Goal: Task Accomplishment & Management: Complete application form

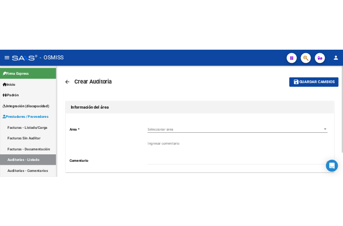
scroll to position [85, 0]
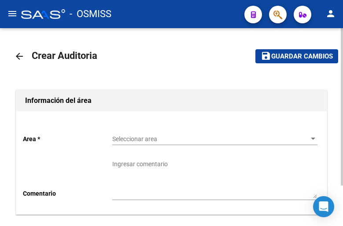
click at [129, 136] on span "Seleccionar area" at bounding box center [210, 139] width 197 height 7
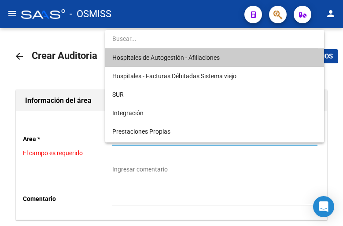
click at [153, 146] on div at bounding box center [171, 113] width 343 height 226
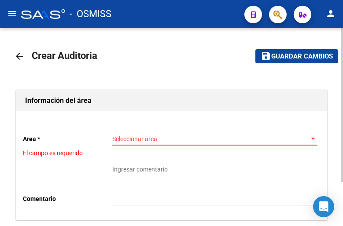
click at [153, 137] on span "Seleccionar area" at bounding box center [210, 139] width 197 height 7
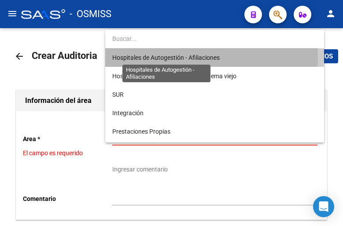
click at [150, 56] on span "Hospitales de Autogestión - Afiliaciones" at bounding box center [165, 57] width 107 height 7
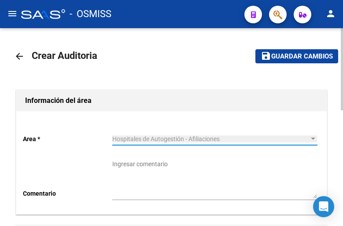
scroll to position [88, 0]
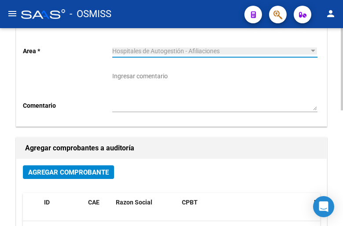
click at [85, 172] on span "Agregar Comprobante" at bounding box center [68, 173] width 81 height 8
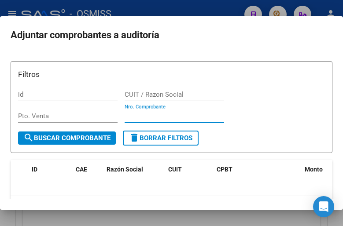
click at [133, 114] on input "Nro. Comprobante" at bounding box center [174, 116] width 99 height 8
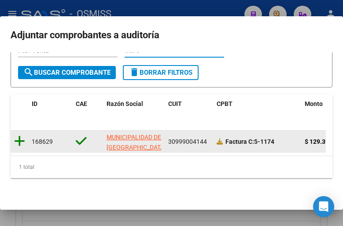
type input "1174"
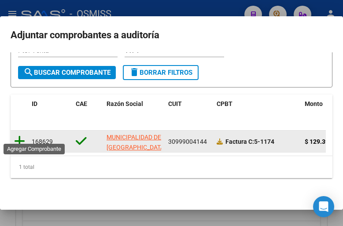
click at [23, 135] on icon at bounding box center [19, 141] width 11 height 12
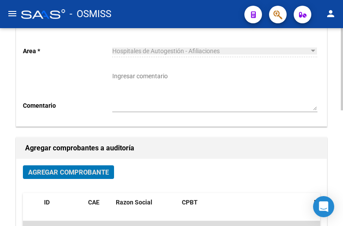
scroll to position [0, 0]
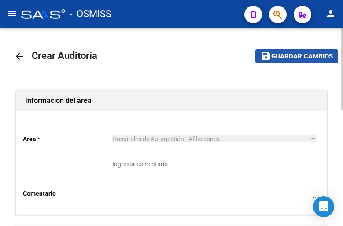
click at [300, 53] on span "Guardar cambios" at bounding box center [302, 57] width 62 height 8
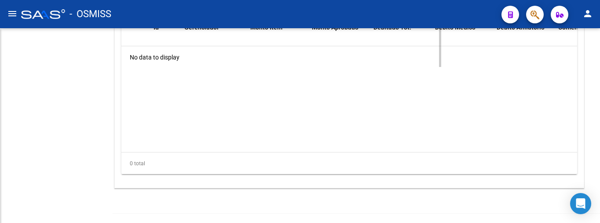
scroll to position [652, 0]
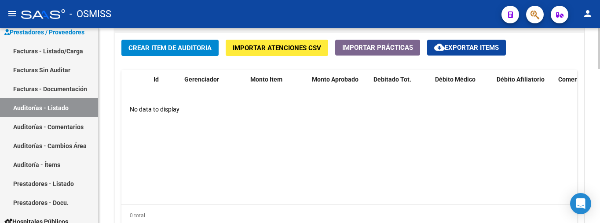
click at [129, 46] on span "Crear Item de Auditoria" at bounding box center [169, 48] width 83 height 8
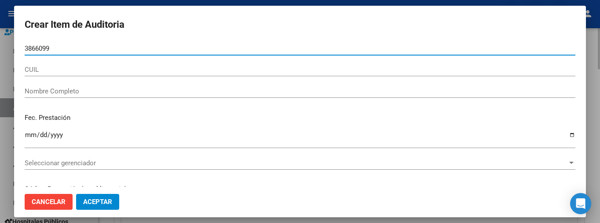
type input "38660990"
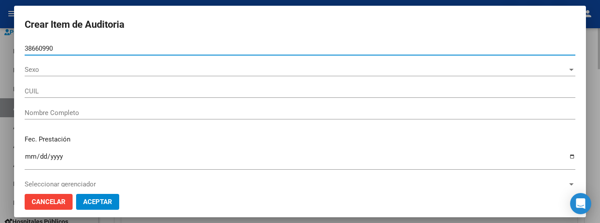
type input "20386609900"
type input "CORDERO [PERSON_NAME]"
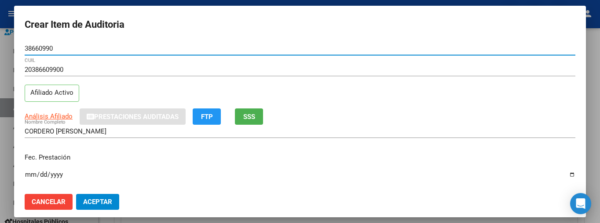
type input "38660990"
click at [30, 173] on input "Ingresar la fecha" at bounding box center [300, 178] width 551 height 14
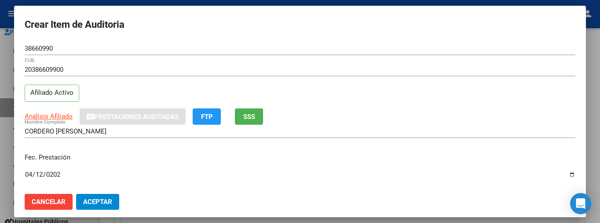
type input "[DATE]"
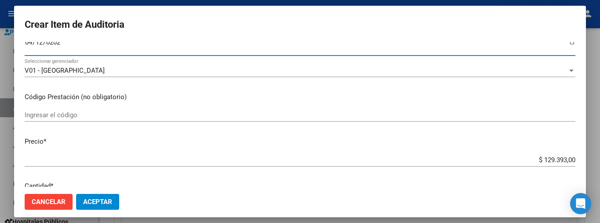
scroll to position [176, 0]
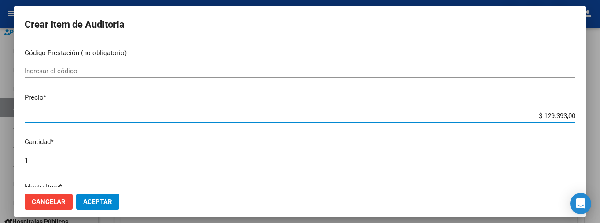
drag, startPoint x: 516, startPoint y: 118, endPoint x: 592, endPoint y: 116, distance: 76.6
click at [592, 116] on div "Crear Item de Auditoria 38660990 Nro Documento 20386609900 CUIL Afiliado Activo…" at bounding box center [300, 111] width 600 height 223
type input "$ 0,01"
type input "$ 0,11"
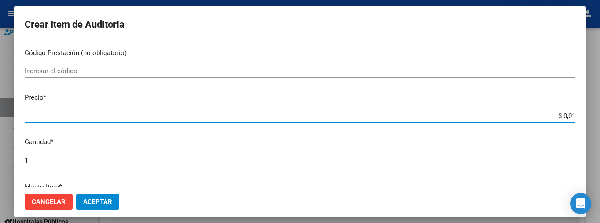
type input "$ 0,11"
type input "$ 1,18"
type input "$ 11,88"
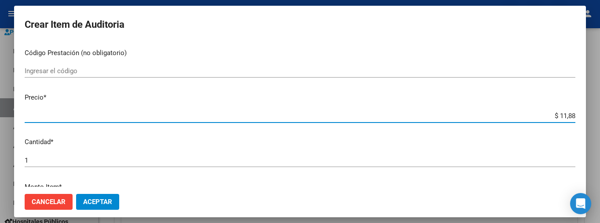
type input "$ 118,89"
type input "$ 1.188,90"
type input "$ 11.889,00"
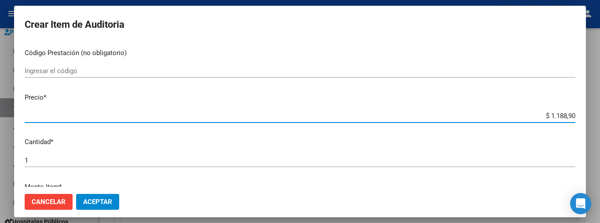
type input "$ 11.889,00"
click at [114, 196] on button "Aceptar" at bounding box center [97, 202] width 43 height 16
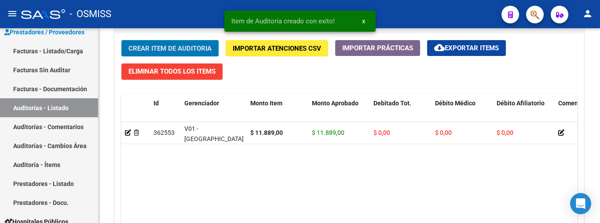
scroll to position [653, 0]
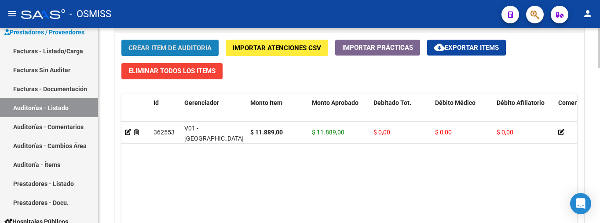
click at [174, 40] on button "Crear Item de Auditoria" at bounding box center [169, 48] width 97 height 16
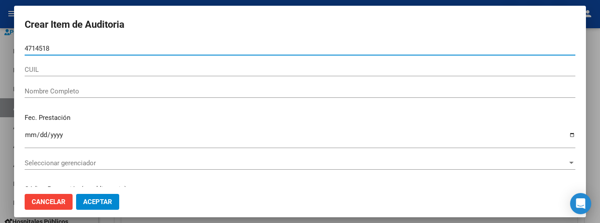
type input "47145186"
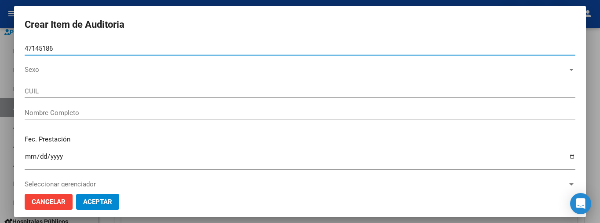
type input "27471451865"
type input "[PERSON_NAME]"
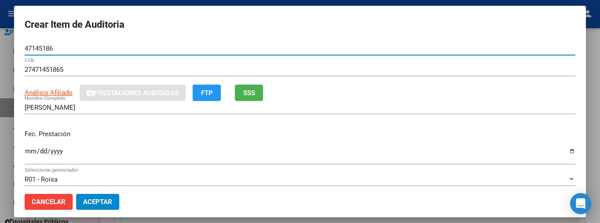
type input "47145186"
click at [31, 152] on input "Ingresar la fecha" at bounding box center [300, 154] width 551 height 14
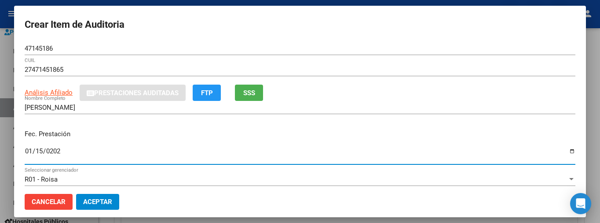
type input "[DATE]"
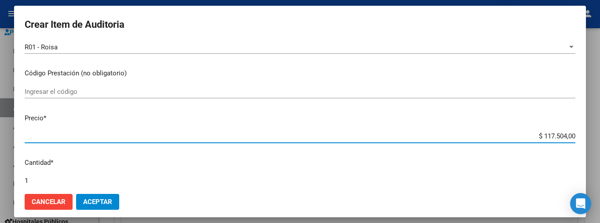
drag, startPoint x: 525, startPoint y: 135, endPoint x: 599, endPoint y: 134, distance: 74.4
click at [599, 134] on div "Crear Item de Auditoria 47145186 Nro Documento 27471451865 CUIL Análisis Afilia…" at bounding box center [300, 111] width 600 height 223
type input "$ 0,02"
type input "$ 0,27"
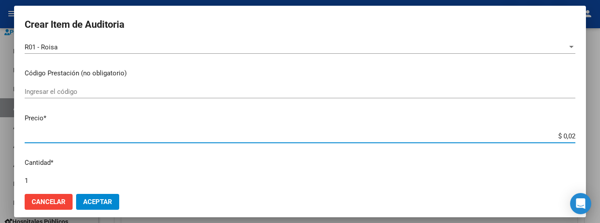
type input "$ 0,27"
type input "$ 2,79"
type input "$ 27,99"
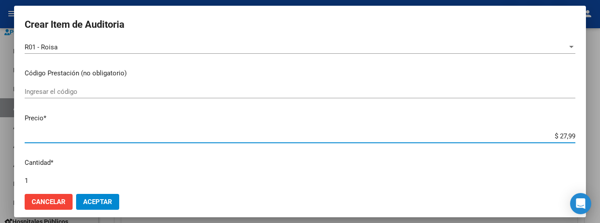
type input "$ 279,90"
type input "$ 2.799,00"
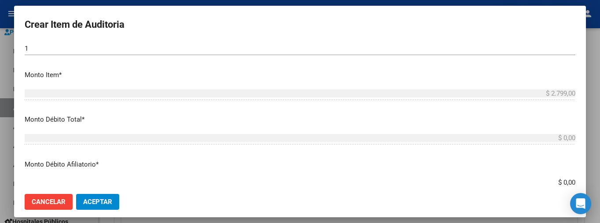
scroll to position [308, 0]
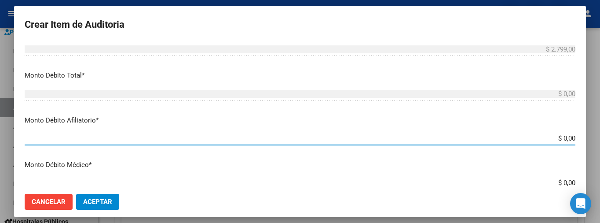
drag, startPoint x: 542, startPoint y: 136, endPoint x: 600, endPoint y: 137, distance: 58.1
click at [600, 137] on div "Crear Item de Auditoria 47145186 Nro Documento 27471451865 CUIL Análisis Afilia…" at bounding box center [300, 111] width 600 height 223
type input "$ 0,02"
type input "$ 0,27"
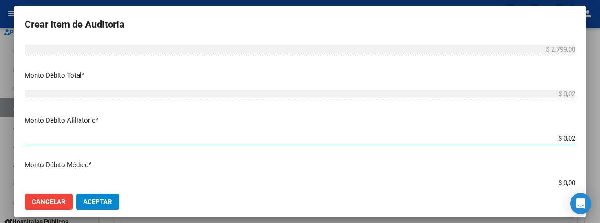
type input "$ 0,27"
type input "$ 2,79"
type input "$ 27,99"
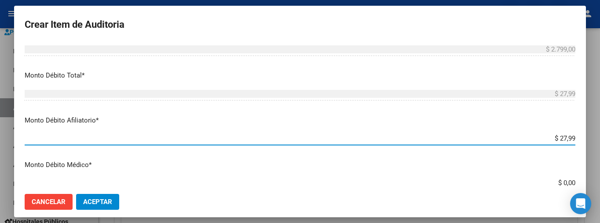
type input "$ 279,90"
type input "$ 2.799,00"
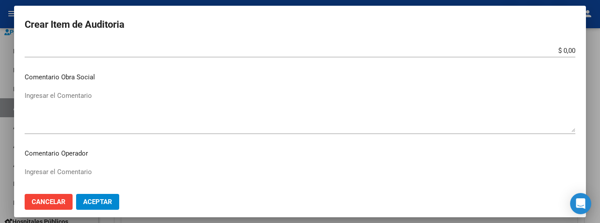
scroll to position [484, 0]
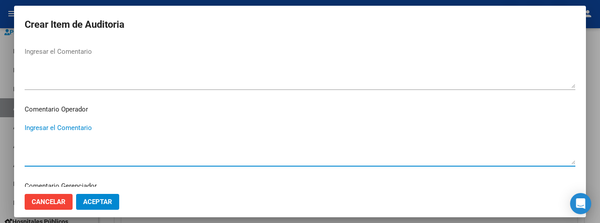
click at [79, 125] on textarea "Ingresar el Comentario" at bounding box center [300, 143] width 551 height 41
type textarea "s"
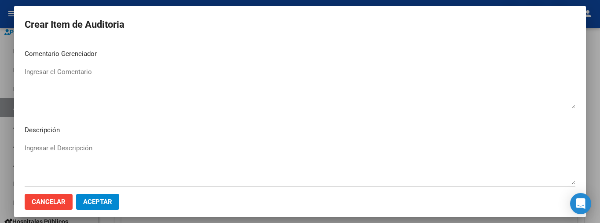
scroll to position [660, 0]
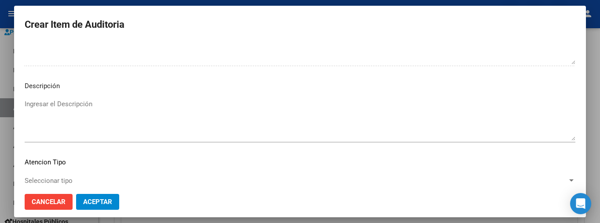
type textarea "SE RECHAZA"
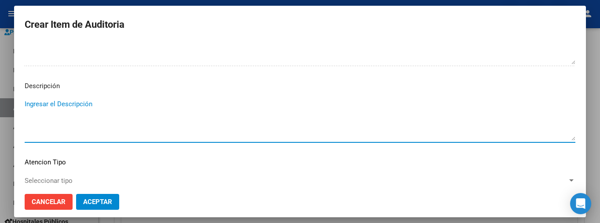
click at [55, 109] on textarea "Ingresar el Descripción" at bounding box center [300, 119] width 551 height 41
paste textarea "9-0340-8"
type textarea "CORRESPONDE 9-0340-8 ROI S.A. (SSS)"
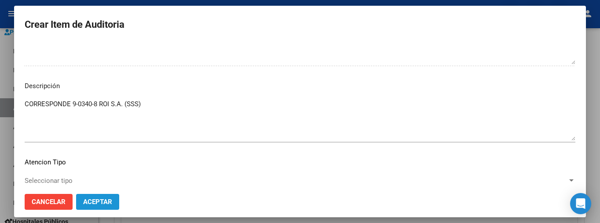
click at [107, 202] on span "Aceptar" at bounding box center [97, 202] width 29 height 8
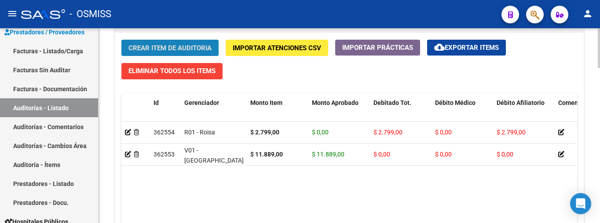
click at [175, 47] on span "Crear Item de Auditoria" at bounding box center [169, 48] width 83 height 8
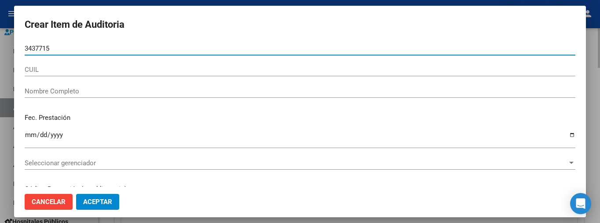
type input "34377156"
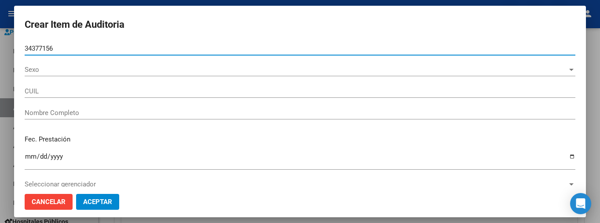
type input "20343771569"
type input "[PERSON_NAME]"
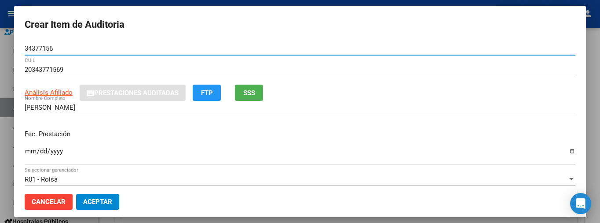
type input "34377156"
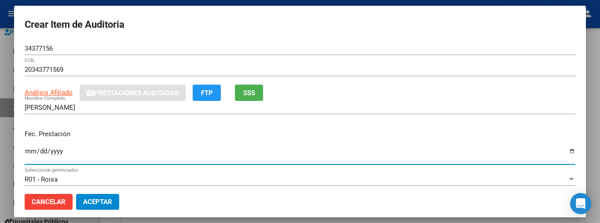
click at [30, 150] on input "Ingresar la fecha" at bounding box center [300, 154] width 551 height 14
type input "[DATE]"
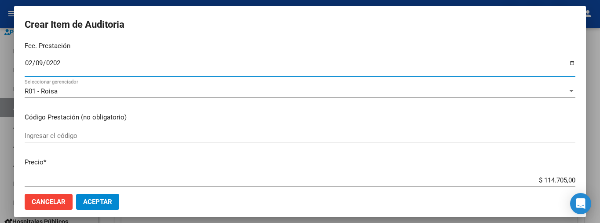
scroll to position [176, 0]
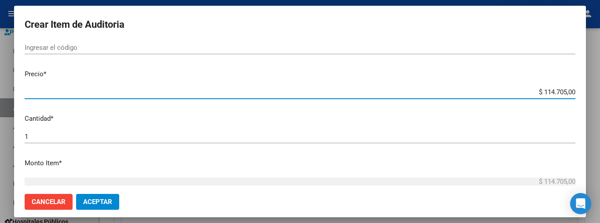
drag, startPoint x: 522, startPoint y: 93, endPoint x: 589, endPoint y: 94, distance: 67.3
click at [589, 94] on div "Crear Item de Auditoria 34377156 Nro Documento 20343771569 CUIL Análisis Afilia…" at bounding box center [300, 111] width 600 height 223
type input "$ 0,01"
type input "$ 0,11"
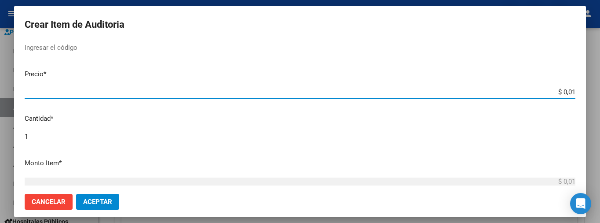
type input "$ 0,11"
type input "$ 1,18"
type input "$ 11,88"
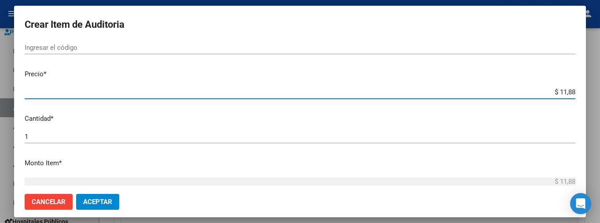
type input "$ 118,89"
type input "$ 1.188,90"
type input "$ 11.889,00"
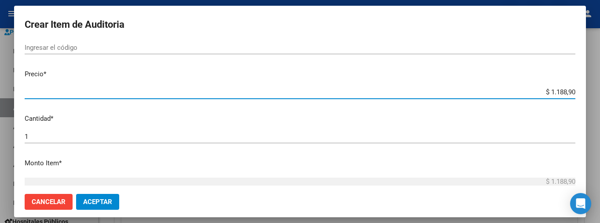
type input "$ 11.889,00"
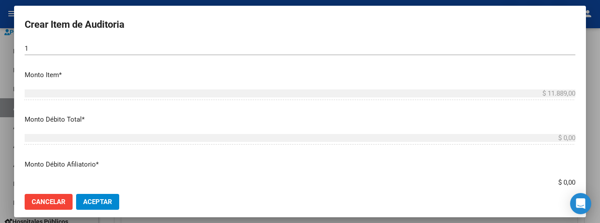
scroll to position [308, 0]
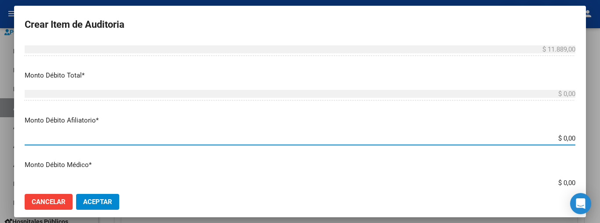
drag, startPoint x: 541, startPoint y: 139, endPoint x: 596, endPoint y: 139, distance: 55.0
click at [596, 139] on div "Crear Item de Auditoria 34377156 Nro Documento 20343771569 CUIL Análisis Afilia…" at bounding box center [300, 111] width 600 height 223
type input "$ 0,01"
type input "$ 0,11"
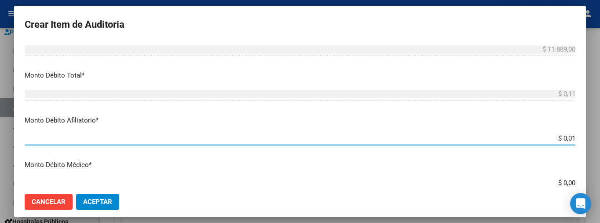
type input "$ 0,11"
type input "$ 1,18"
type input "$ 11,88"
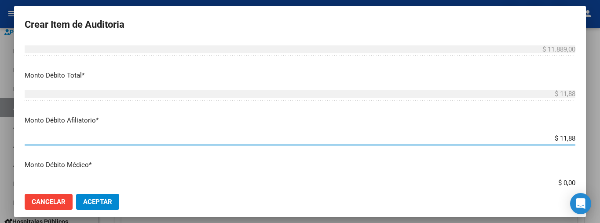
type input "$ 118,89"
type input "$ 1.188,90"
type input "$ 11.889,00"
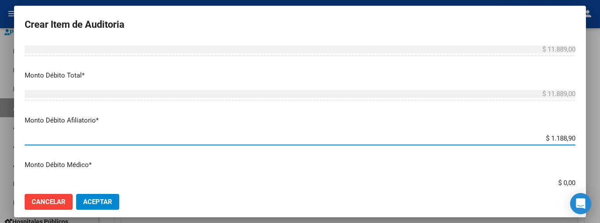
type input "$ 11.889,00"
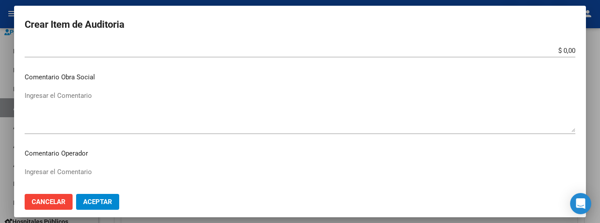
scroll to position [484, 0]
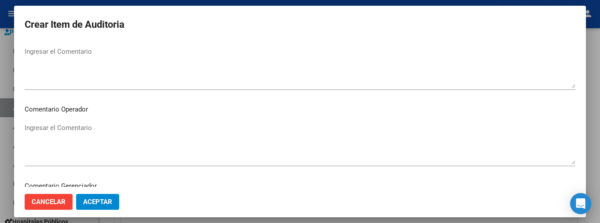
click at [80, 128] on textarea "Ingresar el Comentario" at bounding box center [300, 143] width 551 height 41
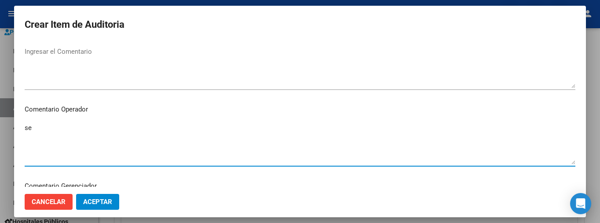
type textarea "s"
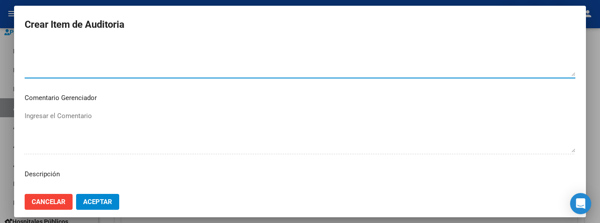
scroll to position [616, 0]
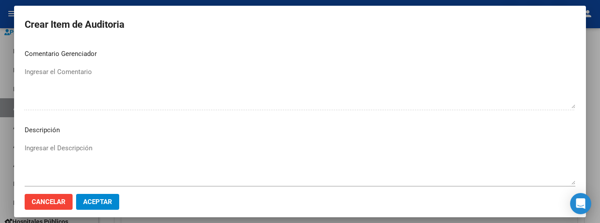
type textarea "SE RECHAZA"
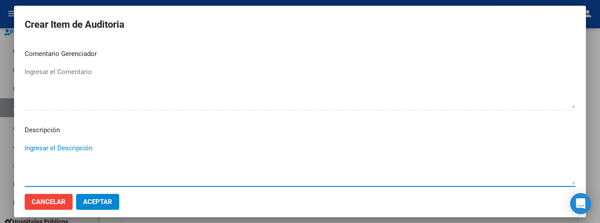
click at [47, 144] on textarea "Ingresar el Descripción" at bounding box center [300, 163] width 551 height 41
paste textarea "9-0340-8"
type textarea "CORRESPONDE 9-0340-8 ROI S.A. (SSS)"
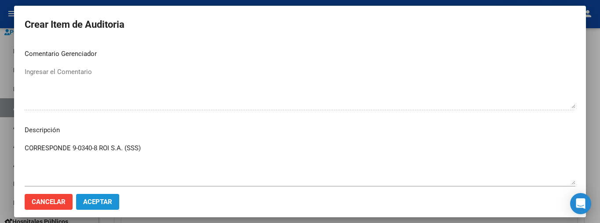
click at [102, 206] on button "Aceptar" at bounding box center [97, 202] width 43 height 16
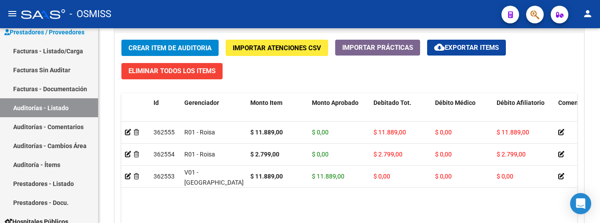
click at [114, 9] on div "- OSMISS" at bounding box center [257, 13] width 473 height 19
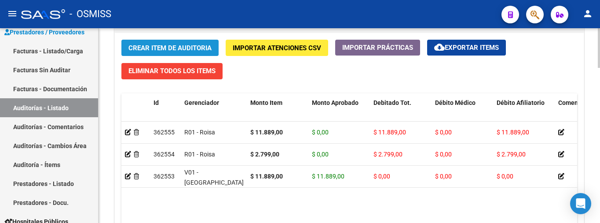
click at [153, 45] on span "Crear Item de Auditoria" at bounding box center [169, 48] width 83 height 8
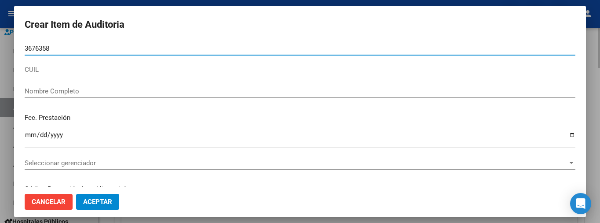
type input "36763589"
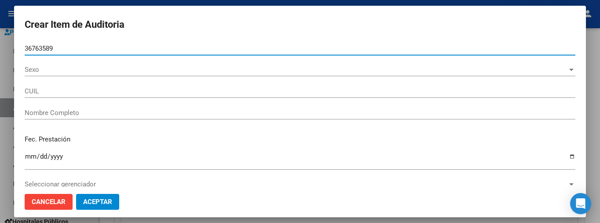
type input "20367635895"
type input "[PERSON_NAME]"
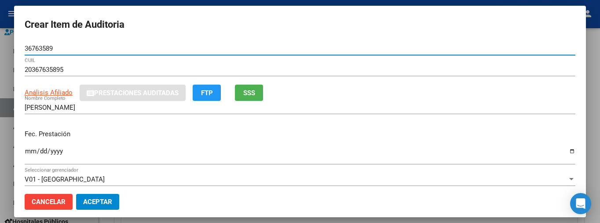
type input "36763589"
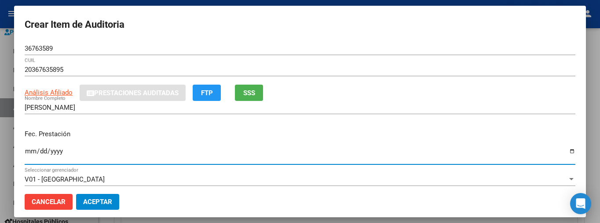
click at [31, 149] on input "Ingresar la fecha" at bounding box center [300, 154] width 551 height 14
type input "[DATE]"
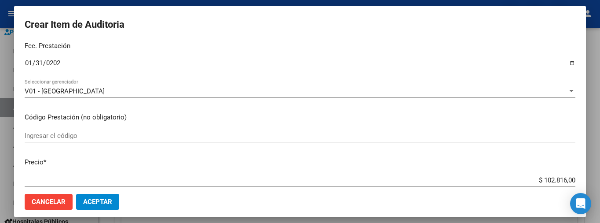
scroll to position [132, 0]
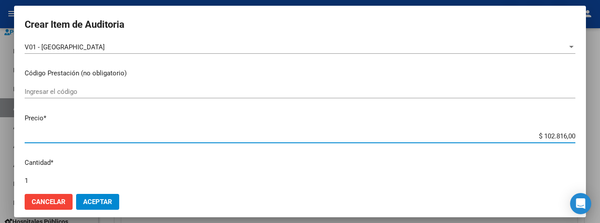
drag, startPoint x: 517, startPoint y: 135, endPoint x: 592, endPoint y: 135, distance: 74.8
click at [592, 135] on div "Crear Item de Auditoria 36763589 Nro Documento 20367635895 CUIL Análisis Afilia…" at bounding box center [300, 111] width 600 height 223
type input "$ 0,01"
type input "$ 0,11"
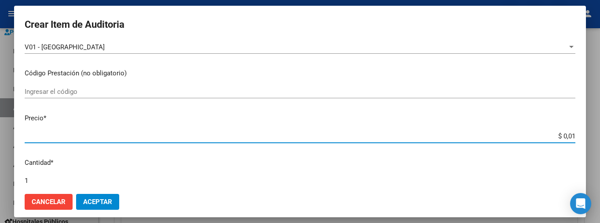
type input "$ 0,11"
type input "$ 1,18"
type input "$ 11,88"
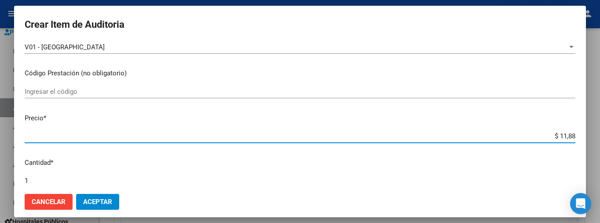
type input "$ 118,89"
type input "$ 1.188,90"
type input "$ 11.889,00"
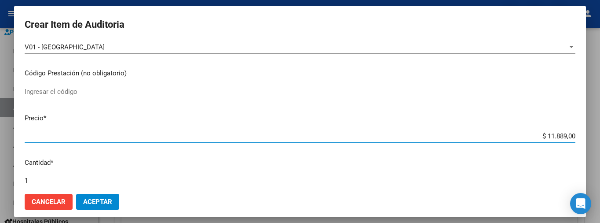
type input "$ 11.889,00"
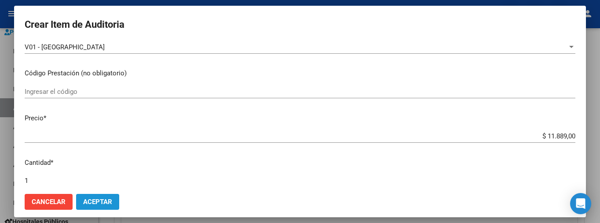
click at [111, 196] on button "Aceptar" at bounding box center [97, 202] width 43 height 16
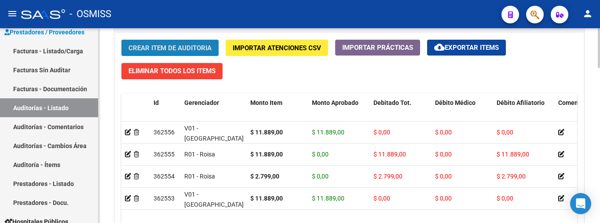
click at [186, 49] on span "Crear Item de Auditoria" at bounding box center [169, 48] width 83 height 8
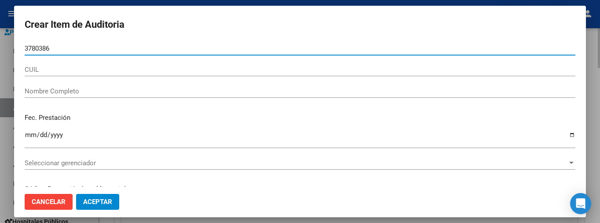
type input "37803862"
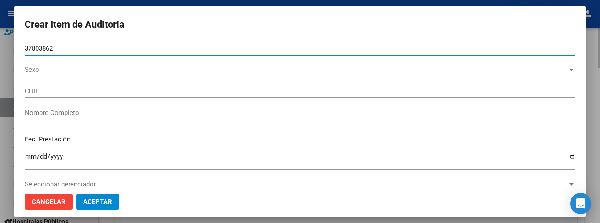
type input "20378038627"
type input "[PERSON_NAME] SIGUEN"
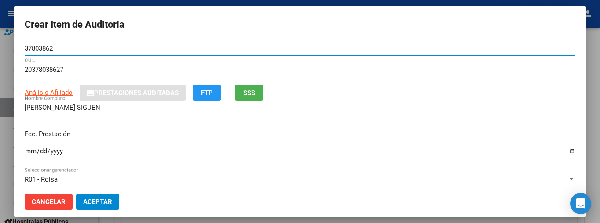
type input "37803862"
click at [32, 152] on input "Ingresar la fecha" at bounding box center [300, 154] width 551 height 14
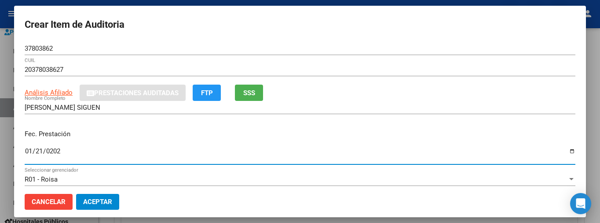
type input "[DATE]"
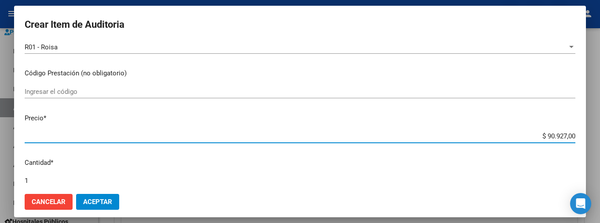
drag, startPoint x: 520, startPoint y: 135, endPoint x: 600, endPoint y: 136, distance: 80.1
click at [600, 136] on div "Crear Item de Auditoria 37803862 Nro Documento 20378038627 CUIL Análisis Afilia…" at bounding box center [300, 111] width 600 height 223
type input "$ 0,02"
type input "$ 0,27"
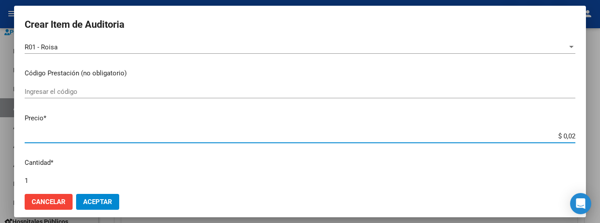
type input "$ 0,27"
type input "$ 2,79"
type input "$ 27,99"
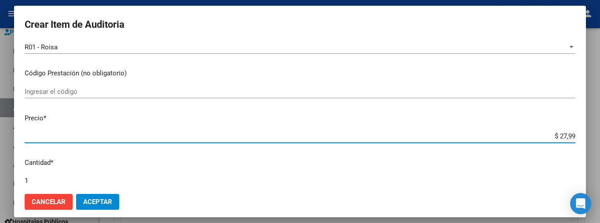
type input "$ 279,90"
type input "$ 2.799,00"
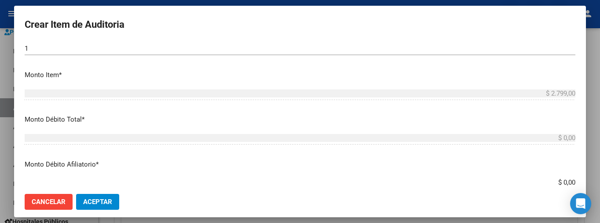
scroll to position [308, 0]
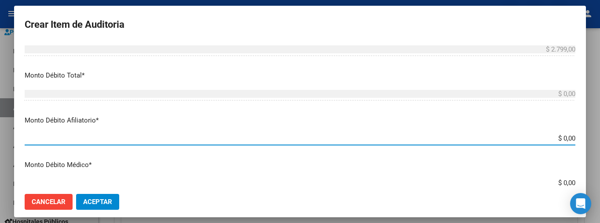
drag, startPoint x: 533, startPoint y: 139, endPoint x: 594, endPoint y: 136, distance: 60.8
click at [594, 136] on div "Crear Item de Auditoria 37803862 Nro Documento 20378038627 CUIL Análisis Afilia…" at bounding box center [300, 111] width 600 height 223
type input "$ 0,02"
type input "$ 0,27"
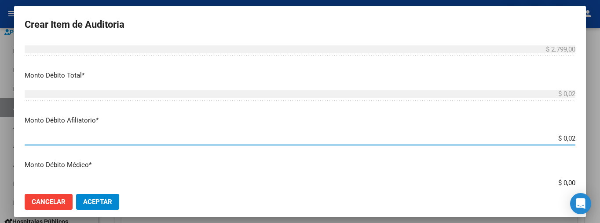
type input "$ 0,27"
type input "$ 2,79"
type input "$ 27,99"
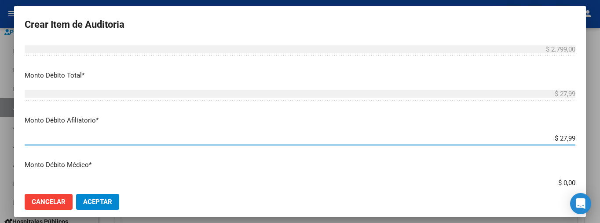
type input "$ 279,90"
type input "$ 2.799,00"
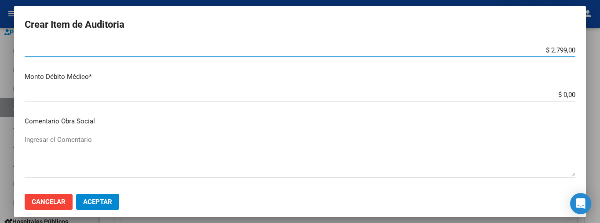
scroll to position [440, 0]
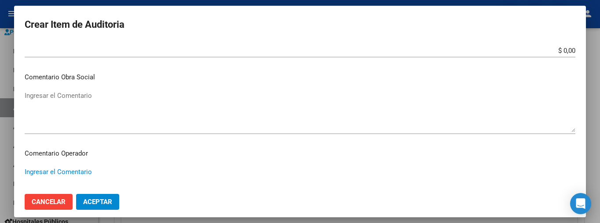
click at [85, 169] on textarea "Ingresar el Comentario" at bounding box center [300, 187] width 551 height 41
type textarea "s"
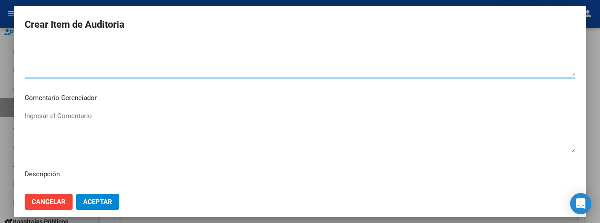
scroll to position [660, 0]
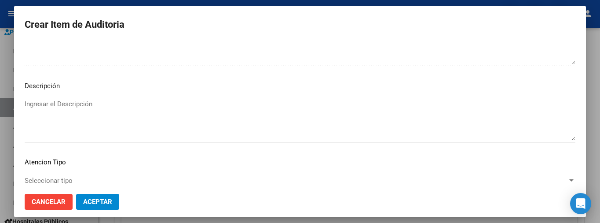
type textarea "SE RECHAZA"
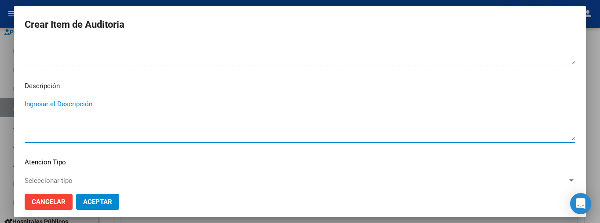
click at [50, 104] on textarea "Ingresar el Descripción" at bounding box center [300, 119] width 551 height 41
paste textarea "9-0340-8"
type textarea "CORRESPONDE 9-0340-8 ROI S.A. (SSS)"
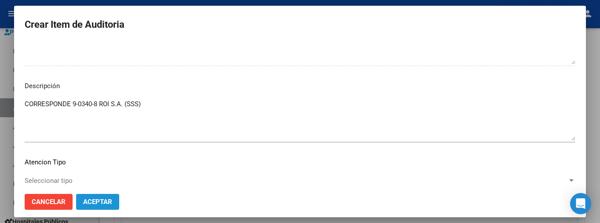
click at [110, 208] on button "Aceptar" at bounding box center [97, 202] width 43 height 16
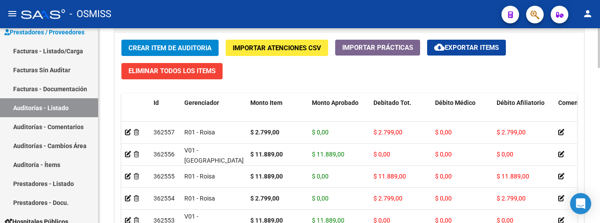
drag, startPoint x: 130, startPoint y: 12, endPoint x: 142, endPoint y: 29, distance: 19.9
click at [130, 12] on div "- OSMISS" at bounding box center [257, 13] width 473 height 19
click at [154, 48] on span "Crear Item de Auditoria" at bounding box center [169, 48] width 83 height 8
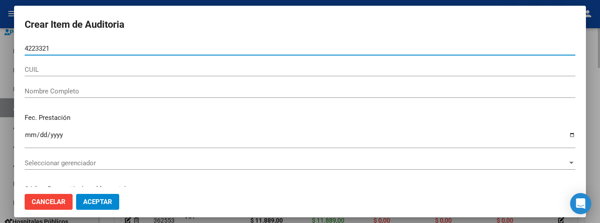
type input "42233219"
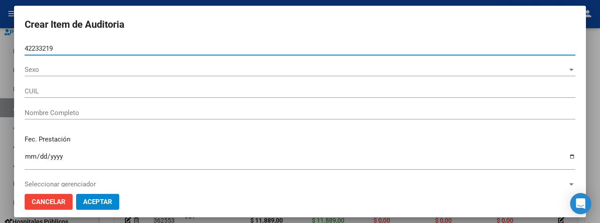
type input "27422332192"
type input "[PERSON_NAME]"
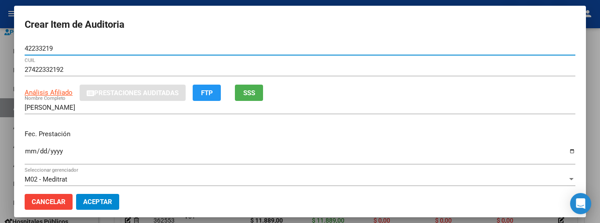
type input "42233219"
click at [31, 152] on input "Ingresar la fecha" at bounding box center [300, 154] width 551 height 14
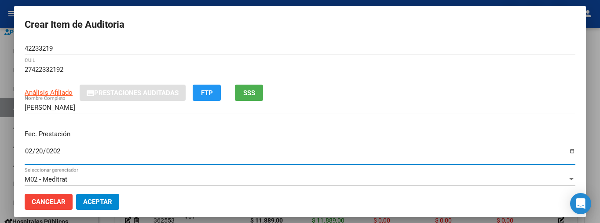
type input "[DATE]"
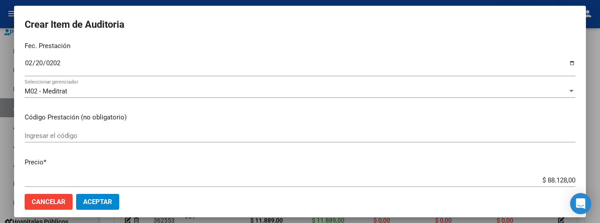
scroll to position [132, 0]
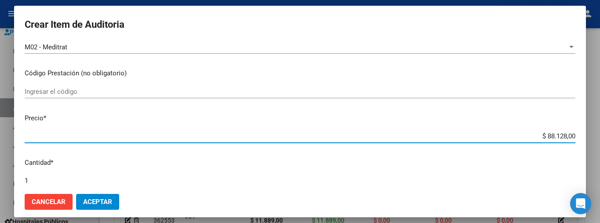
drag, startPoint x: 529, startPoint y: 136, endPoint x: 598, endPoint y: 133, distance: 69.1
click at [598, 133] on div "Crear Item de Auditoria 42233219 Nro Documento 27422332192 CUIL Análisis Afilia…" at bounding box center [300, 111] width 600 height 223
type input "$ 0,02"
type input "$ 0,01"
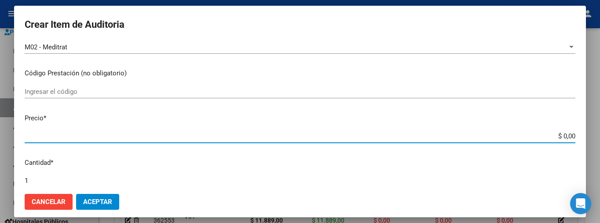
type input "$ 0,01"
type input "$ 0,11"
type input "$ 1,18"
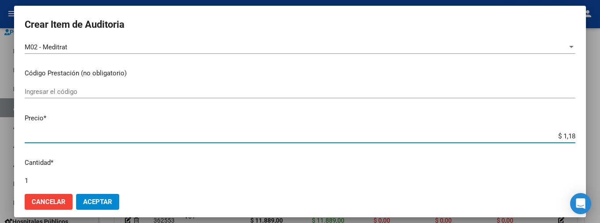
type input "$ 11,88"
type input "$ 118,89"
type input "$ 1.188,90"
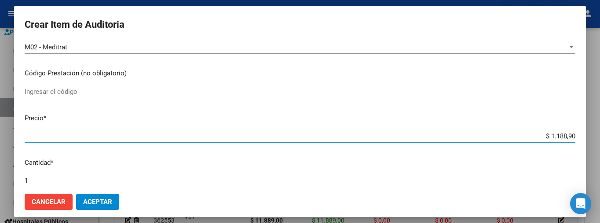
type input "$ 1.188,90"
type input "$ 11.889,00"
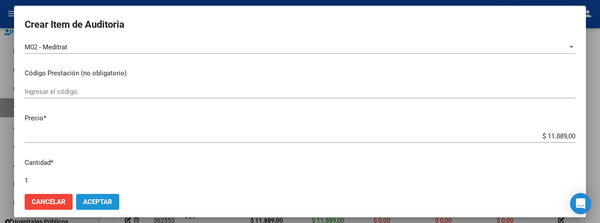
click at [114, 196] on button "Aceptar" at bounding box center [97, 202] width 43 height 16
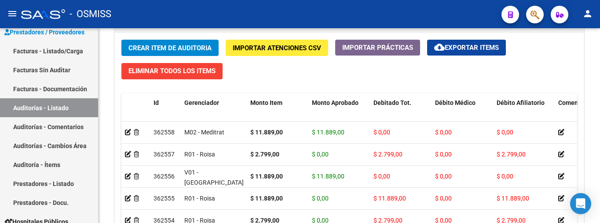
drag, startPoint x: 127, startPoint y: 7, endPoint x: 133, endPoint y: 13, distance: 8.4
click at [129, 9] on div "- OSMISS" at bounding box center [257, 13] width 473 height 19
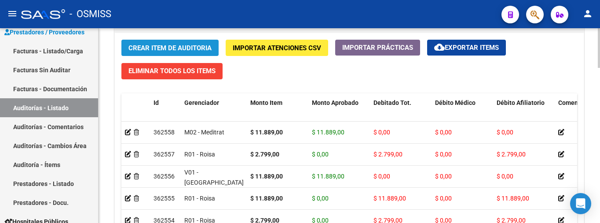
click at [156, 44] on span "Crear Item de Auditoria" at bounding box center [169, 48] width 83 height 8
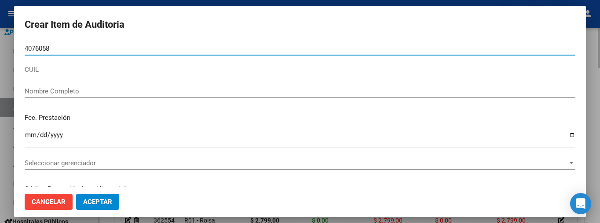
type input "40760587"
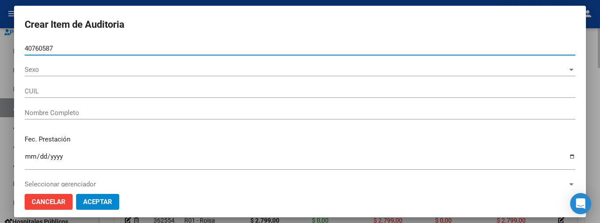
type input "20407605870"
type input "[PERSON_NAME] SOLEDAD"
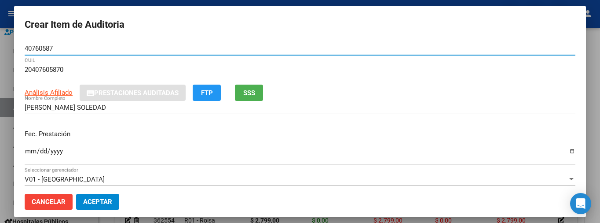
type input "40760587"
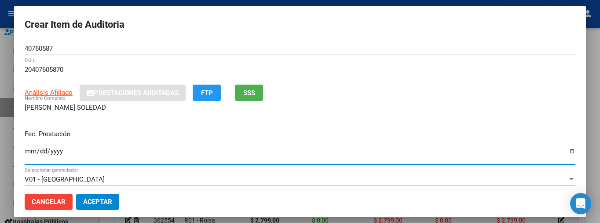
click at [29, 150] on input "Ingresar la fecha" at bounding box center [300, 154] width 551 height 14
type input "[DATE]"
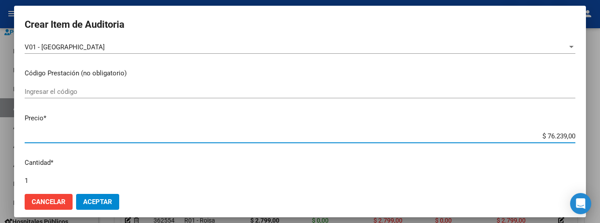
drag, startPoint x: 523, startPoint y: 137, endPoint x: 597, endPoint y: 139, distance: 73.5
click at [597, 139] on div "Crear Item de Auditoria 40760587 Nro Documento 20407605870 CUIL Análisis Afilia…" at bounding box center [300, 111] width 600 height 223
type input "$ 0,01"
type input "$ 0,11"
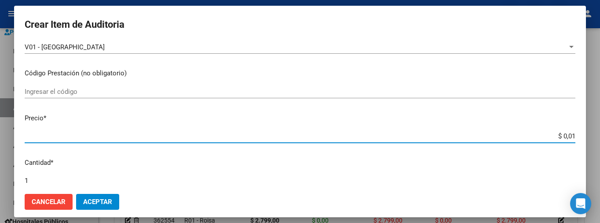
type input "$ 0,11"
type input "$ 1,18"
type input "$ 11,88"
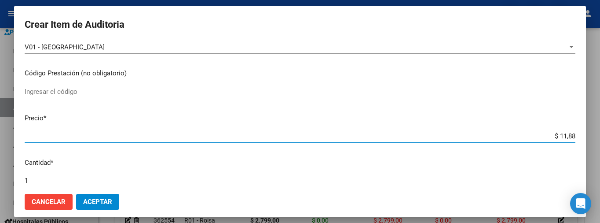
type input "$ 118,89"
type input "$ 1.188,90"
type input "$ 11.889,00"
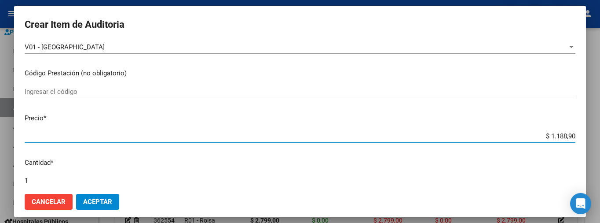
type input "$ 11.889,00"
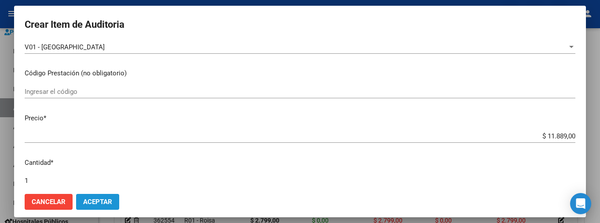
click at [107, 198] on span "Aceptar" at bounding box center [97, 202] width 29 height 8
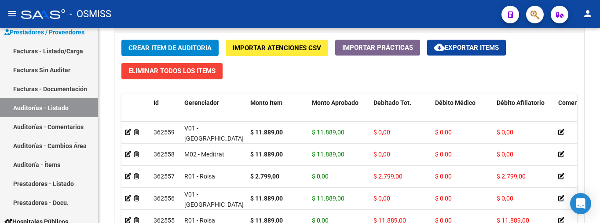
click at [132, 13] on div "- OSMISS" at bounding box center [257, 13] width 473 height 19
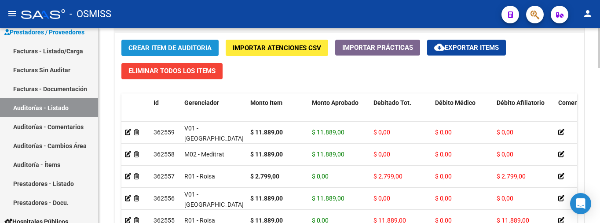
click at [160, 47] on span "Crear Item de Auditoria" at bounding box center [169, 48] width 83 height 8
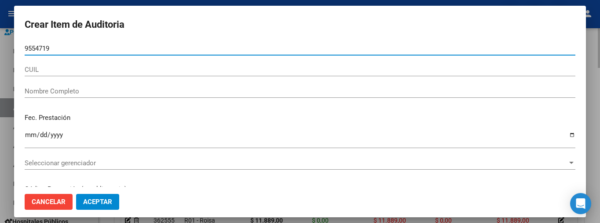
type input "95547190"
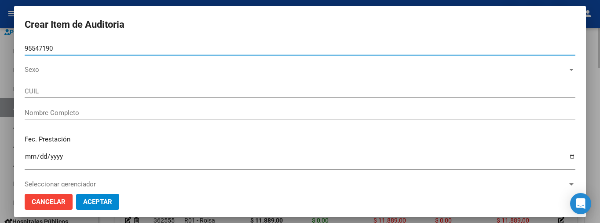
type input "27955471909"
type input "[PERSON_NAME]"
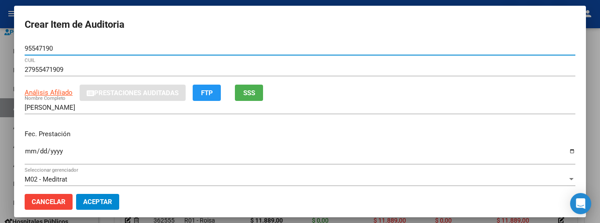
type input "95547190"
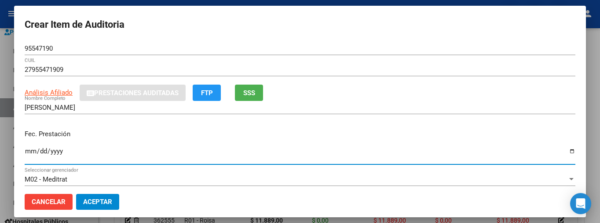
click at [32, 150] on input "Ingresar la fecha" at bounding box center [300, 154] width 551 height 14
type input "[DATE]"
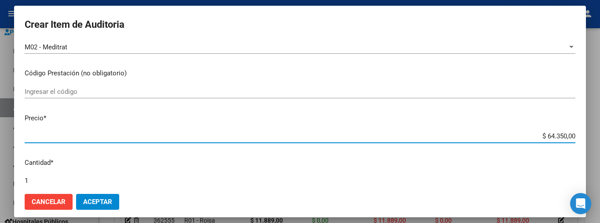
drag, startPoint x: 524, startPoint y: 134, endPoint x: 599, endPoint y: 133, distance: 74.4
click at [599, 133] on div "Crear Item de Auditoria 95547190 Nro Documento 27955471909 CUIL Análisis Afilia…" at bounding box center [300, 111] width 600 height 223
type input "$ 0,02"
type input "$ 0,27"
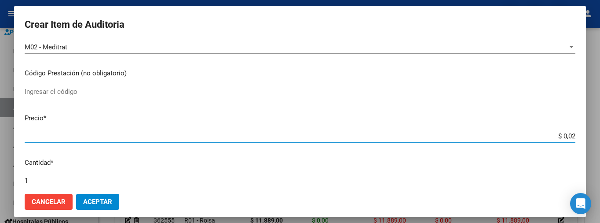
type input "$ 0,27"
type input "$ 2,79"
type input "$ 27,99"
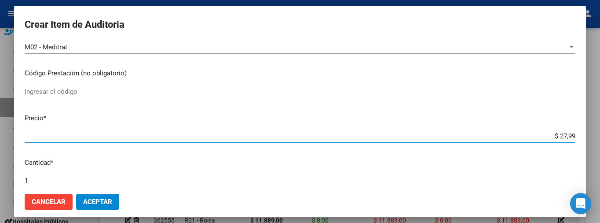
type input "$ 279,90"
type input "$ 2.799,00"
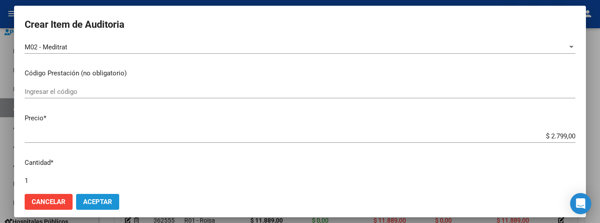
click at [113, 200] on button "Aceptar" at bounding box center [97, 202] width 43 height 16
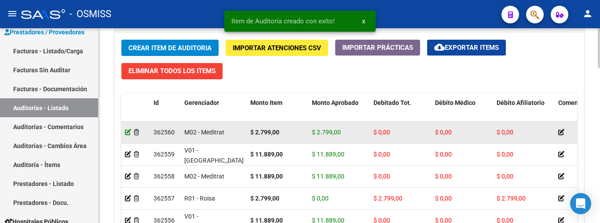
click at [127, 132] on icon at bounding box center [128, 132] width 6 height 6
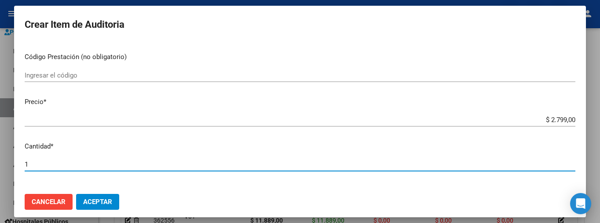
drag, startPoint x: 58, startPoint y: 160, endPoint x: 1, endPoint y: 159, distance: 57.2
click at [1, 159] on div "Crear Item de Auditoria 95547190 Nro Documento 27955471909 CUIL [PERSON_NAME] […" at bounding box center [300, 111] width 600 height 223
type input "2"
type input "$ 5.598,00"
type input "2"
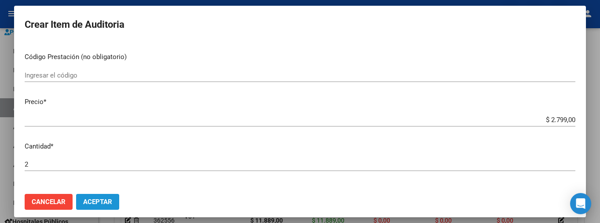
click at [116, 201] on button "Aceptar" at bounding box center [97, 202] width 43 height 16
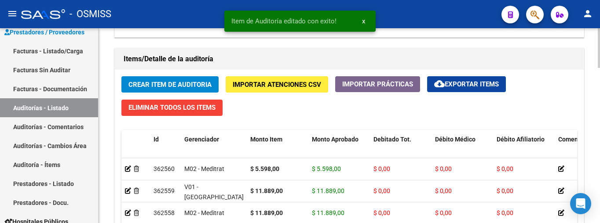
scroll to position [660, 0]
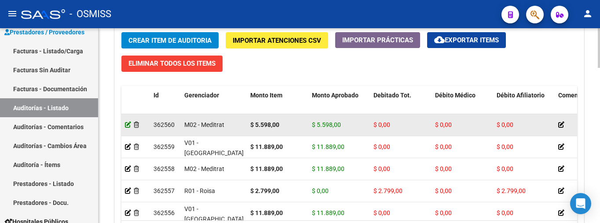
click at [129, 125] on icon at bounding box center [128, 124] width 6 height 6
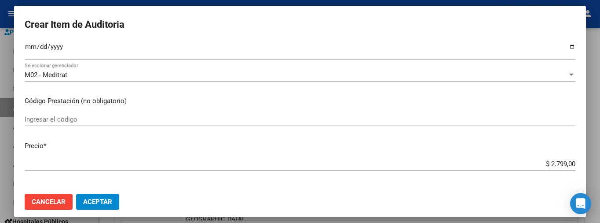
scroll to position [176, 0]
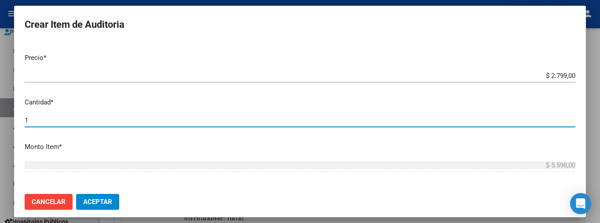
drag, startPoint x: 40, startPoint y: 119, endPoint x: 5, endPoint y: 118, distance: 34.8
click at [5, 118] on div "Crear Item de Auditoria 95547190 Nro Documento 27955471909 CUIL [PERSON_NAME] […" at bounding box center [300, 111] width 600 height 223
type input "3"
click at [103, 204] on span "Aceptar" at bounding box center [97, 202] width 29 height 8
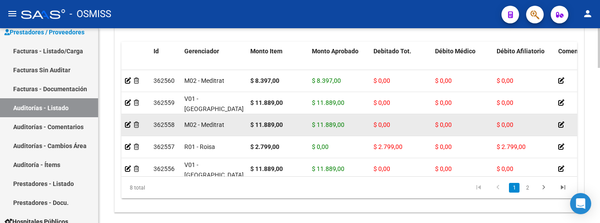
scroll to position [660, 0]
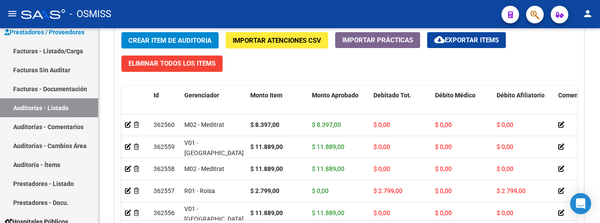
click at [124, 15] on div "- OSMISS" at bounding box center [257, 13] width 473 height 19
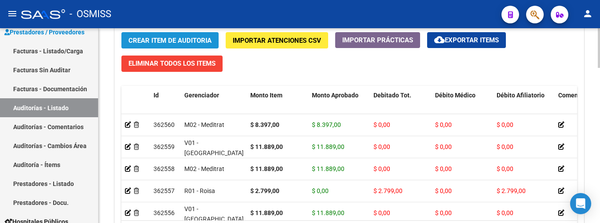
click at [158, 39] on span "Crear Item de Auditoria" at bounding box center [169, 41] width 83 height 8
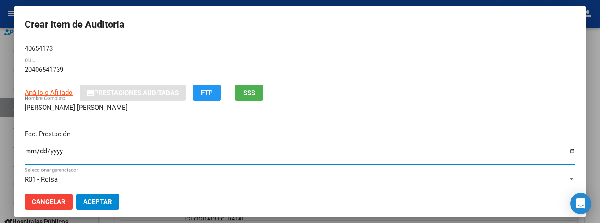
click at [31, 149] on input "Ingresar la fecha" at bounding box center [300, 154] width 551 height 14
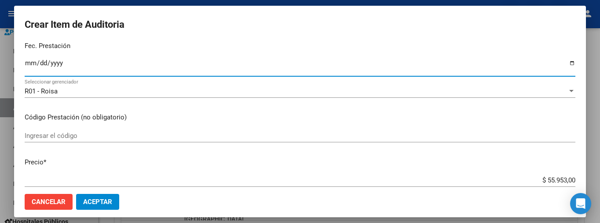
scroll to position [132, 0]
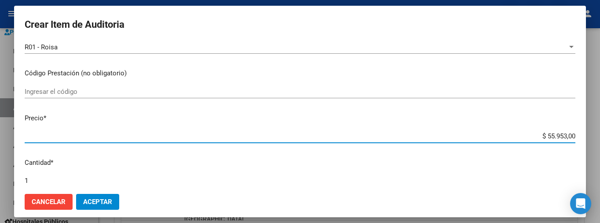
drag, startPoint x: 517, startPoint y: 139, endPoint x: 552, endPoint y: 139, distance: 35.2
click at [584, 137] on mat-dialog-container "Crear Item de Auditoria 40654173 Nro Documento 20406541739 CUIL Análisis Afilia…" at bounding box center [300, 112] width 572 height 212
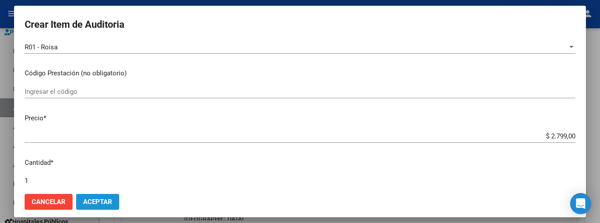
click at [107, 198] on span "Aceptar" at bounding box center [97, 202] width 29 height 8
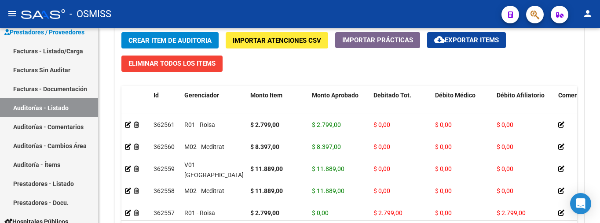
drag, startPoint x: 134, startPoint y: 6, endPoint x: 152, endPoint y: 30, distance: 30.8
click at [134, 6] on div "- OSMISS" at bounding box center [257, 13] width 473 height 19
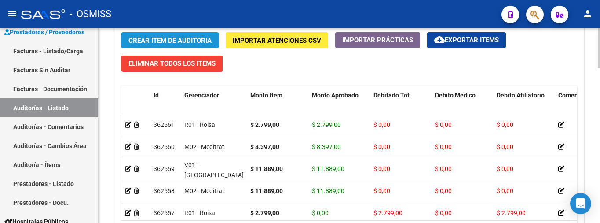
click at [147, 34] on button "Crear Item de Auditoria" at bounding box center [169, 40] width 97 height 16
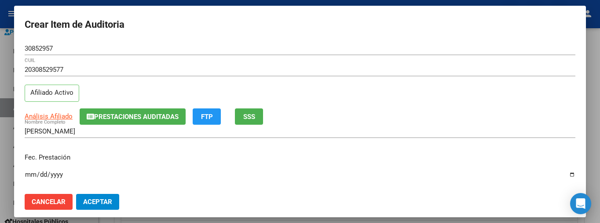
click at [30, 174] on input "Ingresar la fecha" at bounding box center [300, 178] width 551 height 14
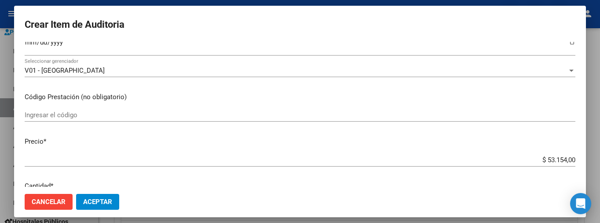
scroll to position [176, 0]
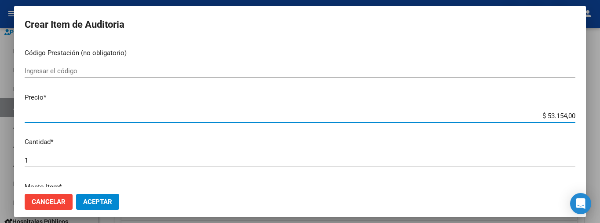
drag, startPoint x: 528, startPoint y: 117, endPoint x: 558, endPoint y: 117, distance: 30.4
click at [599, 116] on div "Crear Item de Auditoria 30852957 Nro Documento 20308529577 CUIL Afiliado Activo…" at bounding box center [300, 111] width 600 height 223
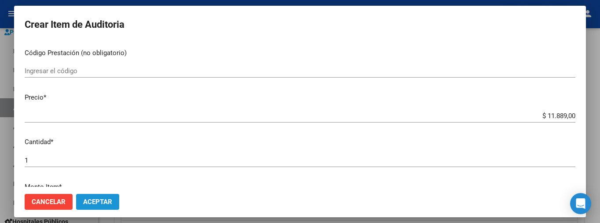
click at [108, 196] on button "Aceptar" at bounding box center [97, 202] width 43 height 16
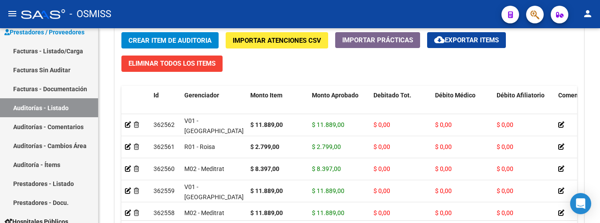
click at [125, 7] on div "- OSMISS" at bounding box center [257, 13] width 473 height 19
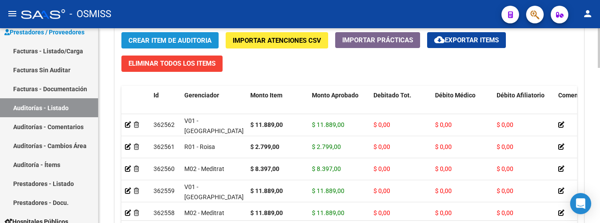
click at [165, 40] on span "Crear Item de Auditoria" at bounding box center [169, 41] width 83 height 8
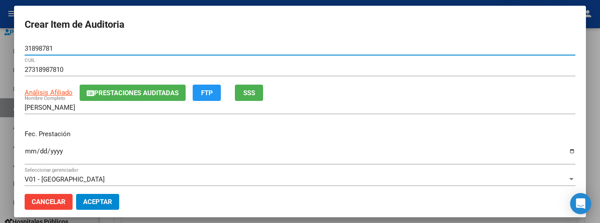
click at [30, 152] on input "Ingresar la fecha" at bounding box center [300, 154] width 551 height 14
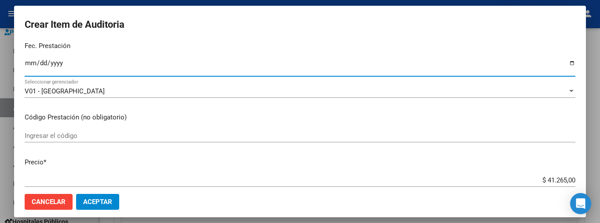
scroll to position [132, 0]
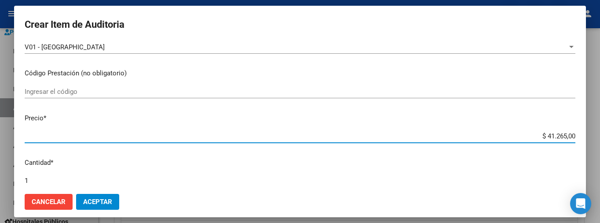
drag, startPoint x: 523, startPoint y: 135, endPoint x: 591, endPoint y: 139, distance: 68.8
click at [591, 139] on div "Crear Item de Auditoria 31898781 Nro Documento 27318987810 CUIL Análisis Afilia…" at bounding box center [300, 111] width 600 height 223
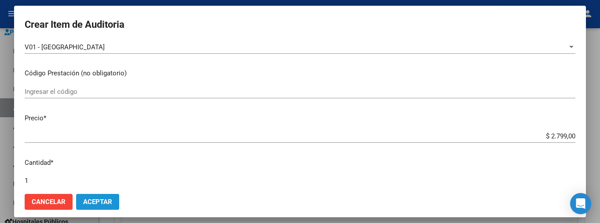
click at [113, 201] on button "Aceptar" at bounding box center [97, 202] width 43 height 16
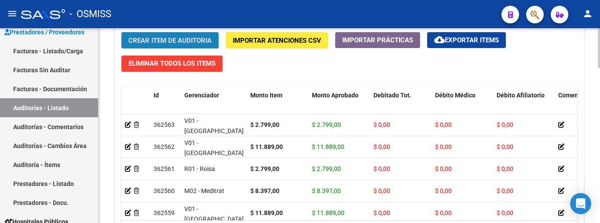
click at [132, 37] on span "Crear Item de Auditoria" at bounding box center [169, 41] width 83 height 8
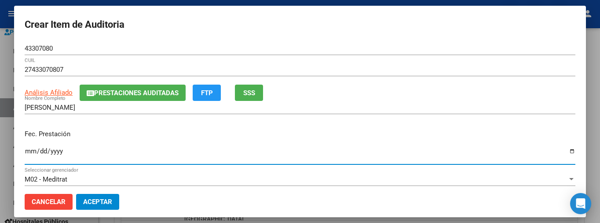
click at [31, 150] on input "Ingresar la fecha" at bounding box center [300, 154] width 551 height 14
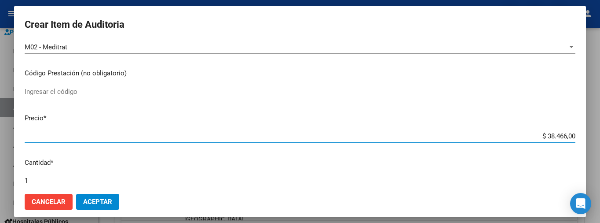
drag, startPoint x: 516, startPoint y: 136, endPoint x: 599, endPoint y: 136, distance: 83.6
click at [599, 136] on div "Crear Item de Auditoria 43307080 Nro Documento 27433070807 CUIL Análisis Afilia…" at bounding box center [300, 111] width 600 height 223
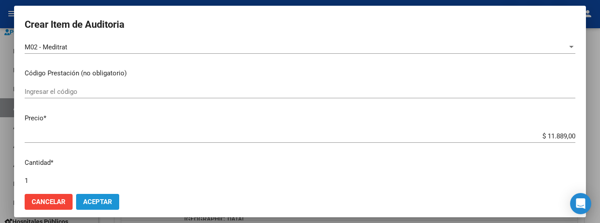
click at [107, 198] on span "Aceptar" at bounding box center [97, 202] width 29 height 8
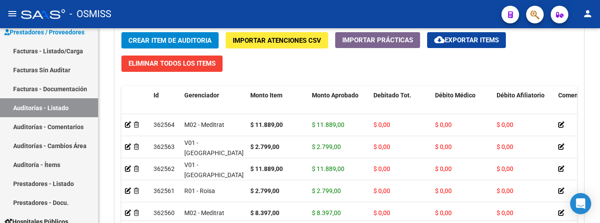
drag, startPoint x: 128, startPoint y: 7, endPoint x: 148, endPoint y: 27, distance: 28.0
click at [129, 7] on div "- OSMISS" at bounding box center [257, 13] width 473 height 19
click at [153, 35] on button "Crear Item de Auditoria" at bounding box center [169, 40] width 97 height 16
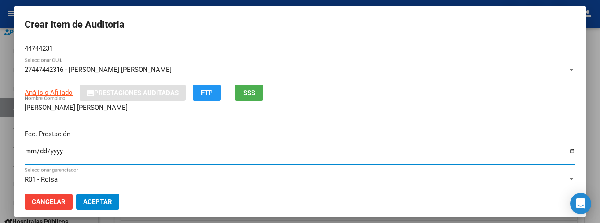
click at [29, 151] on input "Ingresar la fecha" at bounding box center [300, 154] width 551 height 14
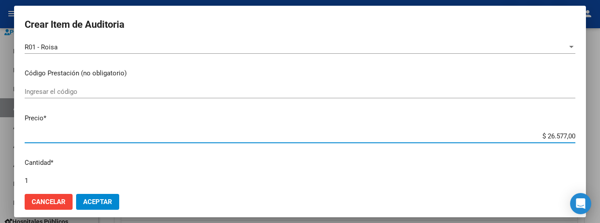
drag, startPoint x: 522, startPoint y: 136, endPoint x: 583, endPoint y: 137, distance: 61.2
click at [583, 137] on mat-dialog-container "Crear Item de Auditoria 44744231 Nro Documento 27447442316 - [PERSON_NAME] [PER…" at bounding box center [300, 112] width 572 height 212
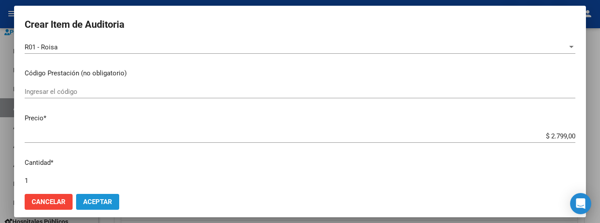
click at [104, 199] on span "Aceptar" at bounding box center [97, 202] width 29 height 8
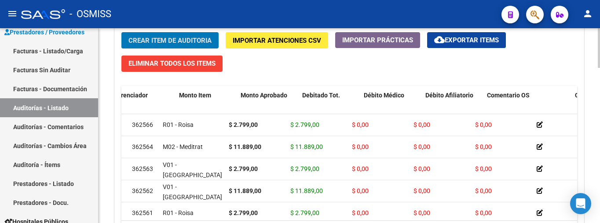
scroll to position [0, 0]
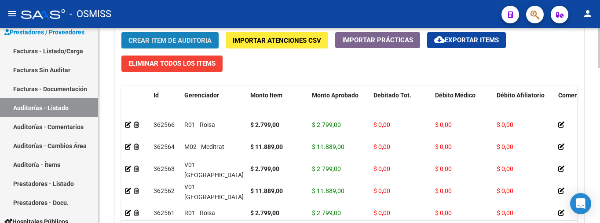
click at [188, 38] on span "Crear Item de Auditoria" at bounding box center [169, 41] width 83 height 8
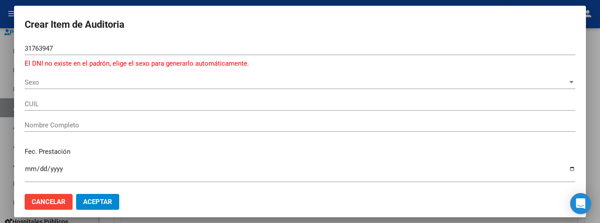
click at [39, 86] on div "Sexo Sexo" at bounding box center [300, 82] width 551 height 13
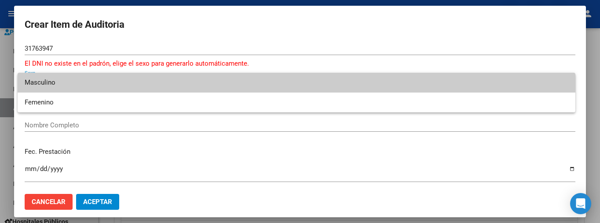
click at [39, 86] on span "Masculino" at bounding box center [297, 83] width 544 height 20
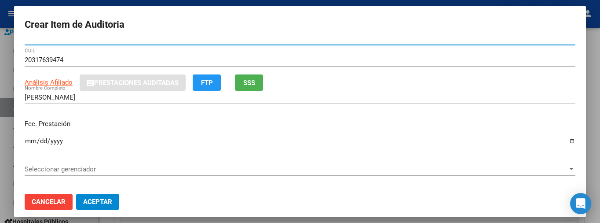
scroll to position [88, 0]
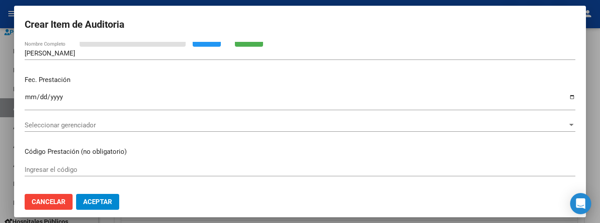
click at [30, 96] on input "Ingresar la fecha" at bounding box center [300, 100] width 551 height 14
click at [47, 129] on div "Seleccionar gerenciador Seleccionar gerenciador" at bounding box center [300, 124] width 551 height 13
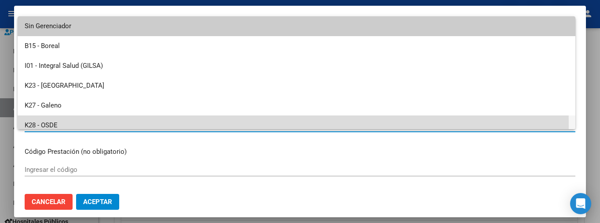
click at [49, 125] on span "K28 - OSDE" at bounding box center [297, 125] width 544 height 20
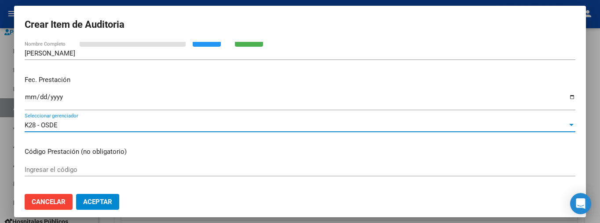
click at [51, 120] on div "K28 - OSDE Seleccionar gerenciador" at bounding box center [300, 124] width 551 height 13
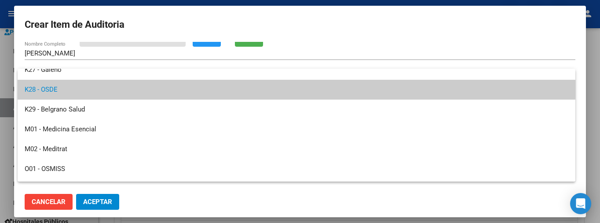
scroll to position [176, 0]
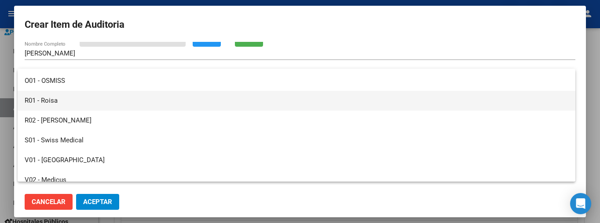
click at [76, 102] on span "R01 - Roisa" at bounding box center [297, 101] width 544 height 20
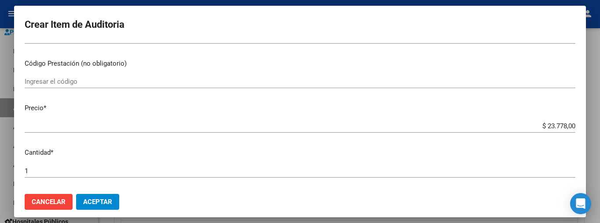
click at [520, 123] on div "$ 23.778,00 Ingresar el precio" at bounding box center [300, 125] width 551 height 13
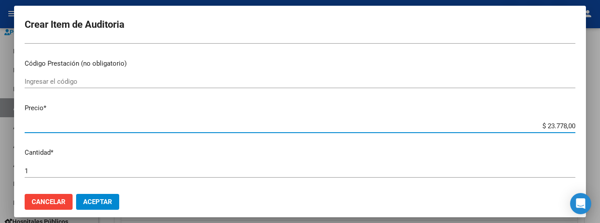
drag, startPoint x: 533, startPoint y: 124, endPoint x: 600, endPoint y: 123, distance: 66.9
click at [600, 123] on div "Crear Item de Auditoria 31763947 Nro Documento El DNI no existe en el padrón, e…" at bounding box center [300, 111] width 600 height 223
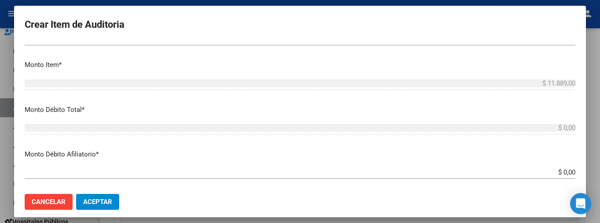
scroll to position [352, 0]
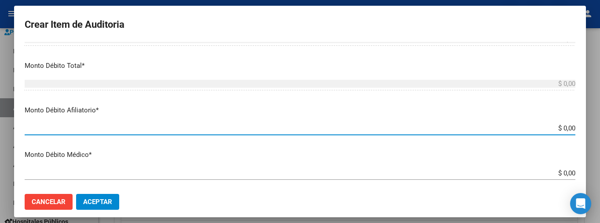
drag, startPoint x: 517, startPoint y: 125, endPoint x: 600, endPoint y: 128, distance: 83.2
click at [600, 128] on div "Crear Item de Auditoria 31763947 Nro Documento El DNI no existe en el padrón, e…" at bounding box center [300, 111] width 600 height 223
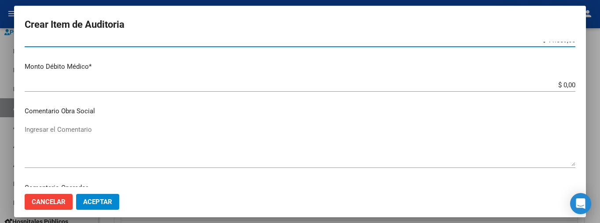
scroll to position [484, 0]
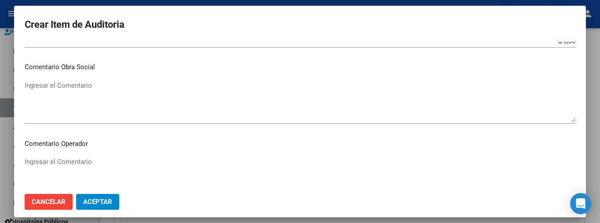
click at [92, 158] on textarea "Ingresar el Comentario" at bounding box center [300, 177] width 551 height 41
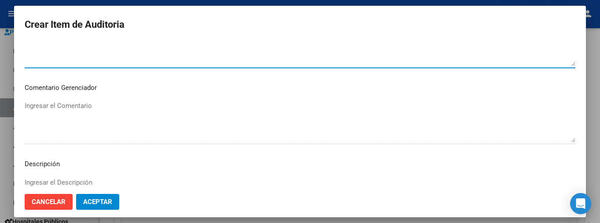
scroll to position [660, 0]
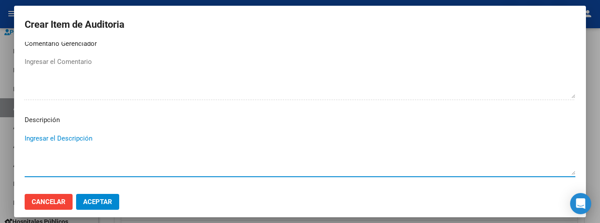
click at [51, 141] on textarea "Ingresar el Descripción" at bounding box center [300, 153] width 551 height 41
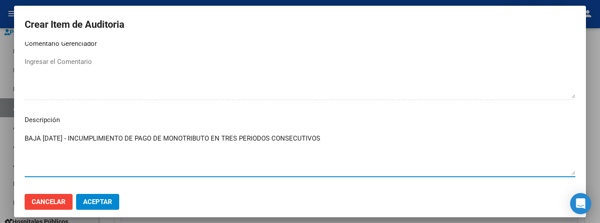
click at [106, 197] on button "Aceptar" at bounding box center [97, 202] width 43 height 16
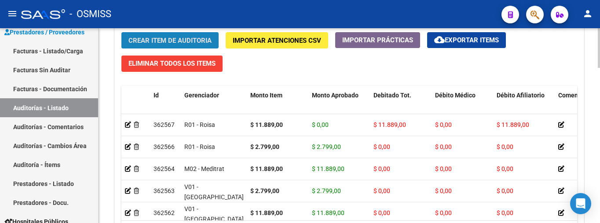
click at [131, 37] on span "Crear Item de Auditoria" at bounding box center [169, 41] width 83 height 8
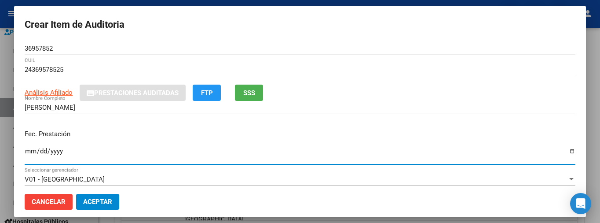
click at [29, 150] on input "Ingresar la fecha" at bounding box center [300, 154] width 551 height 14
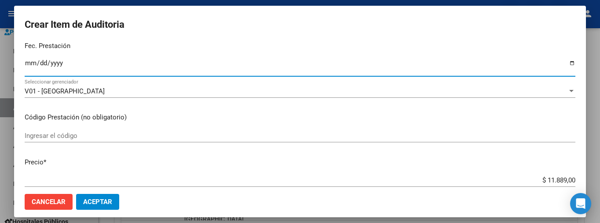
scroll to position [132, 0]
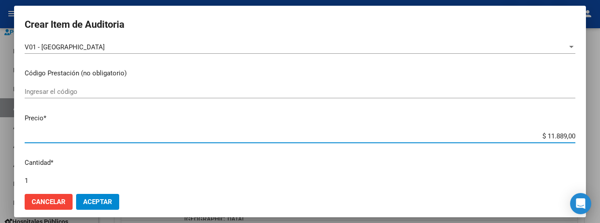
click at [514, 137] on input "$ 11.889,00" at bounding box center [300, 136] width 551 height 8
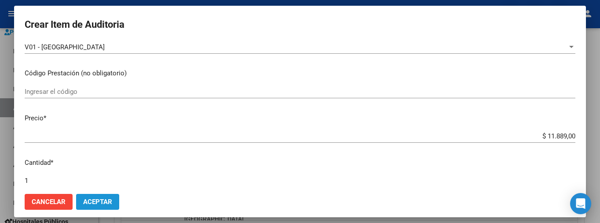
click at [106, 201] on span "Aceptar" at bounding box center [97, 202] width 29 height 8
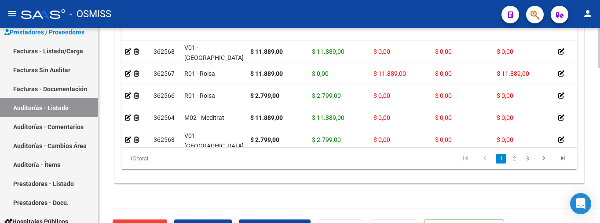
scroll to position [756, 0]
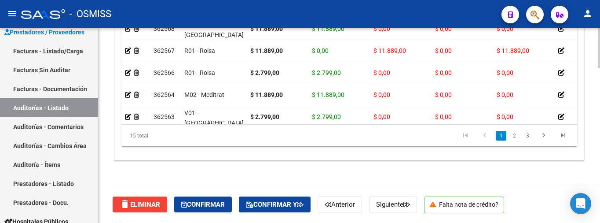
click at [599, 193] on div at bounding box center [599, 203] width 2 height 40
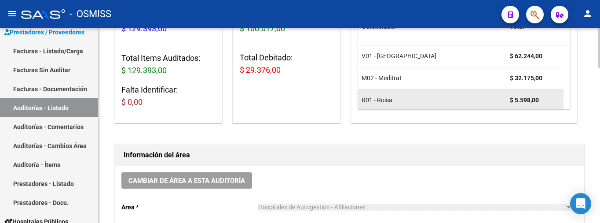
scroll to position [0, 0]
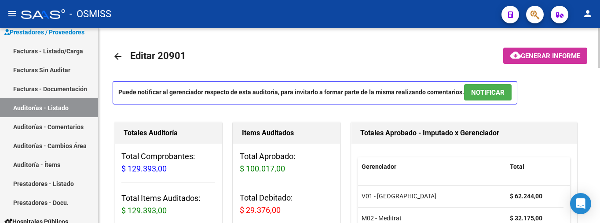
click at [521, 54] on span "Generar informe" at bounding box center [550, 56] width 59 height 8
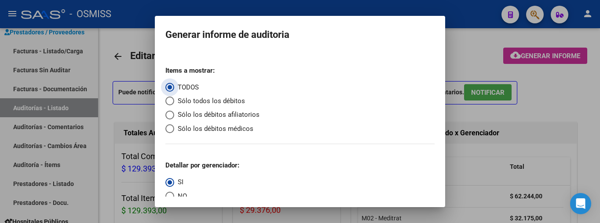
click at [192, 116] on span "Sólo los débitos afiliatorios" at bounding box center [216, 115] width 85 height 10
click at [174, 116] on input "Sólo los débitos afiliatorios" at bounding box center [169, 114] width 9 height 9
click at [180, 193] on span "NO" at bounding box center [180, 196] width 13 height 10
click at [174, 193] on input "NO" at bounding box center [169, 195] width 9 height 9
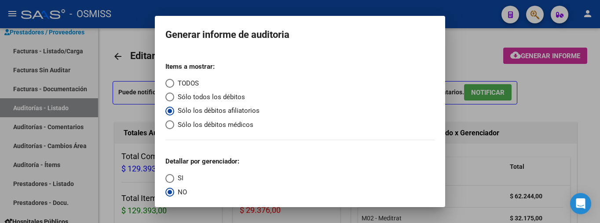
scroll to position [35, 0]
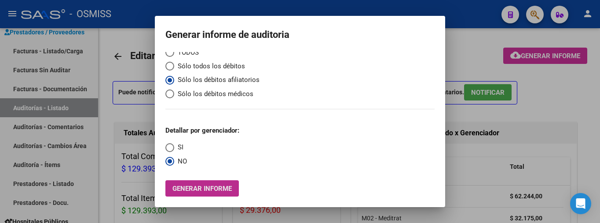
click at [219, 183] on button "Generar informe" at bounding box center [201, 188] width 73 height 16
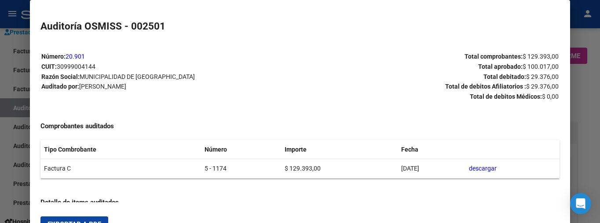
scroll to position [220, 0]
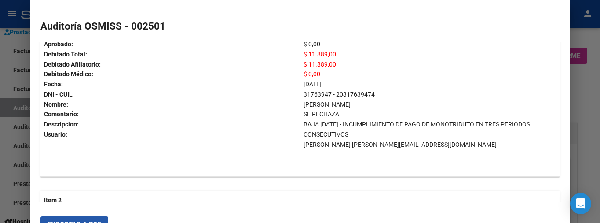
click at [88, 218] on button "Exportar a PDF" at bounding box center [74, 224] width 68 height 16
click at [23, 37] on div at bounding box center [300, 111] width 600 height 223
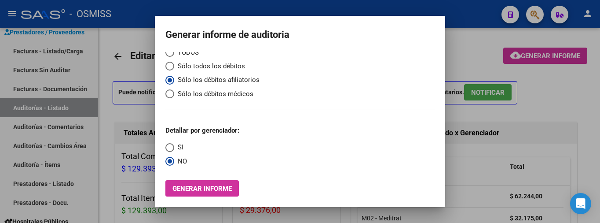
click at [147, 11] on div at bounding box center [300, 111] width 600 height 223
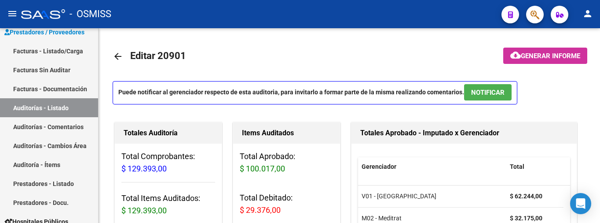
click at [147, 11] on div "- OSMISS" at bounding box center [257, 13] width 473 height 19
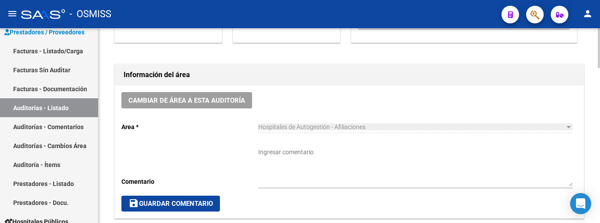
scroll to position [264, 0]
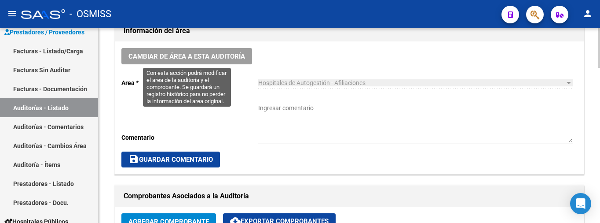
click at [229, 59] on span "Cambiar de área a esta auditoría" at bounding box center [186, 56] width 117 height 8
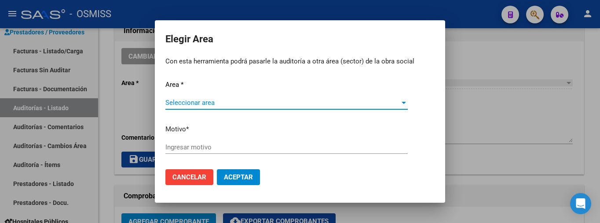
click at [218, 104] on span "Seleccionar area" at bounding box center [282, 103] width 235 height 8
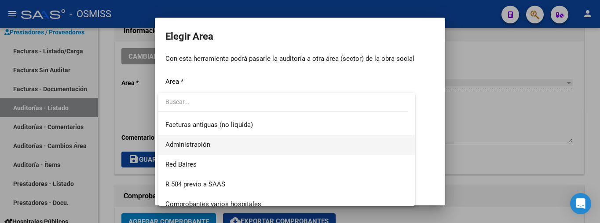
scroll to position [132, 0]
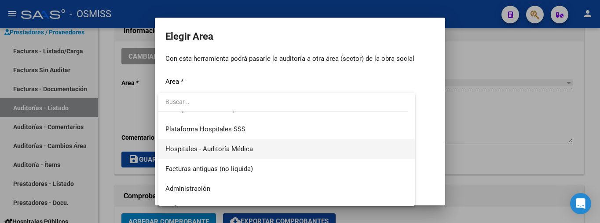
click at [255, 147] on span "Hospitales - Auditoría Médica" at bounding box center [286, 149] width 242 height 20
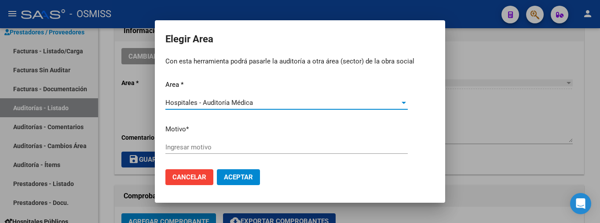
click at [204, 143] on input "Ingresar motivo" at bounding box center [286, 147] width 242 height 8
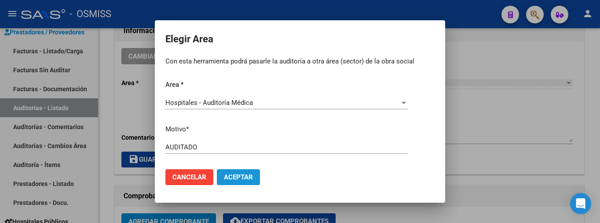
click at [241, 181] on button "Aceptar" at bounding box center [238, 177] width 43 height 16
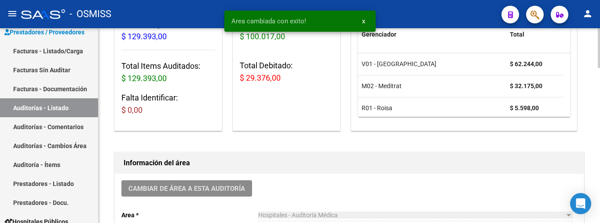
scroll to position [0, 0]
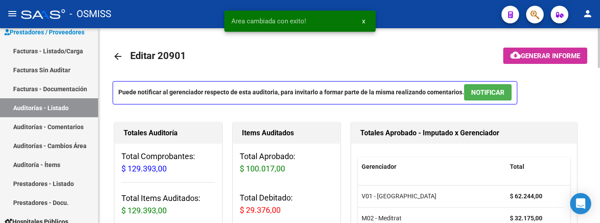
click at [115, 53] on mat-icon "arrow_back" at bounding box center [118, 56] width 11 height 11
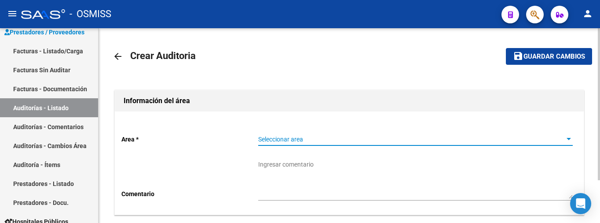
click at [324, 138] on span "Seleccionar area" at bounding box center [411, 139] width 307 height 7
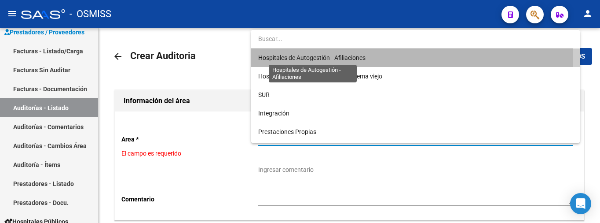
click at [311, 55] on span "Hospitales de Autogestión - Afiliaciones" at bounding box center [311, 57] width 107 height 7
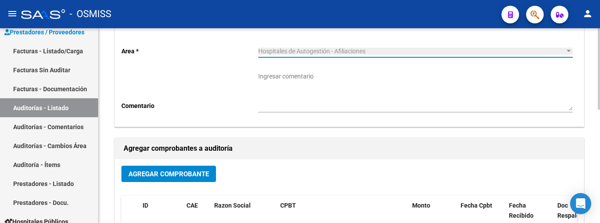
scroll to position [176, 0]
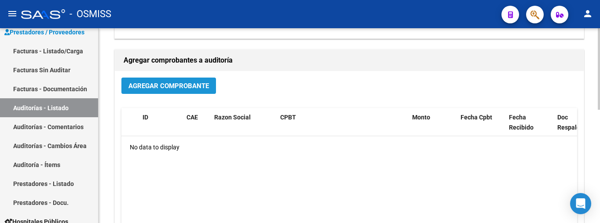
click at [196, 89] on span "Agregar Comprobante" at bounding box center [168, 86] width 81 height 8
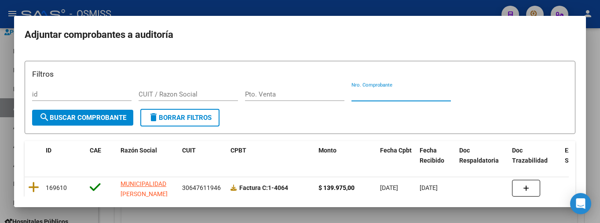
click at [372, 90] on input "Nro. Comprobante" at bounding box center [401, 94] width 99 height 8
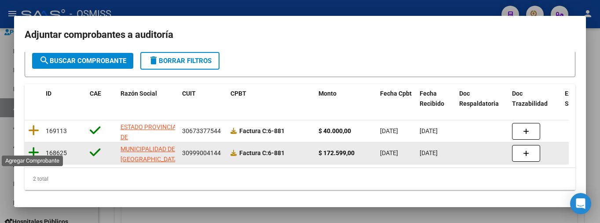
click at [37, 146] on icon at bounding box center [33, 152] width 11 height 12
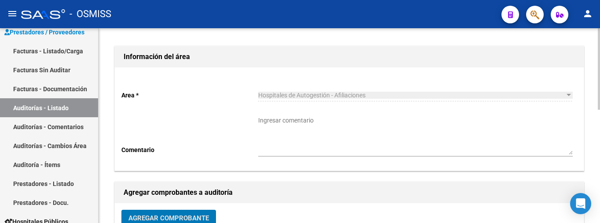
scroll to position [0, 0]
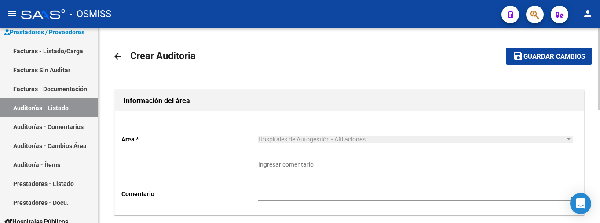
click at [559, 55] on span "Guardar cambios" at bounding box center [555, 57] width 62 height 8
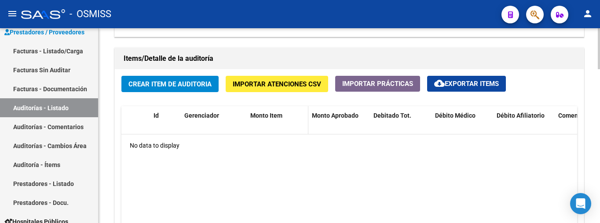
scroll to position [660, 0]
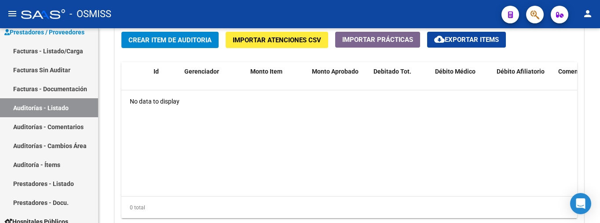
click at [133, 11] on div "- OSMISS" at bounding box center [257, 13] width 473 height 19
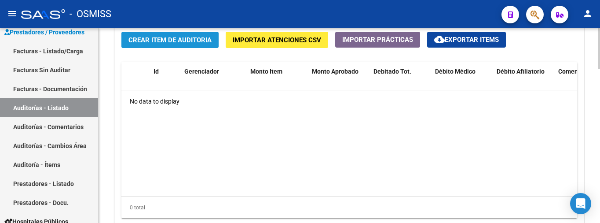
click at [149, 35] on button "Crear Item de Auditoria" at bounding box center [169, 40] width 97 height 16
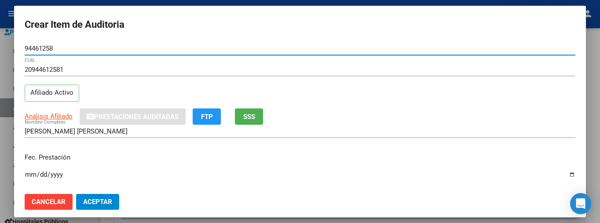
scroll to position [88, 0]
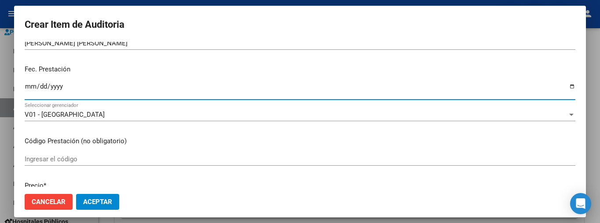
click at [28, 87] on input "Ingresar la fecha" at bounding box center [300, 90] width 551 height 14
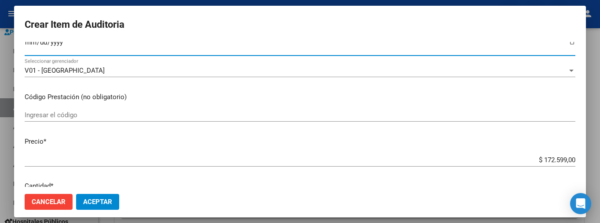
scroll to position [176, 0]
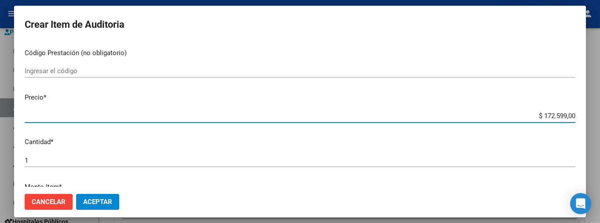
drag, startPoint x: 519, startPoint y: 117, endPoint x: 600, endPoint y: 118, distance: 81.0
click at [600, 118] on div "Crear Item de Auditoria 94461258 Nro Documento 20944612581 CUIL Afiliado Activo…" at bounding box center [300, 111] width 600 height 223
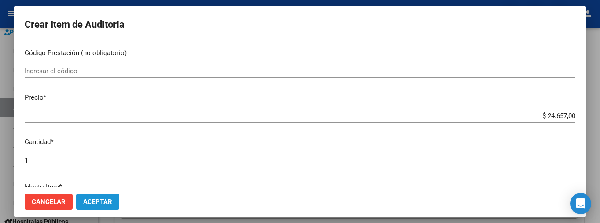
click at [105, 202] on span "Aceptar" at bounding box center [97, 202] width 29 height 8
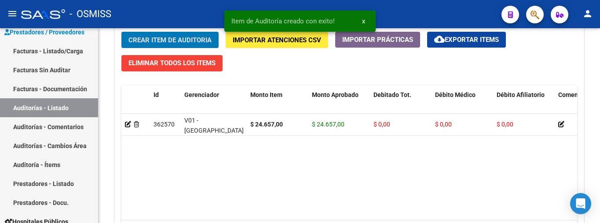
scroll to position [660, 0]
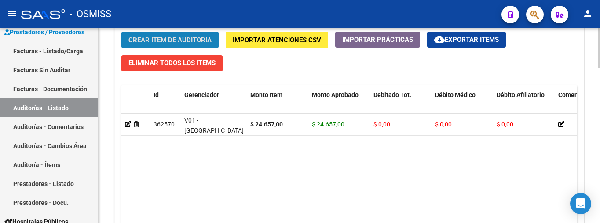
click at [132, 38] on span "Crear Item de Auditoria" at bounding box center [169, 40] width 83 height 8
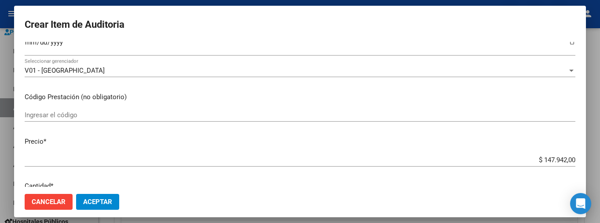
scroll to position [88, 0]
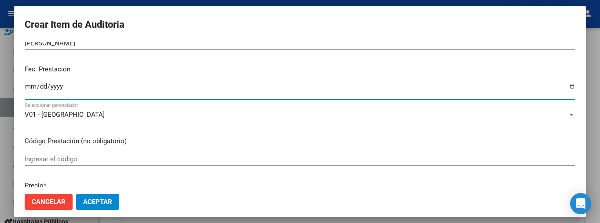
click at [31, 85] on input "Ingresar la fecha" at bounding box center [300, 90] width 551 height 14
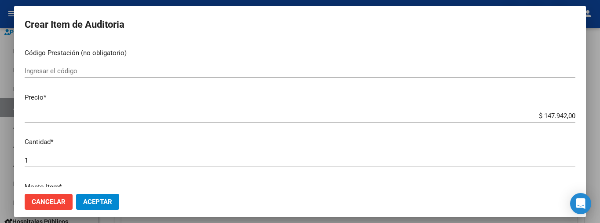
scroll to position [220, 0]
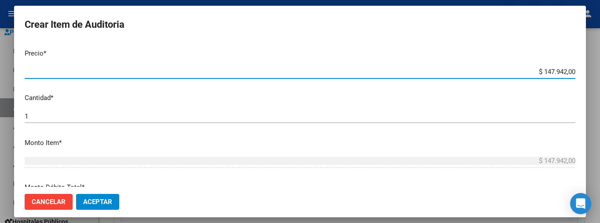
drag, startPoint x: 526, startPoint y: 70, endPoint x: 596, endPoint y: 70, distance: 70.4
click at [596, 70] on div "Crear Item de Auditoria 95709195 Nro Documento 23957091954 CUIL Afiliado Activo…" at bounding box center [300, 111] width 600 height 223
click at [107, 196] on button "Aceptar" at bounding box center [97, 202] width 43 height 16
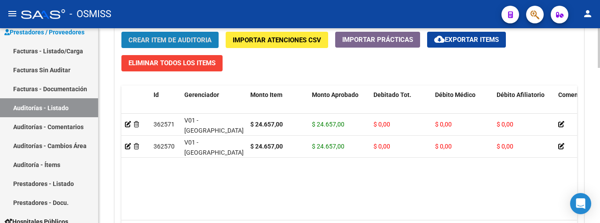
click at [194, 37] on span "Crear Item de Auditoria" at bounding box center [169, 40] width 83 height 8
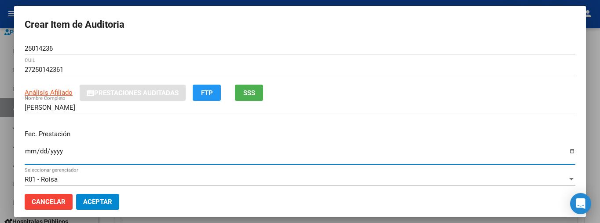
click at [30, 148] on input "Ingresar la fecha" at bounding box center [300, 154] width 551 height 14
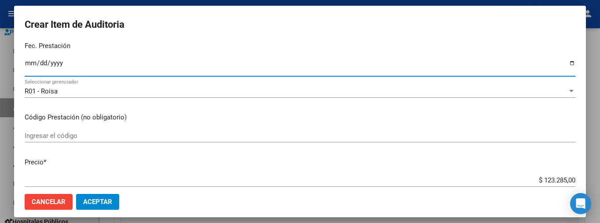
scroll to position [132, 0]
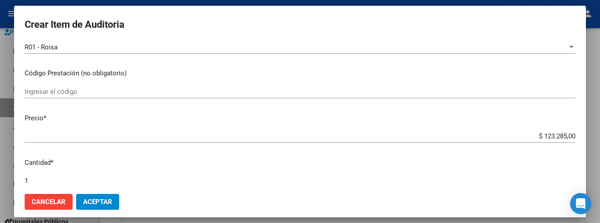
click at [520, 130] on div "$ 123.285,00 Ingresar el precio" at bounding box center [300, 135] width 551 height 13
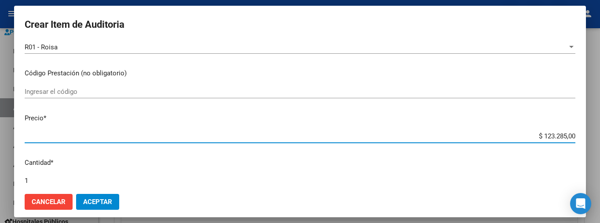
drag, startPoint x: 519, startPoint y: 132, endPoint x: 596, endPoint y: 137, distance: 77.2
click at [596, 137] on div "Crear Item de Auditoria 25014236 Nro Documento 27250142361 CUIL Análisis Afilia…" at bounding box center [300, 111] width 600 height 223
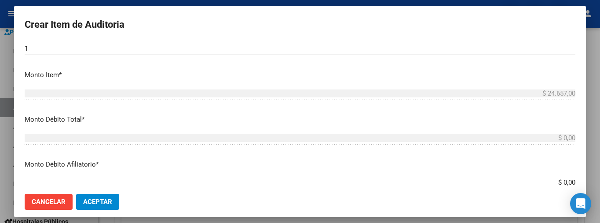
scroll to position [308, 0]
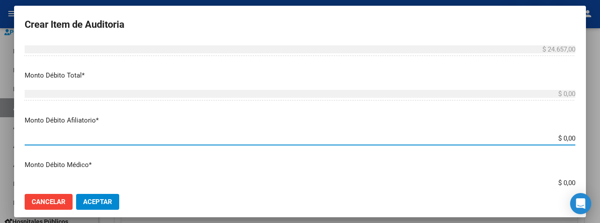
drag, startPoint x: 531, startPoint y: 137, endPoint x: 597, endPoint y: 139, distance: 66.5
click at [597, 139] on div "Crear Item de Auditoria 25014236 Nro Documento 27250142361 CUIL Análisis Afilia…" at bounding box center [300, 111] width 600 height 223
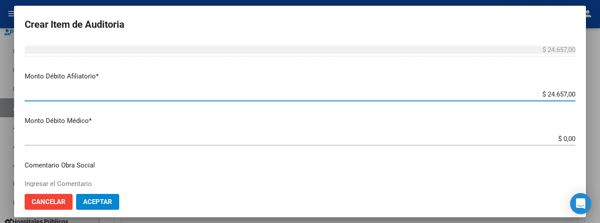
scroll to position [440, 0]
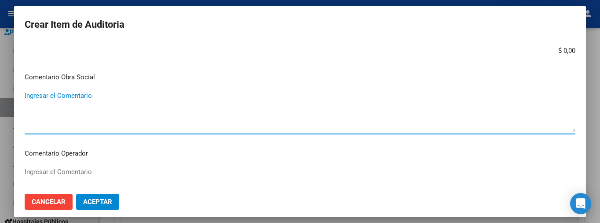
click at [63, 93] on textarea "Ingresar el Comentario" at bounding box center [300, 111] width 551 height 41
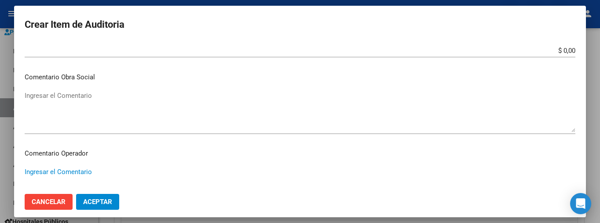
click at [73, 170] on textarea "Ingresar el Comentario" at bounding box center [300, 187] width 551 height 41
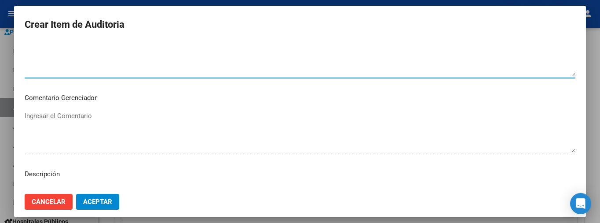
scroll to position [616, 0]
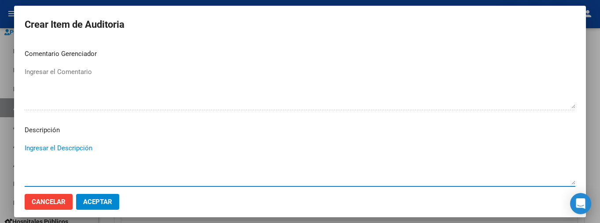
click at [58, 150] on textarea "Ingresar el Descripción" at bounding box center [300, 163] width 551 height 41
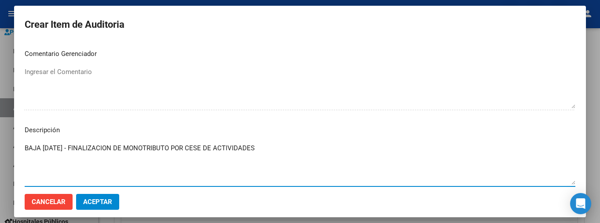
click at [283, 149] on textarea "BAJA [DATE] - FINALIZACION DE MONOTRIBUTO POR CESE DE ACTIVIDADES" at bounding box center [300, 163] width 551 height 41
click at [109, 154] on textarea "BAJA [DATE] - FINALIZACION DE MONOTRIBUTO POR CESE DE ACTIVIDADES (SSS) NO APOR…" at bounding box center [300, 163] width 551 height 41
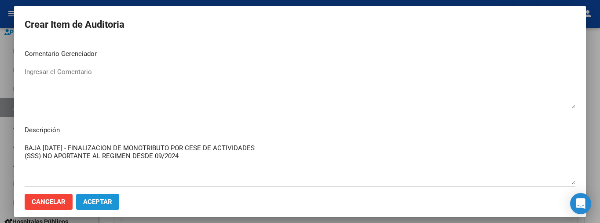
click at [100, 202] on span "Aceptar" at bounding box center [97, 202] width 29 height 8
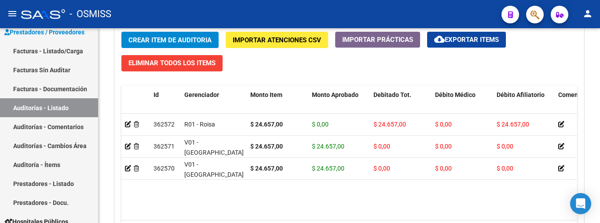
click at [137, 14] on div "- OSMISS" at bounding box center [257, 13] width 473 height 19
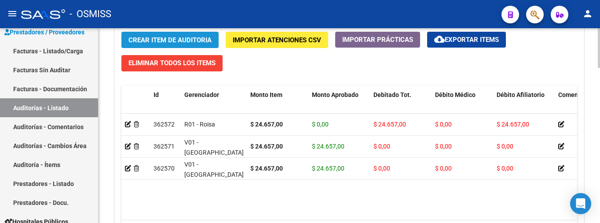
click at [143, 38] on span "Crear Item de Auditoria" at bounding box center [169, 40] width 83 height 8
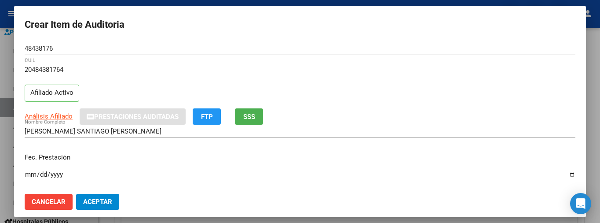
click at [29, 170] on div "Ingresar la fecha" at bounding box center [300, 178] width 551 height 19
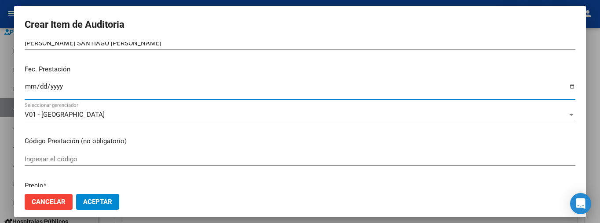
scroll to position [132, 0]
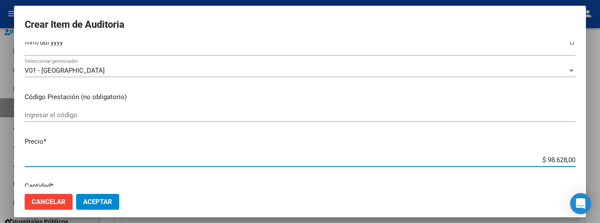
drag, startPoint x: 524, startPoint y: 160, endPoint x: 591, endPoint y: 159, distance: 66.9
click at [591, 159] on div "Crear Item de Auditoria 48438176 Nro Documento 20484381764 CUIL Afiliado Activo…" at bounding box center [300, 111] width 600 height 223
click at [97, 199] on span "Aceptar" at bounding box center [97, 202] width 29 height 8
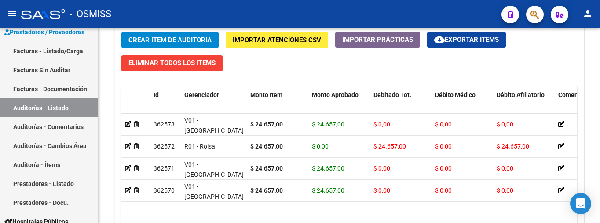
click at [128, 13] on div "- OSMISS" at bounding box center [257, 13] width 473 height 19
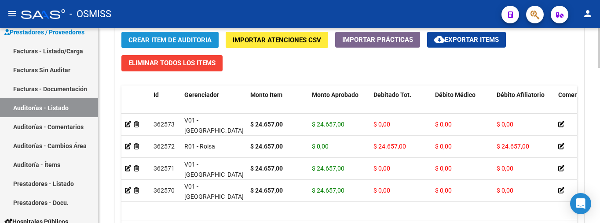
click at [158, 37] on span "Crear Item de Auditoria" at bounding box center [169, 40] width 83 height 8
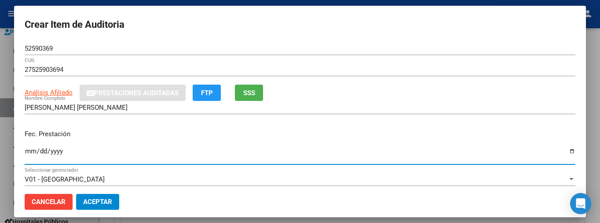
click at [31, 153] on input "Ingresar la fecha" at bounding box center [300, 154] width 551 height 14
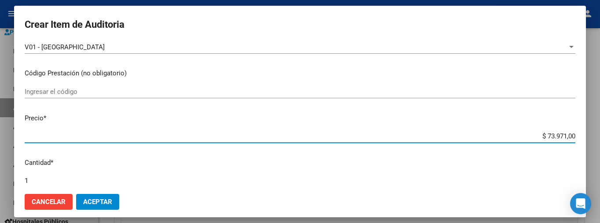
drag, startPoint x: 511, startPoint y: 132, endPoint x: 596, endPoint y: 132, distance: 84.9
click at [596, 132] on div "Crear Item de Auditoria 52590369 Nro Documento 27525903694 CUIL Análisis Afilia…" at bounding box center [300, 111] width 600 height 223
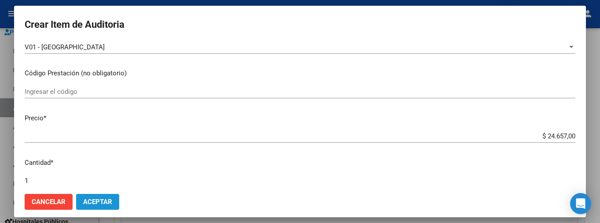
click at [105, 198] on span "Aceptar" at bounding box center [97, 202] width 29 height 8
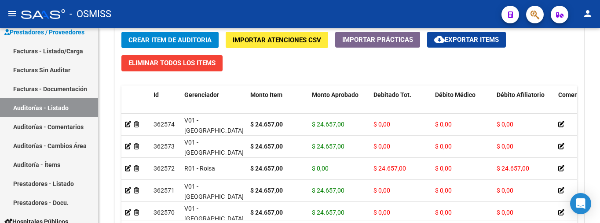
click at [136, 18] on div "- OSMISS" at bounding box center [257, 13] width 473 height 19
click at [147, 43] on span "Crear Item de Auditoria" at bounding box center [169, 40] width 83 height 8
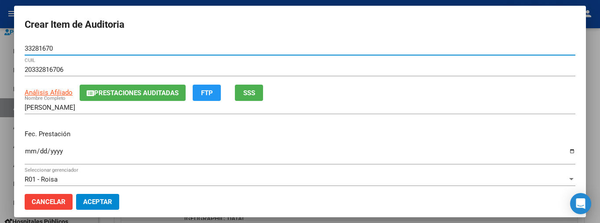
click at [29, 151] on input "Ingresar la fecha" at bounding box center [300, 154] width 551 height 14
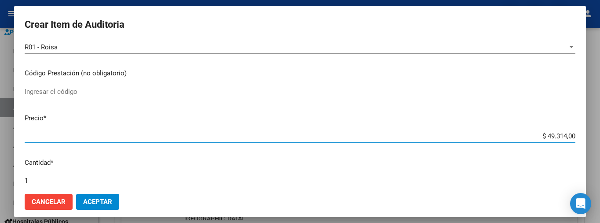
drag, startPoint x: 527, startPoint y: 138, endPoint x: 588, endPoint y: 134, distance: 61.3
click at [588, 134] on div "Crear Item de Auditoria 33281670 Nro Documento 20332816706 CUIL Análisis Afilia…" at bounding box center [300, 111] width 600 height 223
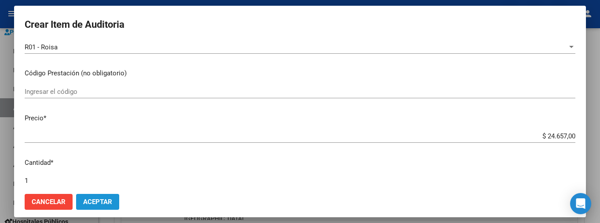
click at [109, 197] on button "Aceptar" at bounding box center [97, 202] width 43 height 16
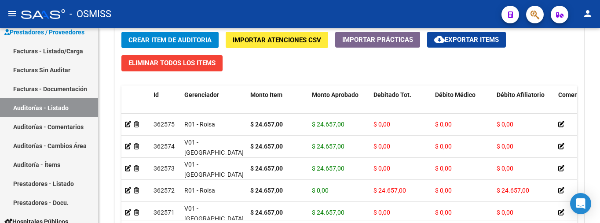
click at [139, 13] on div "- OSMISS" at bounding box center [257, 13] width 473 height 19
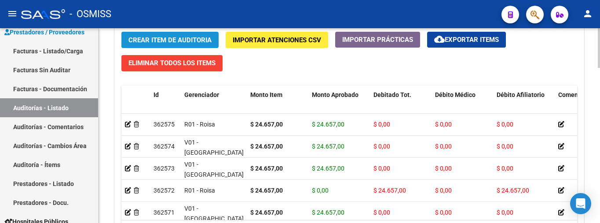
click at [148, 40] on span "Crear Item de Auditoria" at bounding box center [169, 40] width 83 height 8
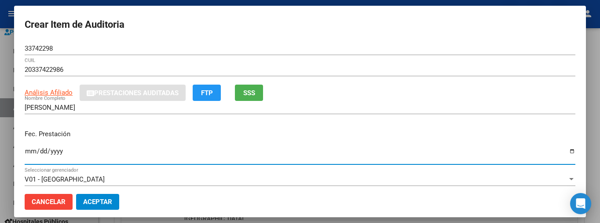
click at [28, 151] on input "Ingresar la fecha" at bounding box center [300, 154] width 551 height 14
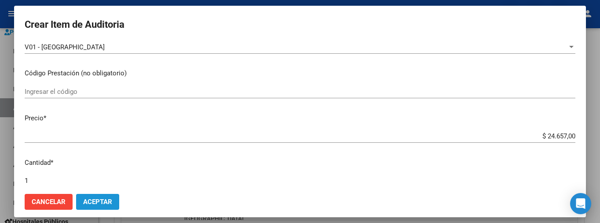
click at [114, 198] on button "Aceptar" at bounding box center [97, 202] width 43 height 16
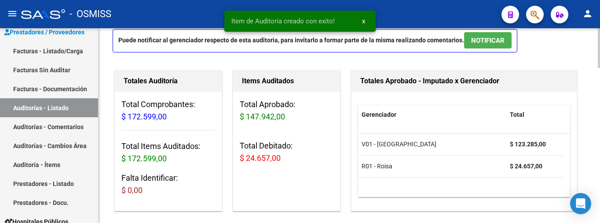
scroll to position [0, 0]
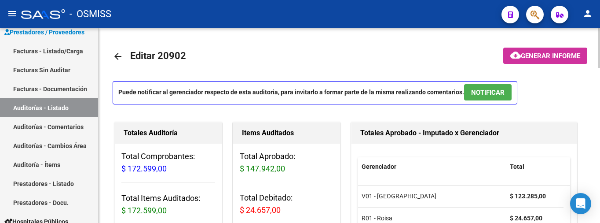
click at [536, 56] on span "Generar informe" at bounding box center [550, 56] width 59 height 8
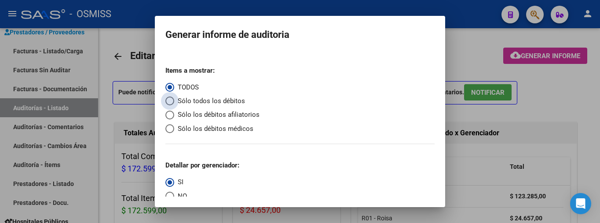
click at [198, 99] on span "Sólo todos los débitos" at bounding box center [209, 101] width 71 height 10
click at [174, 99] on input "Sólo todos los débitos" at bounding box center [169, 100] width 9 height 9
click at [202, 114] on span "Sólo los débitos afiliatorios" at bounding box center [216, 115] width 85 height 10
click at [174, 114] on input "Sólo los débitos afiliatorios" at bounding box center [169, 114] width 9 height 9
click at [180, 193] on span "NO" at bounding box center [180, 196] width 13 height 10
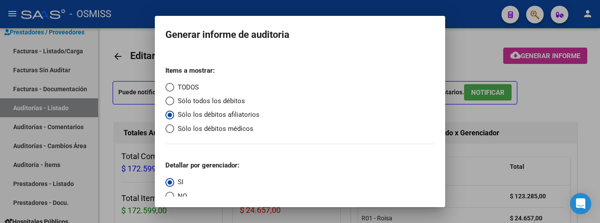
click at [174, 193] on input "NO" at bounding box center [169, 195] width 9 height 9
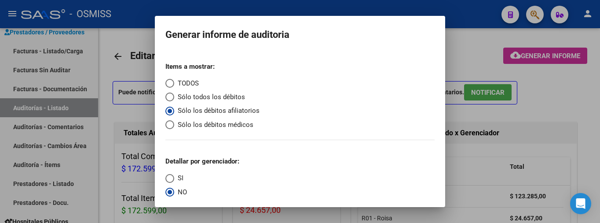
scroll to position [35, 0]
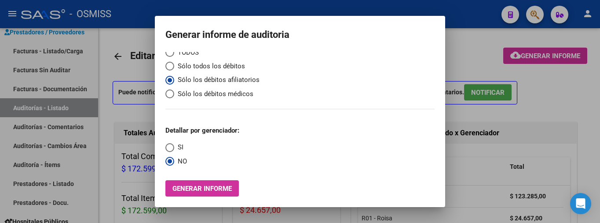
click at [196, 186] on span "Generar informe" at bounding box center [201, 188] width 59 height 8
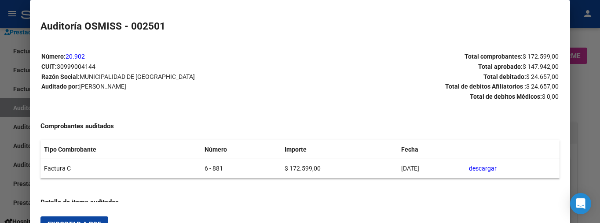
scroll to position [229, 0]
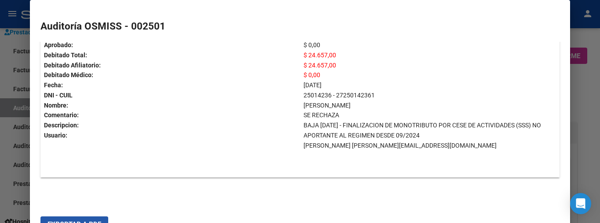
click at [83, 216] on button "Exportar a PDF" at bounding box center [74, 224] width 68 height 16
click at [1, 36] on div at bounding box center [300, 111] width 600 height 223
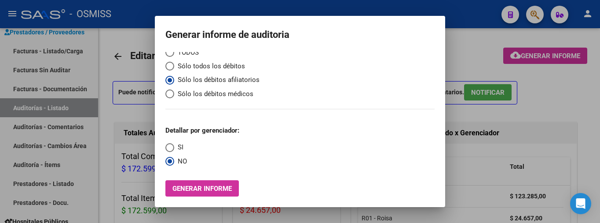
click at [4, 42] on div at bounding box center [300, 111] width 600 height 223
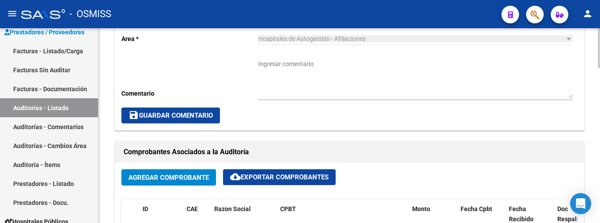
scroll to position [264, 0]
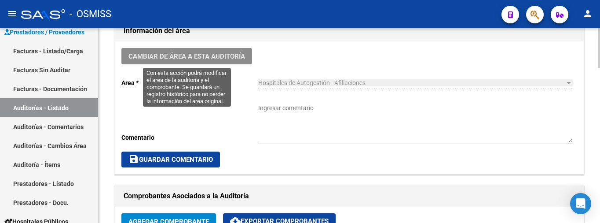
click at [226, 54] on span "Cambiar de área a esta auditoría" at bounding box center [186, 56] width 117 height 8
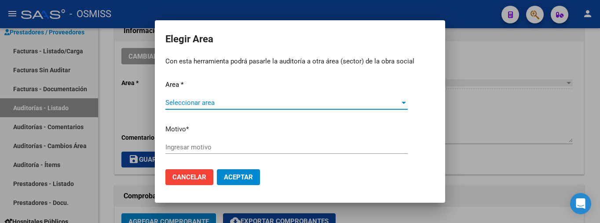
click at [234, 105] on span "Seleccionar area" at bounding box center [282, 103] width 235 height 8
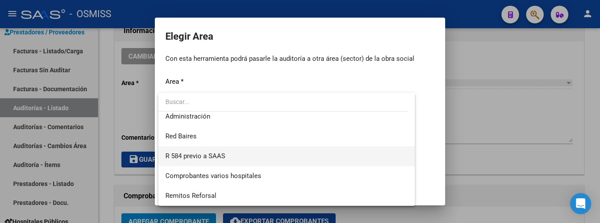
scroll to position [116, 0]
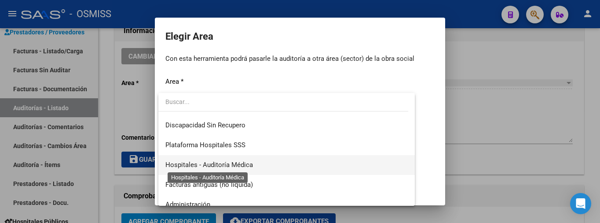
click at [243, 164] on span "Hospitales - Auditoría Médica" at bounding box center [209, 165] width 88 height 8
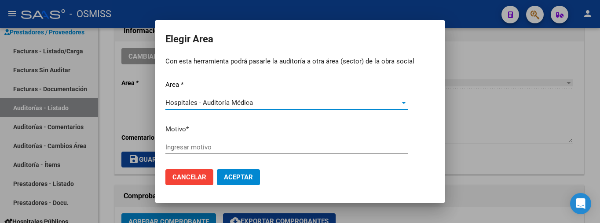
click at [205, 146] on input "Ingresar motivo" at bounding box center [286, 147] width 242 height 8
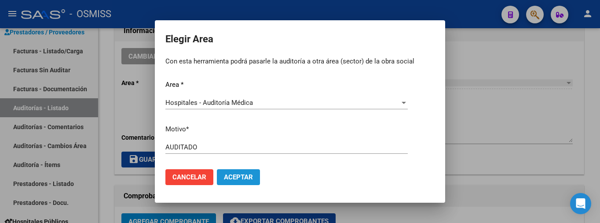
click at [238, 182] on button "Aceptar" at bounding box center [238, 177] width 43 height 16
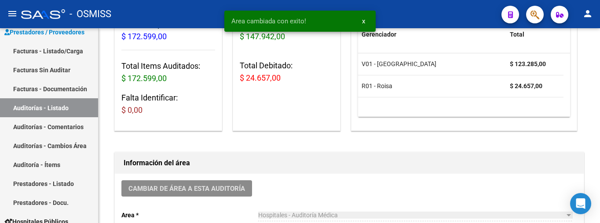
scroll to position [0, 0]
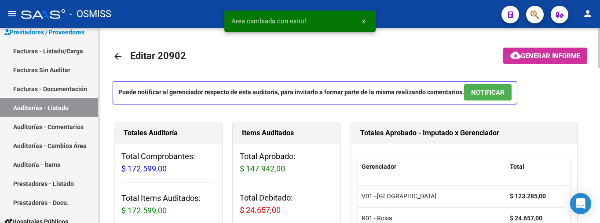
click at [118, 55] on mat-icon "arrow_back" at bounding box center [118, 56] width 11 height 11
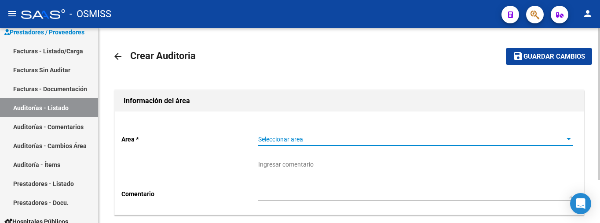
click at [295, 141] on span "Seleccionar area" at bounding box center [411, 139] width 307 height 7
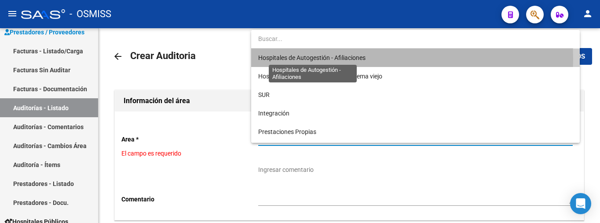
click at [288, 59] on span "Hospitales de Autogestión - Afiliaciones" at bounding box center [311, 57] width 107 height 7
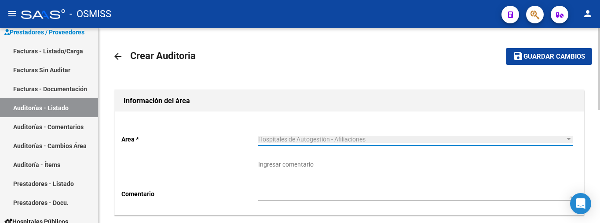
scroll to position [132, 0]
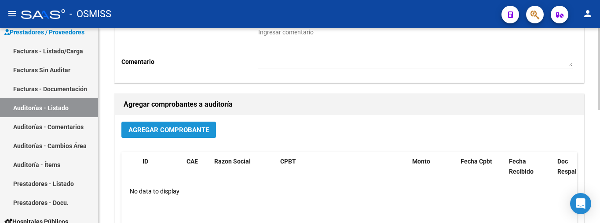
click at [194, 126] on span "Agregar Comprobante" at bounding box center [168, 130] width 81 height 8
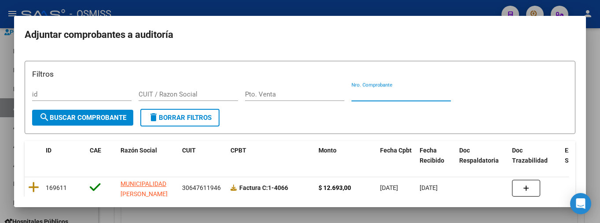
click at [363, 91] on input "Nro. Comprobante" at bounding box center [401, 94] width 99 height 8
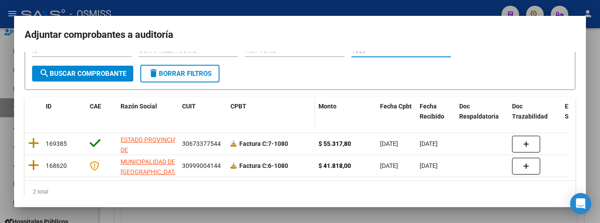
scroll to position [63, 0]
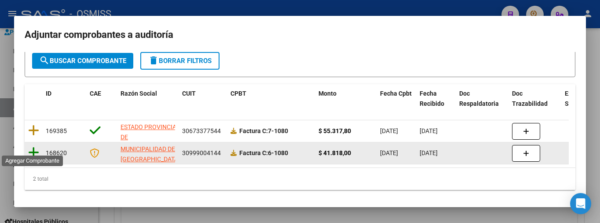
click at [34, 146] on icon at bounding box center [33, 152] width 11 height 12
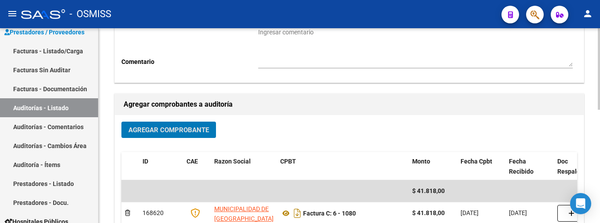
scroll to position [0, 0]
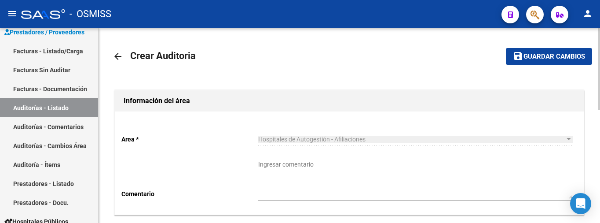
click at [544, 63] on button "save Guardar cambios" at bounding box center [549, 56] width 86 height 16
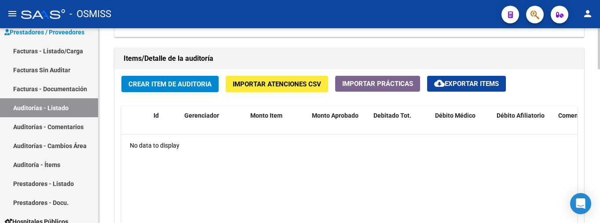
scroll to position [660, 0]
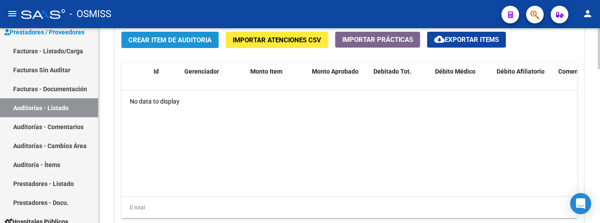
click at [136, 40] on span "Crear Item de Auditoria" at bounding box center [169, 40] width 83 height 8
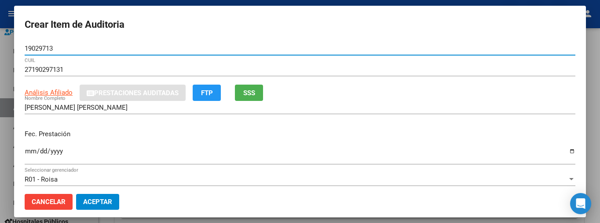
click at [34, 150] on input "Ingresar la fecha" at bounding box center [300, 154] width 551 height 14
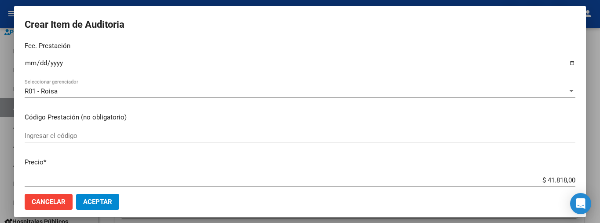
scroll to position [132, 0]
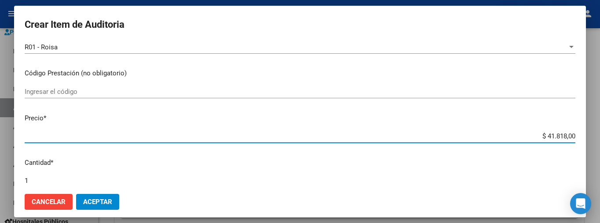
drag, startPoint x: 510, startPoint y: 135, endPoint x: 588, endPoint y: 134, distance: 77.9
click at [588, 134] on div "Crear Item de Auditoria 19029713 Nro Documento 27190297131 CUIL Análisis Afilia…" at bounding box center [300, 111] width 600 height 223
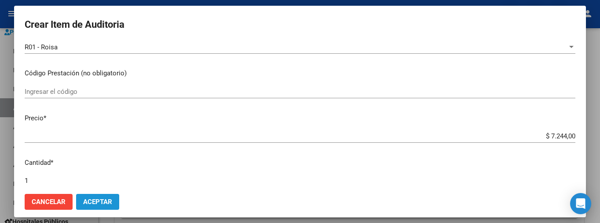
click at [96, 202] on span "Aceptar" at bounding box center [97, 202] width 29 height 8
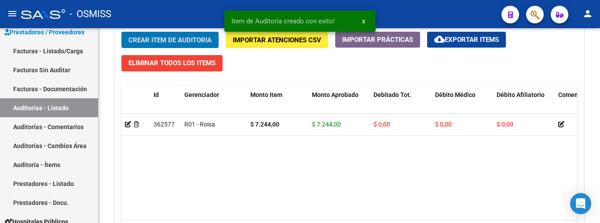
scroll to position [660, 0]
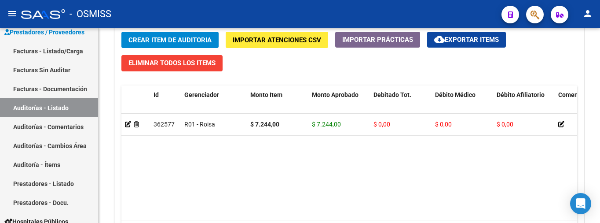
click at [138, 13] on div "- OSMISS" at bounding box center [257, 13] width 473 height 19
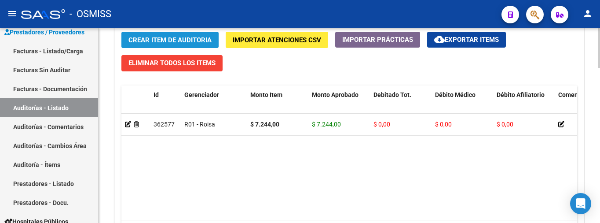
click at [162, 38] on span "Crear Item de Auditoria" at bounding box center [169, 40] width 83 height 8
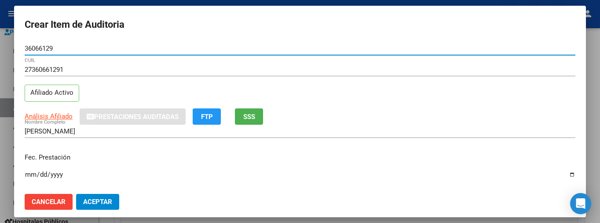
scroll to position [88, 0]
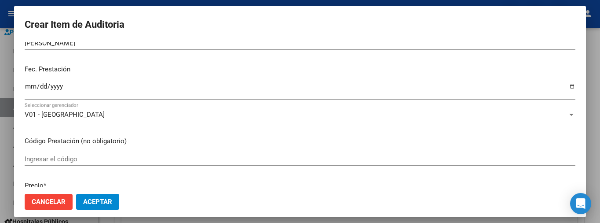
click at [29, 88] on input "Ingresar la fecha" at bounding box center [300, 90] width 551 height 14
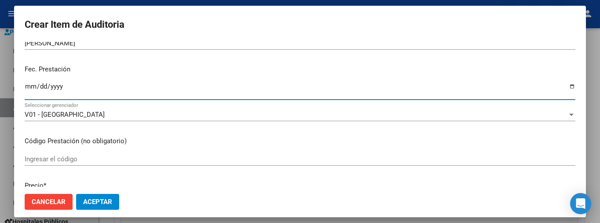
scroll to position [176, 0]
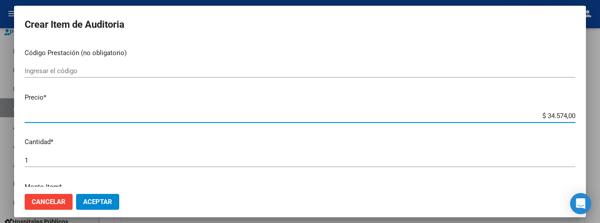
drag, startPoint x: 530, startPoint y: 113, endPoint x: 580, endPoint y: 113, distance: 50.2
click at [592, 112] on div "Crear Item de Auditoria 36066129 Nro Documento 27360661291 CUIL Afiliado Activo…" at bounding box center [300, 111] width 600 height 223
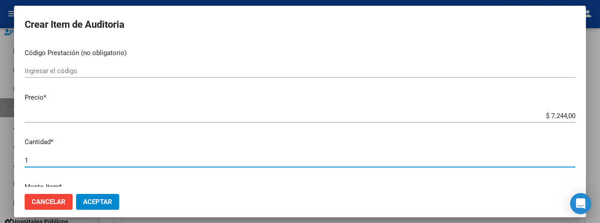
drag, startPoint x: 32, startPoint y: 160, endPoint x: 18, endPoint y: 159, distance: 13.7
click at [18, 159] on mat-dialog-content "36066129 Nro Documento 27360661291 CUIL Afiliado Activo Análisis Afiliado Prest…" at bounding box center [300, 114] width 572 height 145
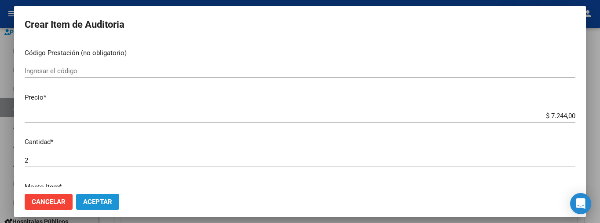
click at [108, 196] on button "Aceptar" at bounding box center [97, 202] width 43 height 16
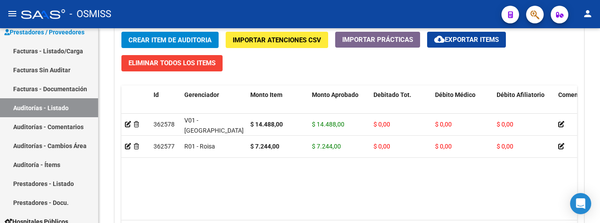
drag, startPoint x: 132, startPoint y: 8, endPoint x: 159, endPoint y: 21, distance: 30.3
click at [132, 8] on div "- OSMISS" at bounding box center [257, 13] width 473 height 19
click at [148, 40] on span "Crear Item de Auditoria" at bounding box center [169, 40] width 83 height 8
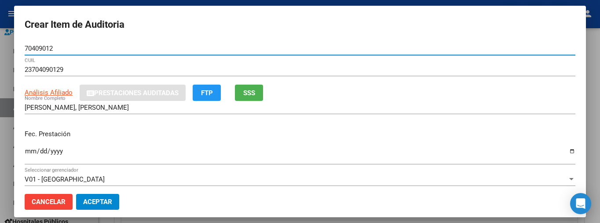
click at [30, 152] on input "Ingresar la fecha" at bounding box center [300, 154] width 551 height 14
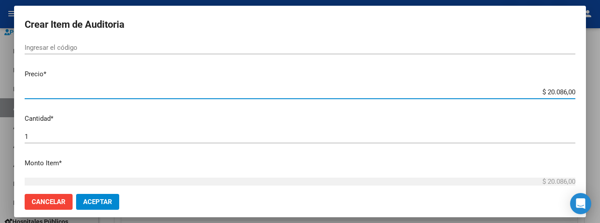
drag, startPoint x: 528, startPoint y: 92, endPoint x: 585, endPoint y: 92, distance: 56.8
click at [585, 92] on mat-dialog-container "Crear Item de Auditoria 70409012 Nro Documento 23704090129 CUIL Análisis Afilia…" at bounding box center [300, 112] width 572 height 212
drag, startPoint x: 520, startPoint y: 92, endPoint x: 592, endPoint y: 89, distance: 72.2
click at [592, 89] on div "Crear Item de Auditoria 70409012 Nro Documento 23704090129 CUIL Análisis Afilia…" at bounding box center [300, 111] width 600 height 223
click at [99, 207] on button "Aceptar" at bounding box center [97, 202] width 43 height 16
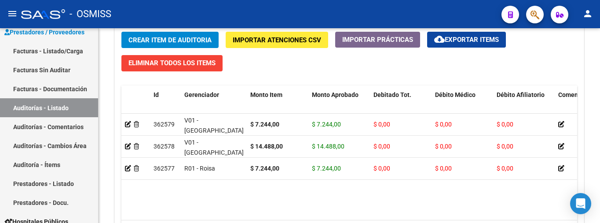
click at [125, 7] on div "- OSMISS" at bounding box center [257, 13] width 473 height 19
click at [147, 41] on span "Crear Item de Auditoria" at bounding box center [169, 40] width 83 height 8
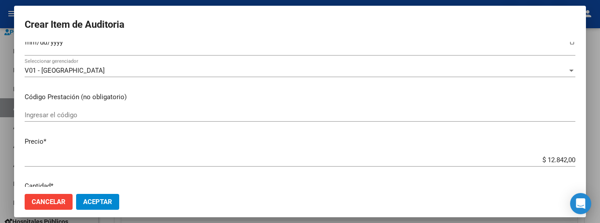
scroll to position [88, 0]
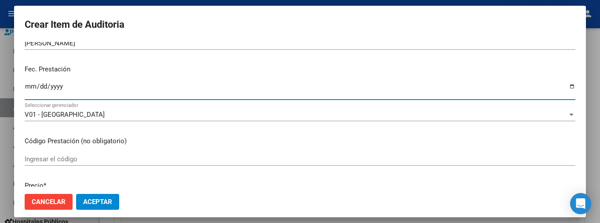
click at [30, 86] on input "Ingresar la fecha" at bounding box center [300, 90] width 551 height 14
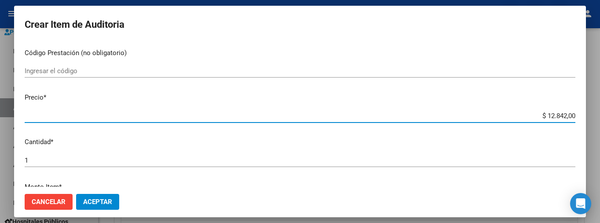
drag, startPoint x: 521, startPoint y: 118, endPoint x: 583, endPoint y: 117, distance: 62.9
click at [583, 117] on mat-dialog-container "Crear Item de Auditoria 20768544 Nro Documento 20207685446 CUIL Afiliado Activo…" at bounding box center [300, 112] width 572 height 212
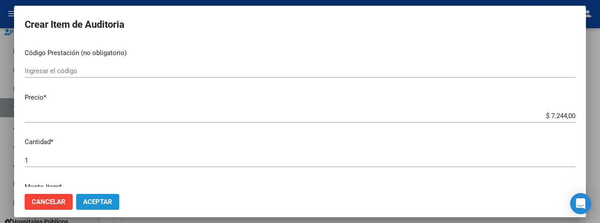
click at [100, 198] on span "Aceptar" at bounding box center [97, 202] width 29 height 8
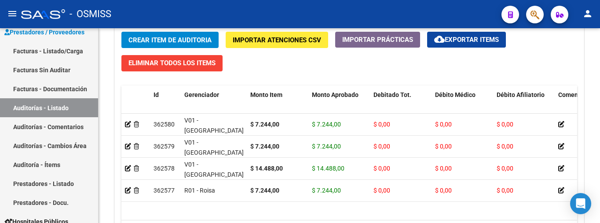
drag, startPoint x: 120, startPoint y: 1, endPoint x: 147, endPoint y: 12, distance: 28.8
click at [121, 2] on mat-toolbar "menu - OSMISS person" at bounding box center [300, 14] width 600 height 28
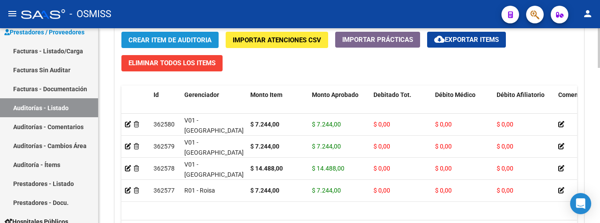
click at [146, 34] on button "Crear Item de Auditoria" at bounding box center [169, 40] width 97 height 16
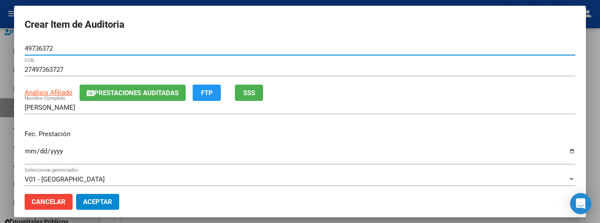
click at [31, 147] on input "Ingresar la fecha" at bounding box center [300, 154] width 551 height 14
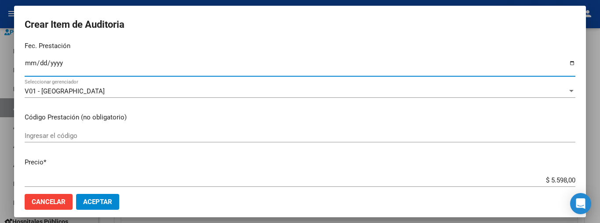
scroll to position [132, 0]
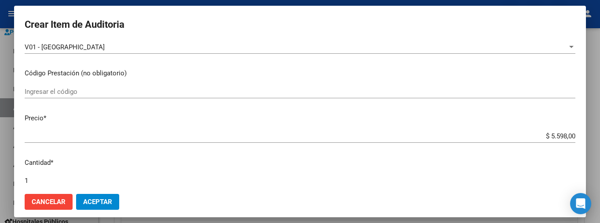
click at [107, 204] on span "Aceptar" at bounding box center [97, 202] width 29 height 8
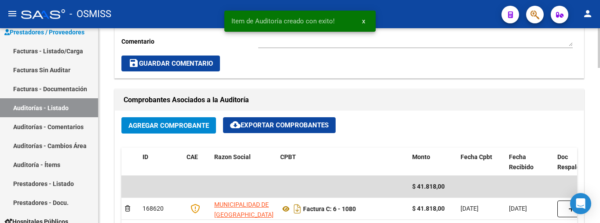
scroll to position [228, 0]
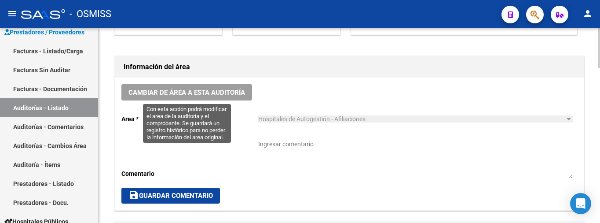
click at [203, 93] on span "Cambiar de área a esta auditoría" at bounding box center [186, 92] width 117 height 8
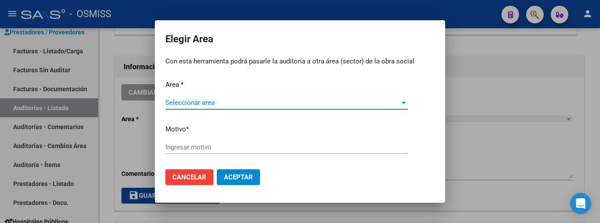
click at [205, 105] on span "Seleccionar area" at bounding box center [282, 103] width 235 height 8
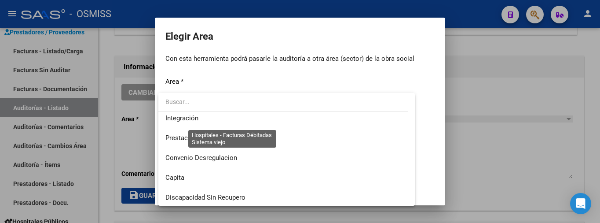
scroll to position [88, 0]
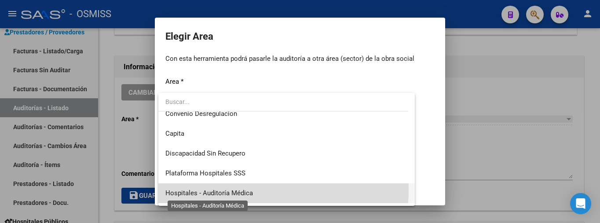
click at [249, 190] on span "Hospitales - Auditoría Médica" at bounding box center [209, 193] width 88 height 8
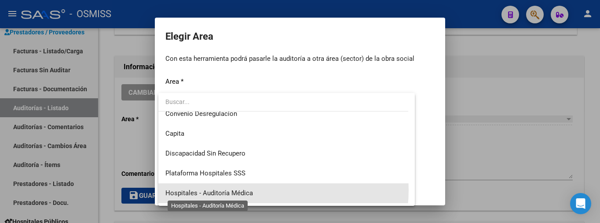
scroll to position [84, 0]
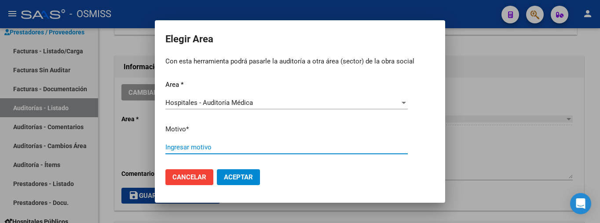
click at [200, 148] on input "Ingresar motivo" at bounding box center [286, 147] width 242 height 8
click at [239, 176] on span "Aceptar" at bounding box center [238, 177] width 29 height 8
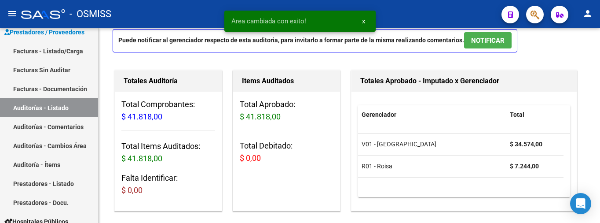
scroll to position [0, 0]
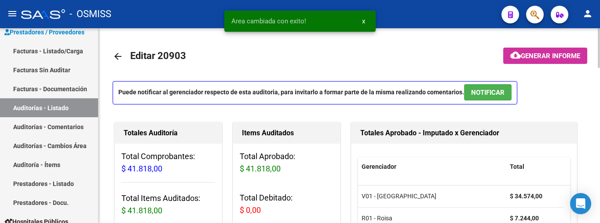
click at [117, 54] on mat-icon "arrow_back" at bounding box center [118, 56] width 11 height 11
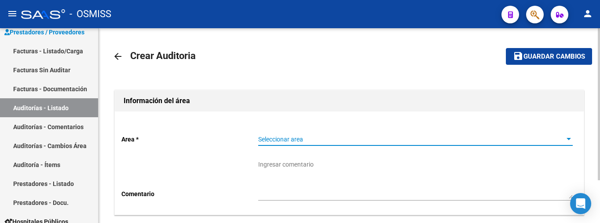
click at [286, 140] on span "Seleccionar area" at bounding box center [411, 139] width 307 height 7
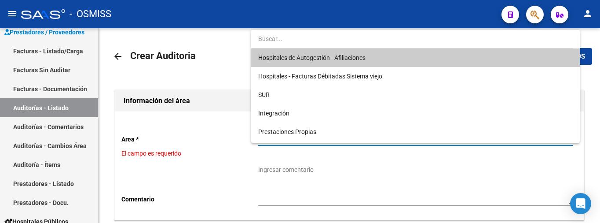
click at [291, 61] on span "Hospitales de Autogestión - Afiliaciones" at bounding box center [311, 57] width 107 height 7
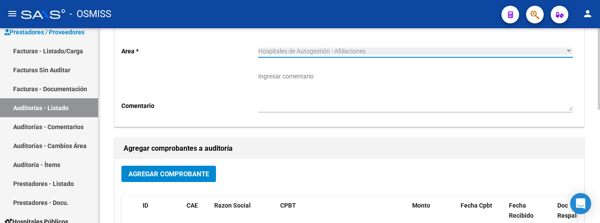
scroll to position [176, 0]
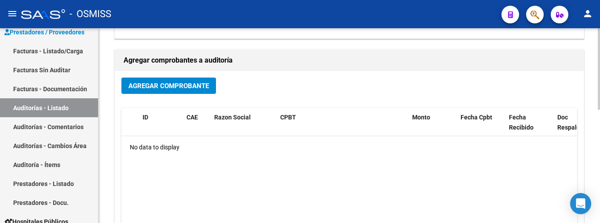
click at [183, 83] on span "Agregar Comprobante" at bounding box center [168, 86] width 81 height 8
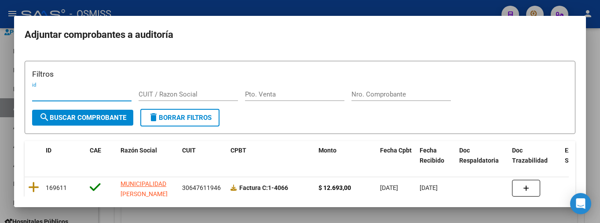
click at [359, 90] on input "Nro. Comprobante" at bounding box center [401, 94] width 99 height 8
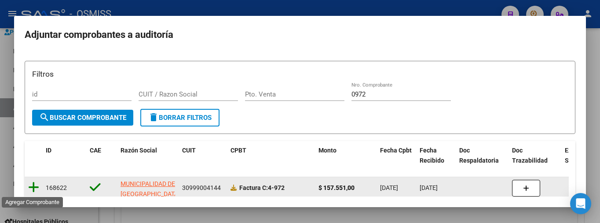
click at [31, 185] on icon at bounding box center [33, 187] width 11 height 12
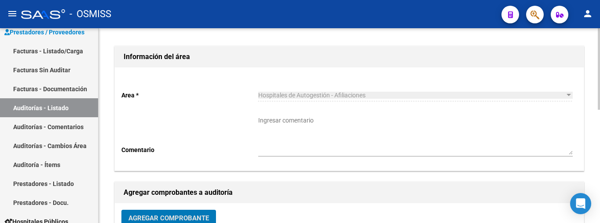
scroll to position [0, 0]
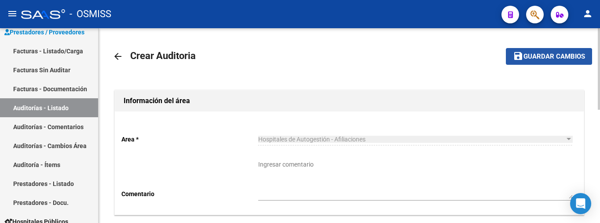
click at [540, 56] on span "Guardar cambios" at bounding box center [555, 57] width 62 height 8
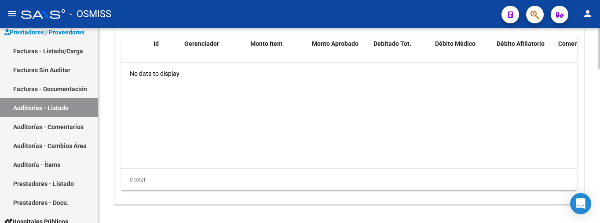
scroll to position [644, 0]
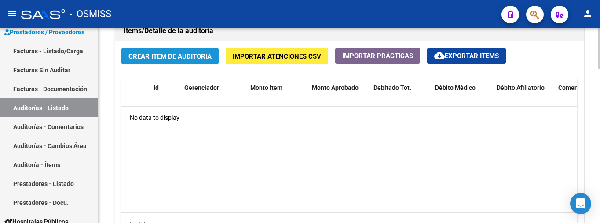
click at [134, 49] on button "Crear Item de Auditoria" at bounding box center [169, 56] width 97 height 16
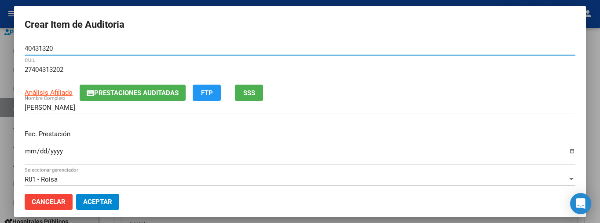
click at [27, 148] on input "Ingresar la fecha" at bounding box center [300, 154] width 551 height 14
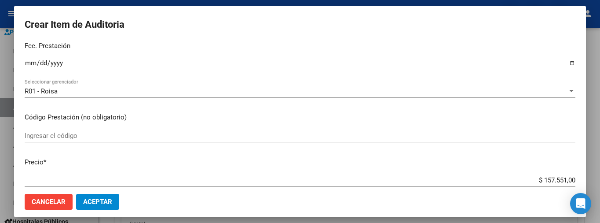
scroll to position [132, 0]
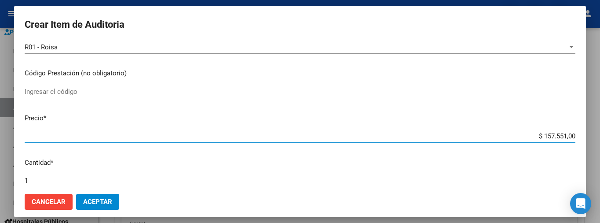
drag, startPoint x: 508, startPoint y: 138, endPoint x: 598, endPoint y: 133, distance: 90.8
click at [598, 133] on div "Crear Item de Auditoria 40431320 Nro Documento 27404313202 CUIL Análisis Afilia…" at bounding box center [300, 111] width 600 height 223
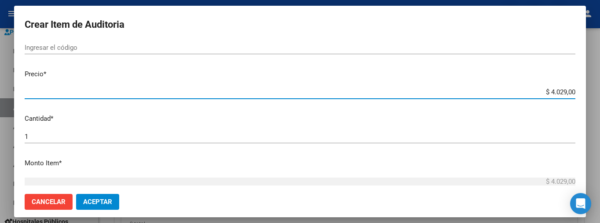
scroll to position [264, 0]
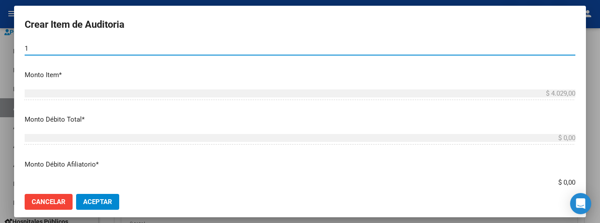
drag, startPoint x: 44, startPoint y: 51, endPoint x: 9, endPoint y: 51, distance: 35.2
click at [9, 51] on div "Crear Item de Auditoria 40431320 Nro Documento 27404313202 CUIL Análisis Afilia…" at bounding box center [300, 111] width 600 height 223
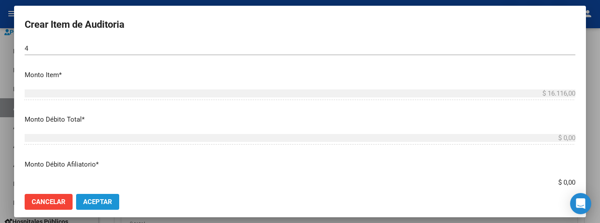
click at [108, 195] on button "Aceptar" at bounding box center [97, 202] width 43 height 16
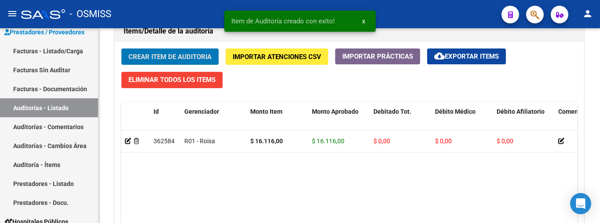
scroll to position [644, 0]
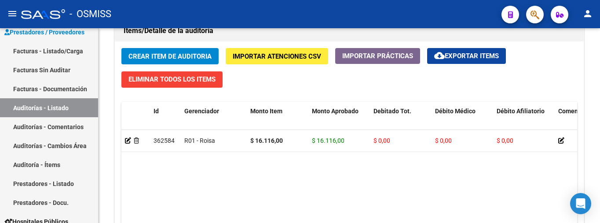
click at [128, 12] on div "- OSMISS" at bounding box center [257, 13] width 473 height 19
click at [161, 58] on span "Crear Item de Auditoria" at bounding box center [169, 56] width 83 height 8
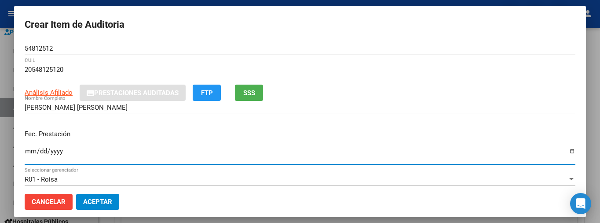
click at [29, 148] on input "Ingresar la fecha" at bounding box center [300, 154] width 551 height 14
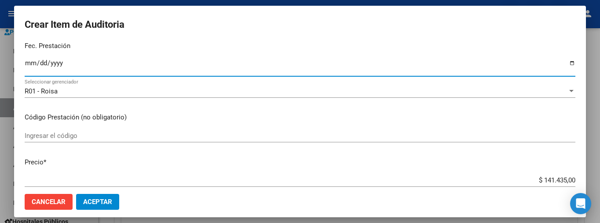
scroll to position [132, 0]
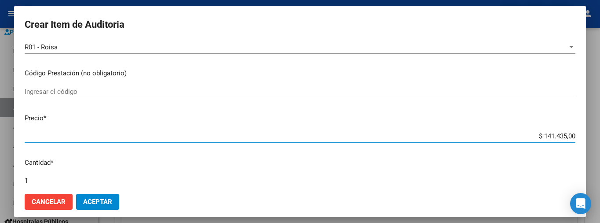
drag, startPoint x: 520, startPoint y: 134, endPoint x: 591, endPoint y: 135, distance: 71.7
click at [598, 134] on div "Crear Item de Auditoria 54812512 Nro Documento 20548125120 CUIL Análisis Afilia…" at bounding box center [300, 111] width 600 height 223
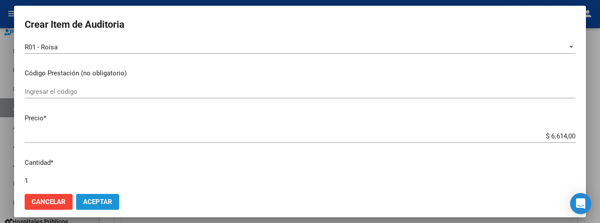
click at [111, 199] on span "Aceptar" at bounding box center [97, 202] width 29 height 8
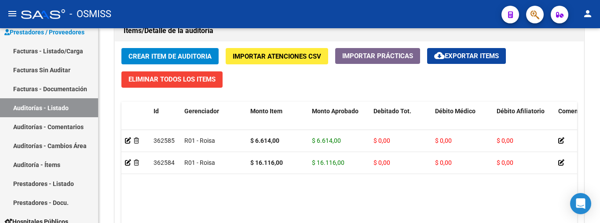
click at [133, 11] on div "- OSMISS" at bounding box center [257, 13] width 473 height 19
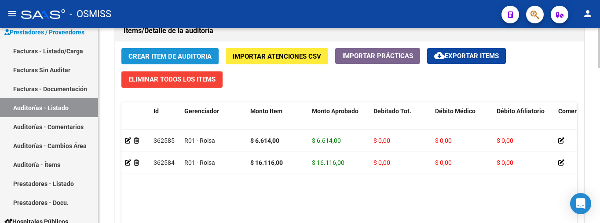
click at [156, 52] on span "Crear Item de Auditoria" at bounding box center [169, 56] width 83 height 8
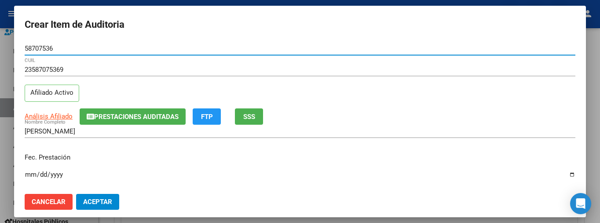
click at [32, 172] on input "Ingresar la fecha" at bounding box center [300, 178] width 551 height 14
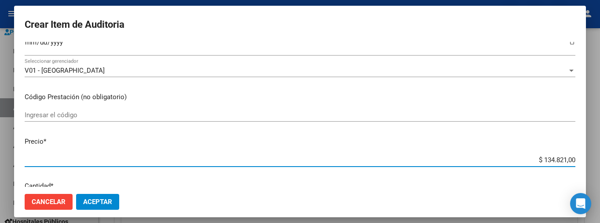
drag, startPoint x: 516, startPoint y: 162, endPoint x: 589, endPoint y: 159, distance: 73.1
click at [591, 159] on div "Crear Item de Auditoria 58707536 Nro Documento 23587075369 CUIL Afiliado Activo…" at bounding box center [300, 111] width 600 height 223
click at [108, 198] on span "Aceptar" at bounding box center [97, 202] width 29 height 8
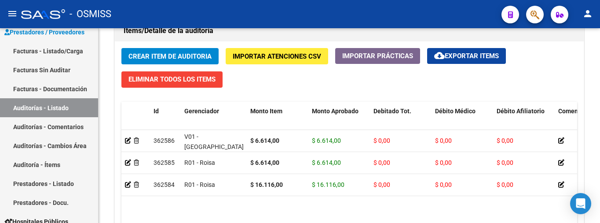
click at [127, 10] on div "- OSMISS" at bounding box center [257, 13] width 473 height 19
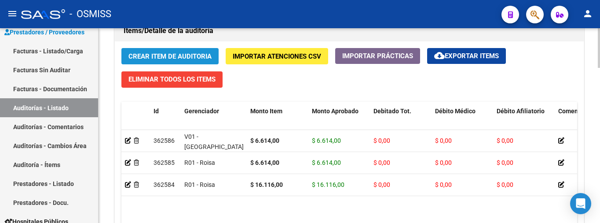
click at [156, 57] on span "Crear Item de Auditoria" at bounding box center [169, 56] width 83 height 8
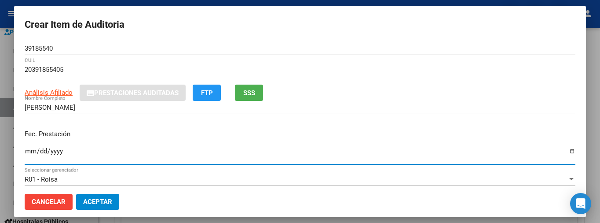
click at [31, 149] on input "Ingresar la fecha" at bounding box center [300, 154] width 551 height 14
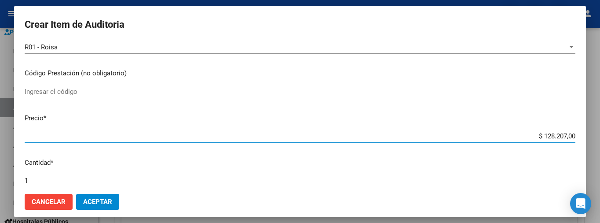
drag, startPoint x: 514, startPoint y: 134, endPoint x: 599, endPoint y: 135, distance: 84.9
click at [599, 135] on div "Crear Item de Auditoria 39185540 Nro Documento 20391855405 CUIL Análisis Afilia…" at bounding box center [300, 111] width 600 height 223
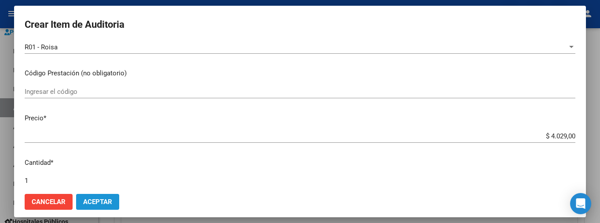
click at [101, 200] on span "Aceptar" at bounding box center [97, 202] width 29 height 8
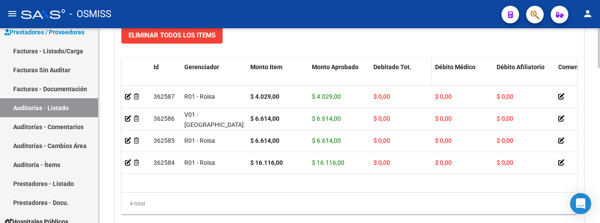
scroll to position [644, 0]
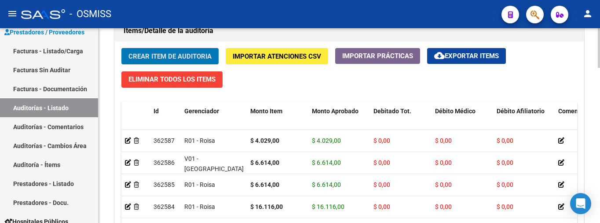
click at [194, 53] on span "Crear Item de Auditoria" at bounding box center [169, 56] width 83 height 8
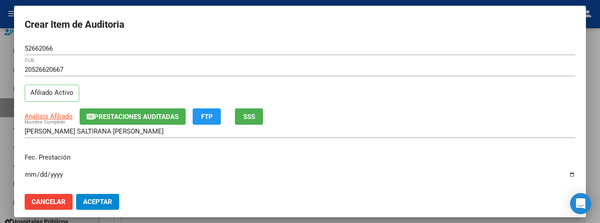
click at [30, 172] on input "Ingresar la fecha" at bounding box center [300, 178] width 551 height 14
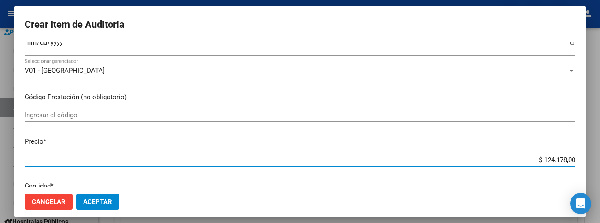
drag, startPoint x: 525, startPoint y: 159, endPoint x: 597, endPoint y: 161, distance: 72.2
click at [597, 161] on div "Crear Item de Auditoria 52662066 Nro Documento 20526620667 CUIL Afiliado Activo…" at bounding box center [300, 111] width 600 height 223
click at [107, 199] on span "Aceptar" at bounding box center [97, 202] width 29 height 8
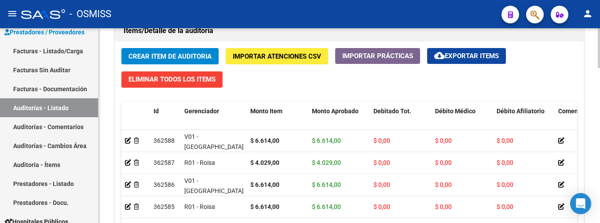
drag, startPoint x: 124, startPoint y: 12, endPoint x: 148, endPoint y: 32, distance: 31.2
click at [124, 12] on div "- OSMISS" at bounding box center [257, 13] width 473 height 19
click at [156, 54] on span "Crear Item de Auditoria" at bounding box center [169, 56] width 83 height 8
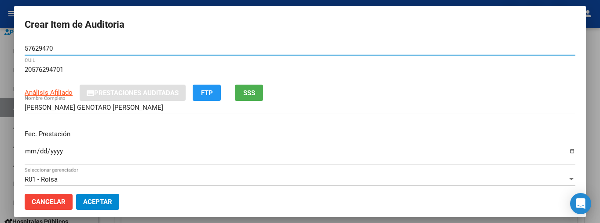
scroll to position [88, 0]
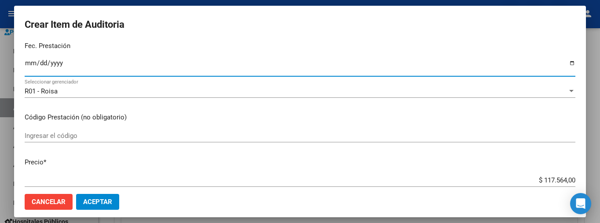
click at [30, 62] on input "Ingresar la fecha" at bounding box center [300, 66] width 551 height 14
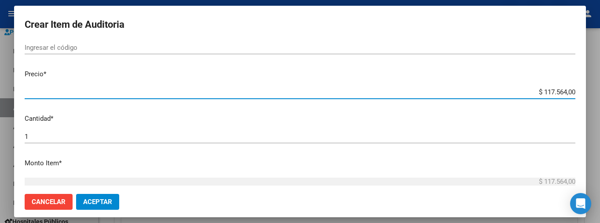
drag, startPoint x: 525, startPoint y: 89, endPoint x: 598, endPoint y: 90, distance: 73.0
click at [598, 90] on div "Crear Item de Auditoria 57629470 Nro Documento 20576294701 CUIL Análisis Afilia…" at bounding box center [300, 111] width 600 height 223
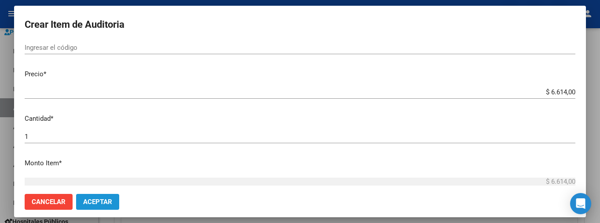
click at [107, 198] on span "Aceptar" at bounding box center [97, 202] width 29 height 8
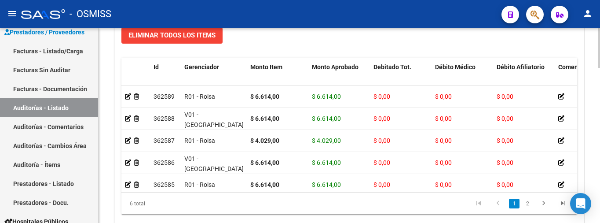
scroll to position [644, 0]
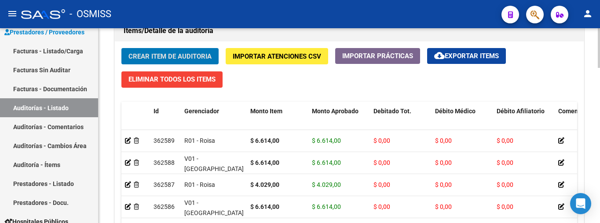
click at [180, 57] on span "Crear Item de Auditoria" at bounding box center [169, 56] width 83 height 8
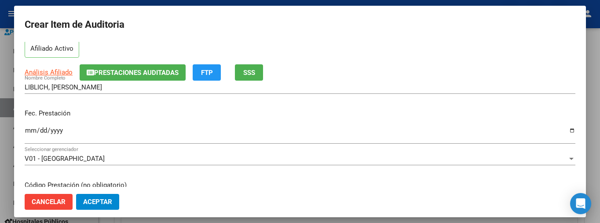
scroll to position [88, 0]
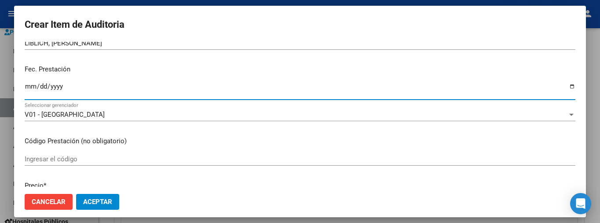
click at [31, 85] on input "Ingresar la fecha" at bounding box center [300, 90] width 551 height 14
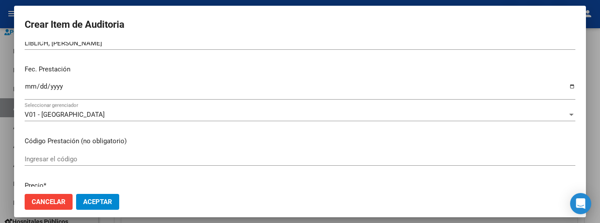
scroll to position [0, 0]
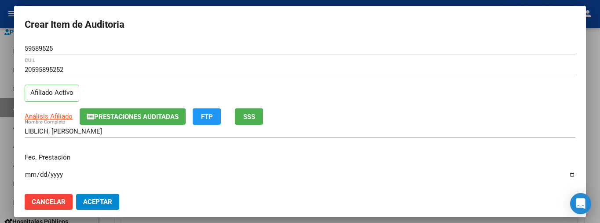
click at [101, 75] on div "20595895252 CUIL" at bounding box center [300, 69] width 551 height 13
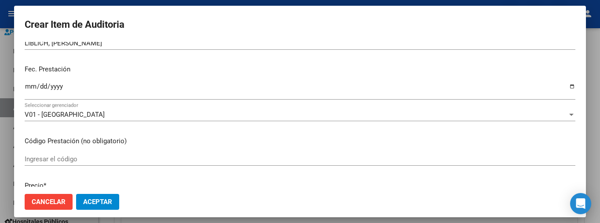
scroll to position [132, 0]
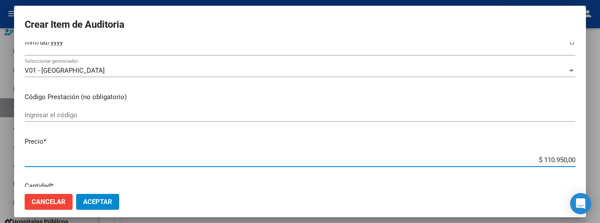
drag, startPoint x: 521, startPoint y: 158, endPoint x: 588, endPoint y: 158, distance: 66.9
click at [588, 158] on div "Crear Item de Auditoria 59589525 Nro Documento 20595895252 CUIL Afiliado Activo…" at bounding box center [300, 111] width 600 height 223
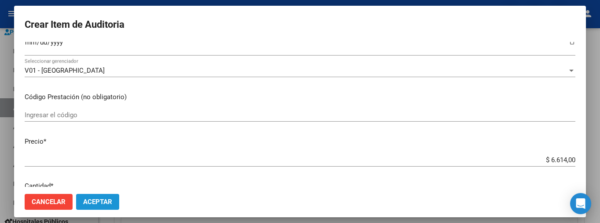
click at [95, 202] on span "Aceptar" at bounding box center [97, 202] width 29 height 8
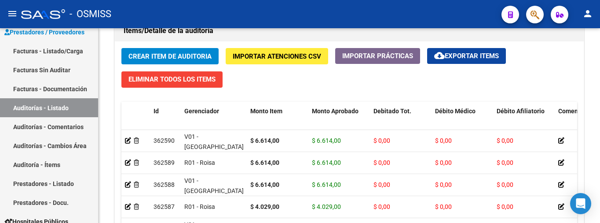
click at [132, 8] on div "- OSMISS" at bounding box center [257, 13] width 473 height 19
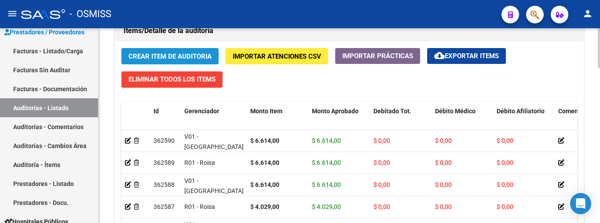
click at [150, 51] on button "Crear Item de Auditoria" at bounding box center [169, 56] width 97 height 16
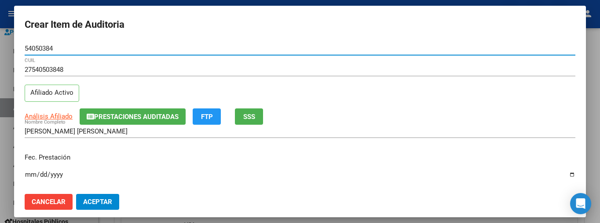
scroll to position [44, 0]
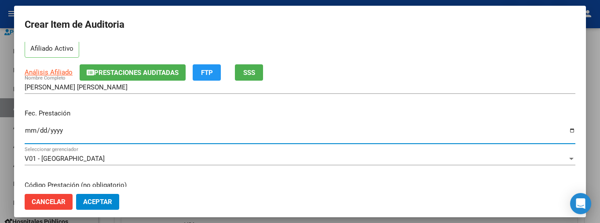
click at [29, 129] on input "Ingresar la fecha" at bounding box center [300, 134] width 551 height 14
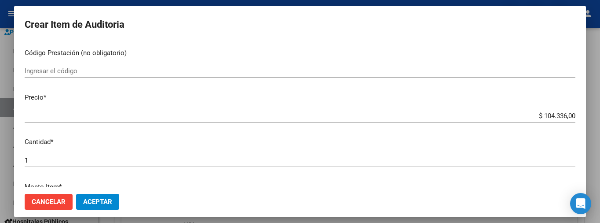
scroll to position [220, 0]
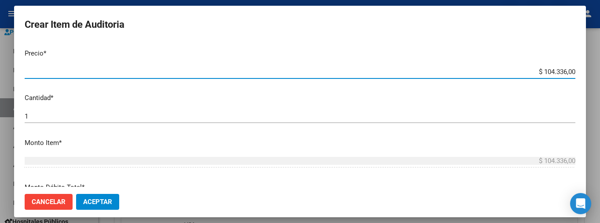
drag, startPoint x: 522, startPoint y: 70, endPoint x: 583, endPoint y: 73, distance: 60.4
click at [583, 73] on mat-dialog-container "Crear Item de Auditoria 54050384 Nro Documento 27540503848 CUIL Afiliado Activo…" at bounding box center [300, 112] width 572 height 212
click at [100, 198] on span "Aceptar" at bounding box center [97, 202] width 29 height 8
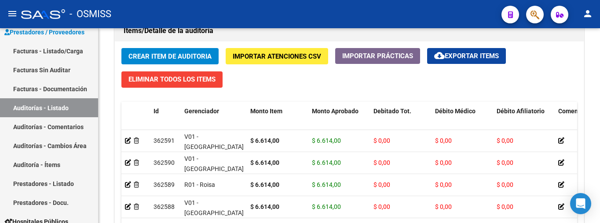
drag, startPoint x: 127, startPoint y: 7, endPoint x: 148, endPoint y: 17, distance: 23.6
click at [127, 7] on div "- OSMISS" at bounding box center [257, 13] width 473 height 19
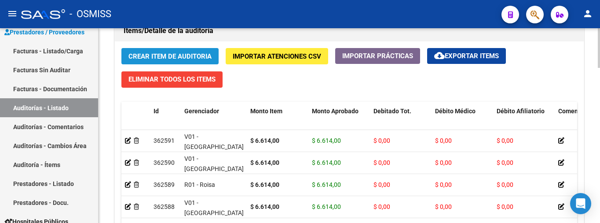
click at [155, 55] on span "Crear Item de Auditoria" at bounding box center [169, 56] width 83 height 8
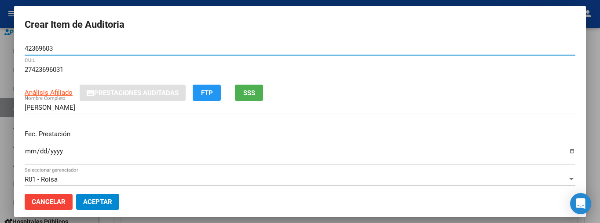
click at [29, 149] on input "Ingresar la fecha" at bounding box center [300, 154] width 551 height 14
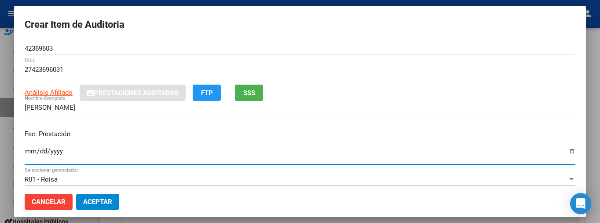
scroll to position [132, 0]
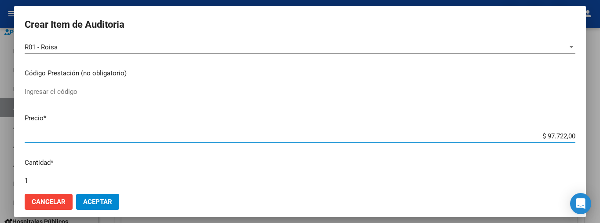
drag, startPoint x: 527, startPoint y: 132, endPoint x: 598, endPoint y: 135, distance: 70.9
click at [598, 135] on div "Crear Item de Auditoria 42369603 Nro Documento 27423696031 CUIL Análisis Afilia…" at bounding box center [300, 111] width 600 height 223
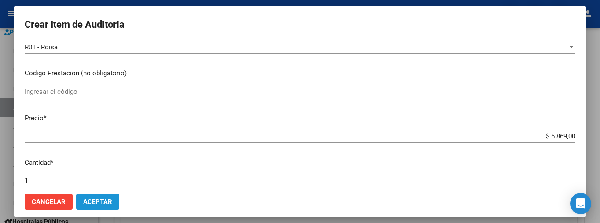
click at [99, 198] on span "Aceptar" at bounding box center [97, 202] width 29 height 8
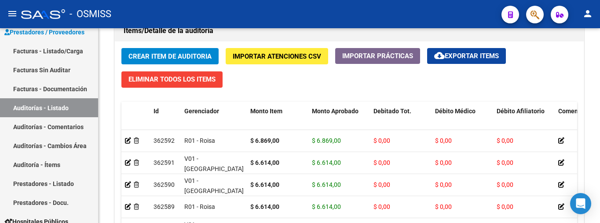
click at [123, 13] on div "- OSMISS" at bounding box center [257, 13] width 473 height 19
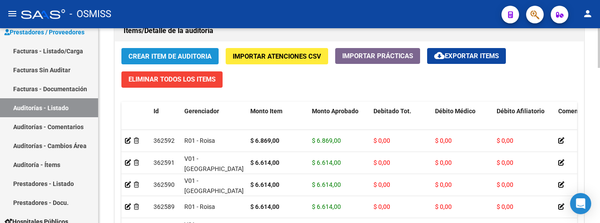
click at [156, 53] on span "Crear Item de Auditoria" at bounding box center [169, 56] width 83 height 8
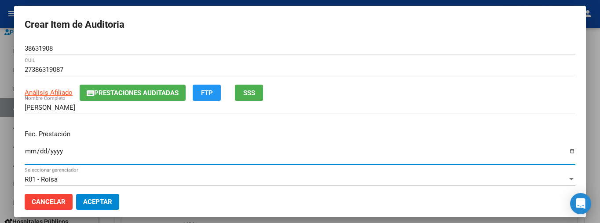
click at [33, 152] on input "Ingresar la fecha" at bounding box center [300, 154] width 551 height 14
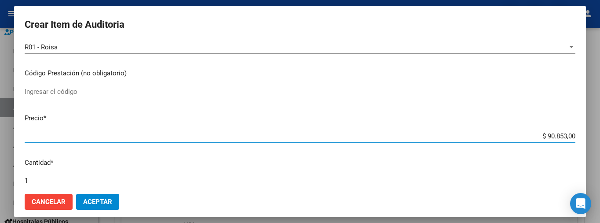
drag, startPoint x: 527, startPoint y: 134, endPoint x: 598, endPoint y: 136, distance: 70.9
click at [598, 136] on div "Crear Item de Auditoria 38631908 Nro Documento 27386319087 CUIL Análisis Afilia…" at bounding box center [300, 111] width 600 height 223
click at [111, 198] on span "Aceptar" at bounding box center [97, 202] width 29 height 8
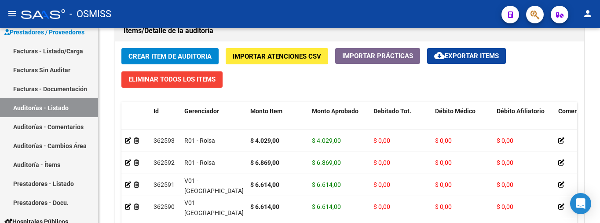
click at [138, 8] on div "- OSMISS" at bounding box center [257, 13] width 473 height 19
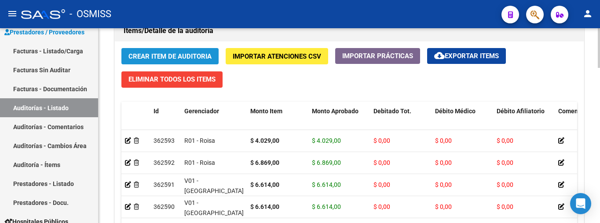
click at [149, 53] on span "Crear Item de Auditoria" at bounding box center [169, 56] width 83 height 8
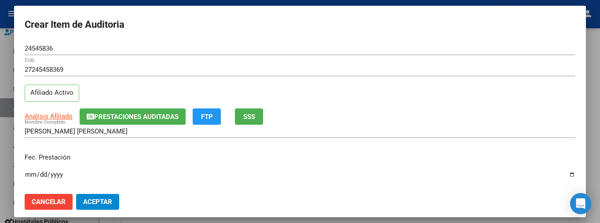
click at [29, 173] on input "Ingresar la fecha" at bounding box center [300, 178] width 551 height 14
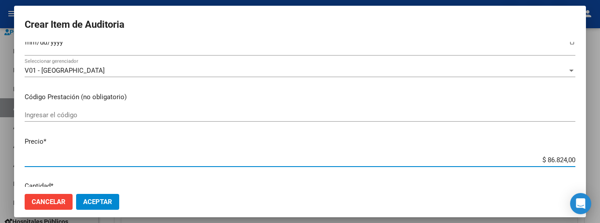
drag, startPoint x: 521, startPoint y: 158, endPoint x: 599, endPoint y: 160, distance: 78.4
click at [599, 160] on div "Crear Item de Auditoria 24545836 Nro Documento 27245458369 CUIL Afiliado Activo…" at bounding box center [300, 111] width 600 height 223
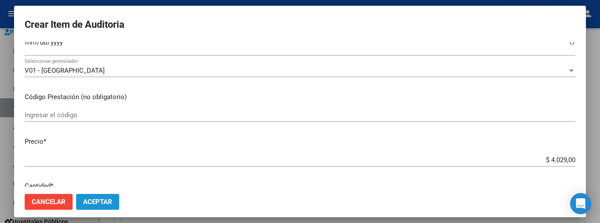
click at [106, 196] on button "Aceptar" at bounding box center [97, 202] width 43 height 16
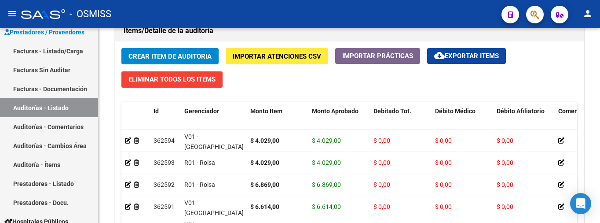
click at [121, 12] on div "- OSMISS" at bounding box center [257, 13] width 473 height 19
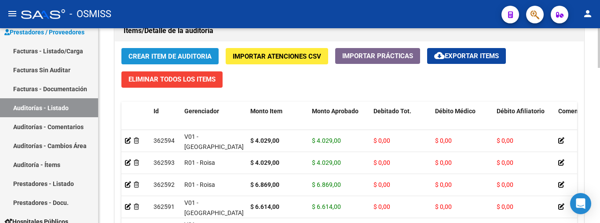
click at [150, 57] on span "Crear Item de Auditoria" at bounding box center [169, 56] width 83 height 8
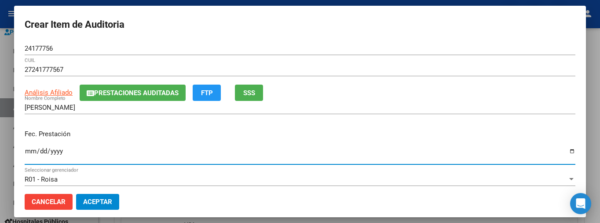
click at [30, 152] on input "Ingresar la fecha" at bounding box center [300, 154] width 551 height 14
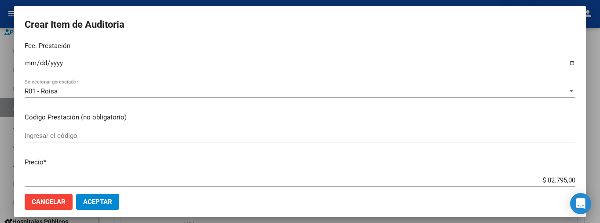
drag, startPoint x: 505, startPoint y: 175, endPoint x: 541, endPoint y: 179, distance: 36.8
click at [568, 174] on div "$ 82.795,00 Ingresar el precio" at bounding box center [300, 179] width 551 height 13
click at [107, 198] on span "Aceptar" at bounding box center [97, 202] width 29 height 8
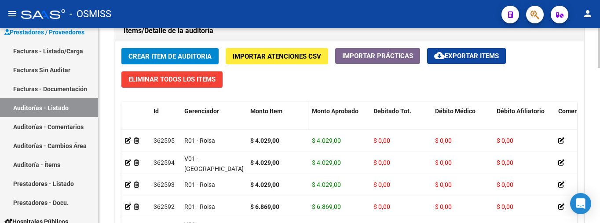
click at [286, 116] on div "Monto Item" at bounding box center [277, 111] width 55 height 10
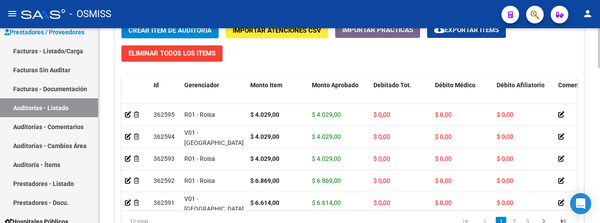
click at [600, 171] on div at bounding box center [599, 185] width 2 height 40
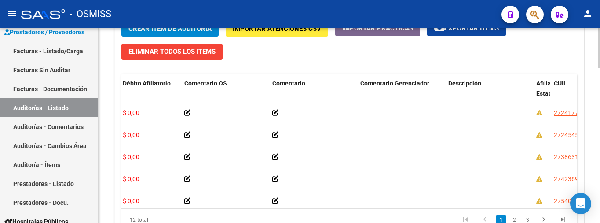
scroll to position [0, 0]
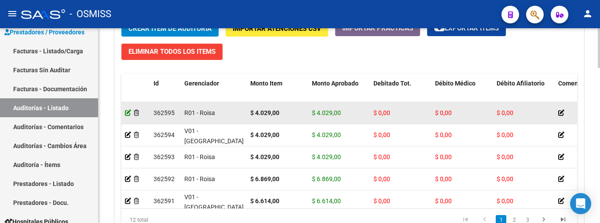
click at [127, 111] on icon at bounding box center [128, 113] width 6 height 6
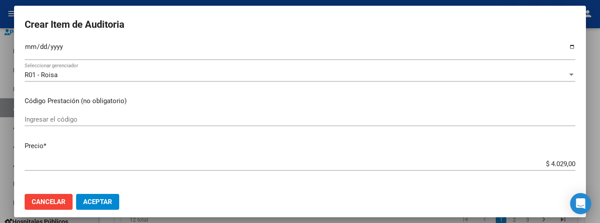
scroll to position [132, 0]
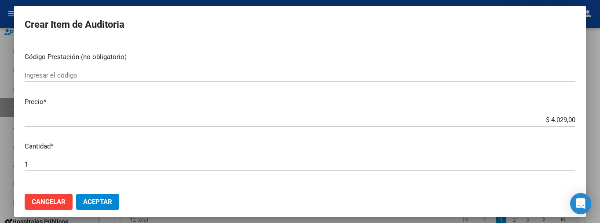
drag, startPoint x: 40, startPoint y: 165, endPoint x: 4, endPoint y: 161, distance: 36.8
click at [4, 161] on div "Crear Item de Auditoria 24177756 Nro Documento 27241777567 CUIL [PERSON_NAME] H…" at bounding box center [300, 111] width 600 height 223
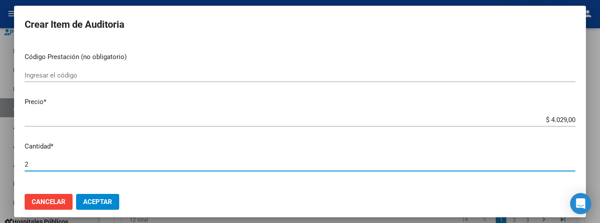
click at [111, 199] on span "Aceptar" at bounding box center [97, 202] width 29 height 8
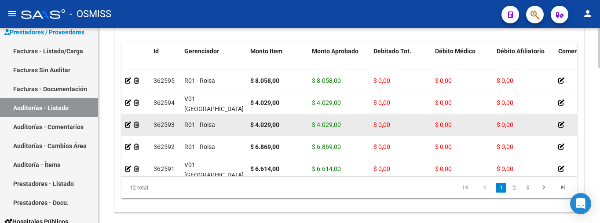
scroll to position [660, 0]
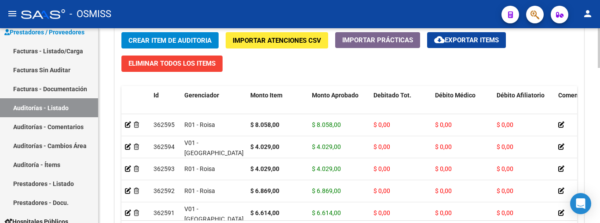
click at [138, 44] on span "Crear Item de Auditoria" at bounding box center [169, 41] width 83 height 8
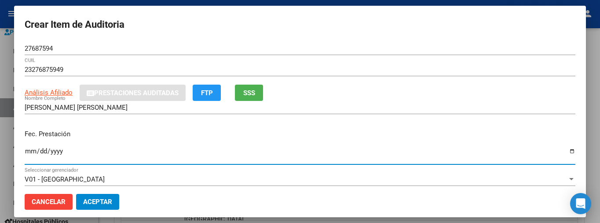
click at [29, 152] on input "Ingresar la fecha" at bounding box center [300, 154] width 551 height 14
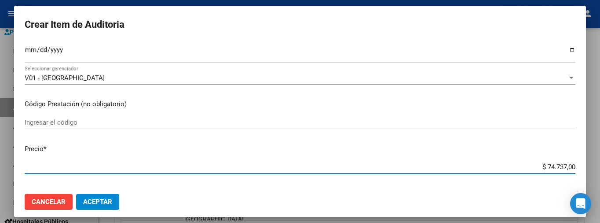
scroll to position [113, 0]
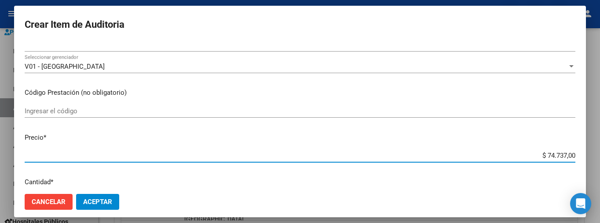
drag, startPoint x: 523, startPoint y: 178, endPoint x: 587, endPoint y: 179, distance: 63.8
click at [587, 179] on div "Crear Item de Auditoria 27687594 Nro Documento 23276875949 CUIL Análisis Afilia…" at bounding box center [300, 111] width 600 height 223
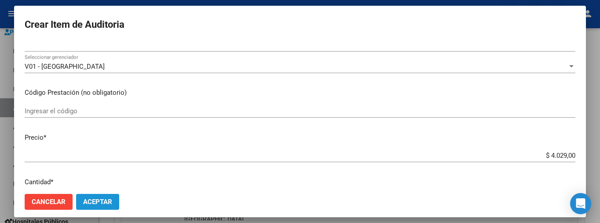
click at [96, 199] on span "Aceptar" at bounding box center [97, 202] width 29 height 8
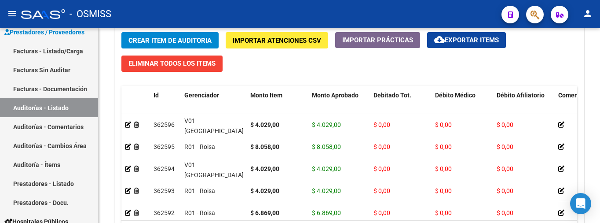
click at [141, 7] on div "- OSMISS" at bounding box center [257, 13] width 473 height 19
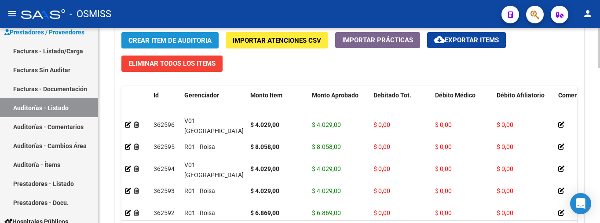
click at [143, 38] on span "Crear Item de Auditoria" at bounding box center [169, 41] width 83 height 8
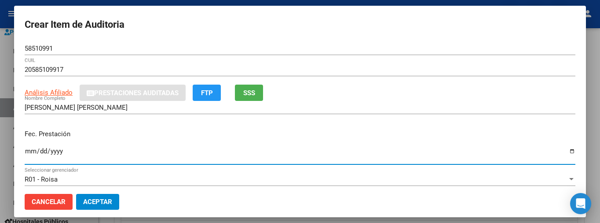
click at [33, 148] on input "Ingresar la fecha" at bounding box center [300, 154] width 551 height 14
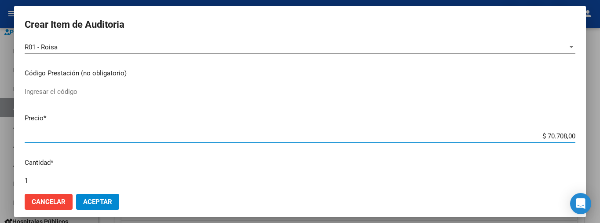
drag, startPoint x: 531, startPoint y: 135, endPoint x: 599, endPoint y: 134, distance: 67.8
click at [599, 134] on div "Crear Item de Auditoria 58510991 Nro Documento 20585109917 CUIL Análisis Afilia…" at bounding box center [300, 111] width 600 height 223
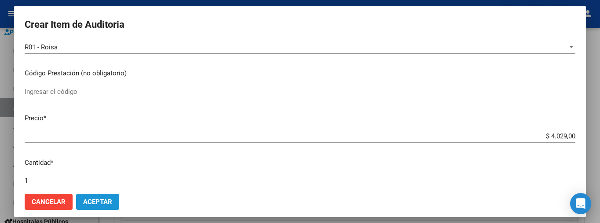
click at [113, 197] on button "Aceptar" at bounding box center [97, 202] width 43 height 16
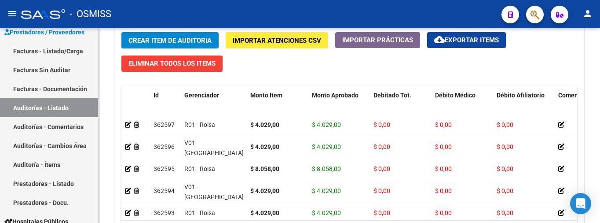
click at [113, 7] on div "- OSMISS" at bounding box center [257, 13] width 473 height 19
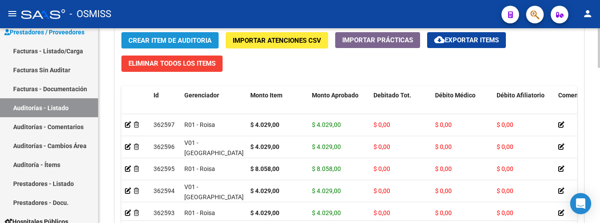
click at [154, 37] on span "Crear Item de Auditoria" at bounding box center [169, 41] width 83 height 8
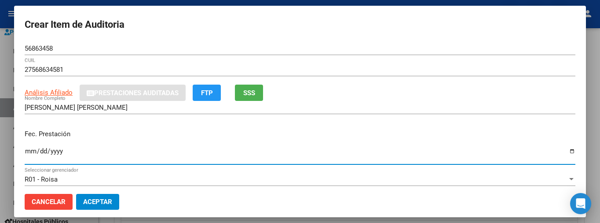
click at [33, 148] on input "Ingresar la fecha" at bounding box center [300, 154] width 551 height 14
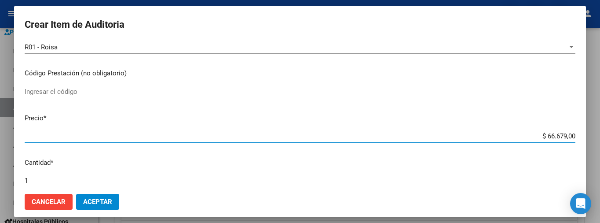
drag, startPoint x: 520, startPoint y: 139, endPoint x: 600, endPoint y: 137, distance: 79.7
click at [600, 137] on div "Crear Item de Auditoria 56863458 Nro Documento 27568634581 CUIL Análisis Afilia…" at bounding box center [300, 111] width 600 height 223
click at [112, 202] on button "Aceptar" at bounding box center [97, 202] width 43 height 16
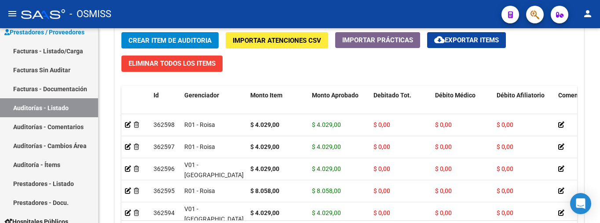
click at [121, 11] on div "- OSMISS" at bounding box center [257, 13] width 473 height 19
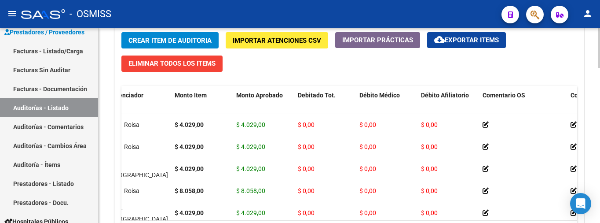
scroll to position [0, 0]
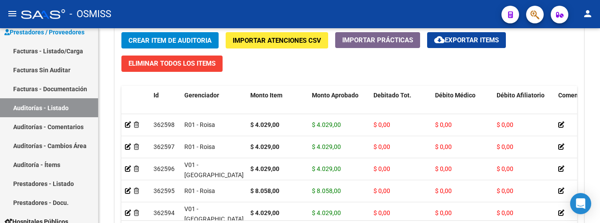
click at [125, 7] on div "- OSMISS" at bounding box center [257, 13] width 473 height 19
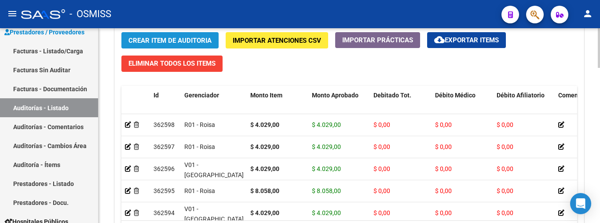
click at [151, 37] on span "Crear Item de Auditoria" at bounding box center [169, 41] width 83 height 8
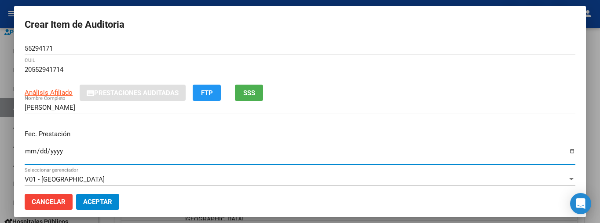
click at [33, 152] on input "Ingresar la fecha" at bounding box center [300, 154] width 551 height 14
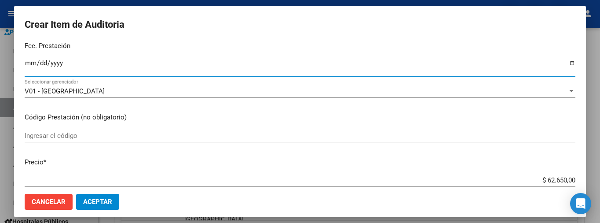
scroll to position [132, 0]
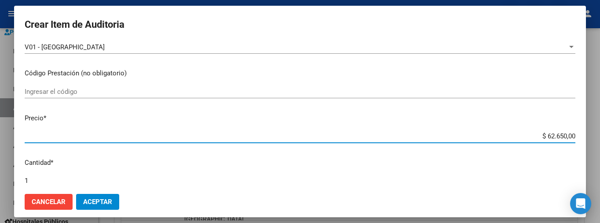
drag, startPoint x: 520, startPoint y: 138, endPoint x: 598, endPoint y: 138, distance: 78.8
click at [598, 138] on div "Crear Item de Auditoria 55294171 Nro Documento 20552941714 CUIL Análisis Afilia…" at bounding box center [300, 111] width 600 height 223
click at [112, 201] on span "Aceptar" at bounding box center [97, 202] width 29 height 8
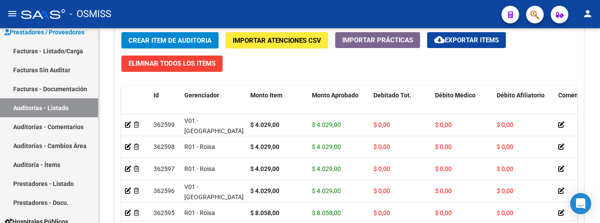
click at [131, 12] on div "- OSMISS" at bounding box center [257, 13] width 473 height 19
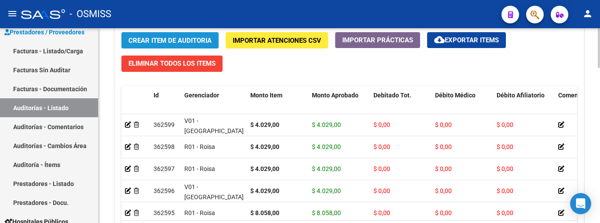
click at [187, 43] on span "Crear Item de Auditoria" at bounding box center [169, 41] width 83 height 8
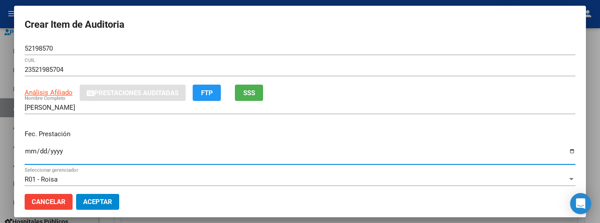
click at [29, 151] on input "Ingresar la fecha" at bounding box center [300, 154] width 551 height 14
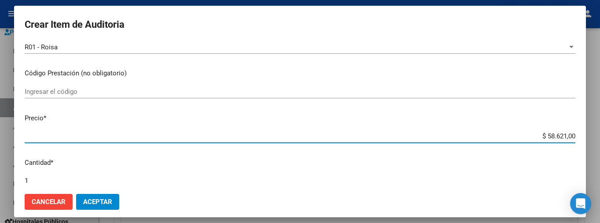
drag, startPoint x: 525, startPoint y: 136, endPoint x: 585, endPoint y: 136, distance: 59.8
click at [585, 136] on mat-dialog-container "Crear Item de Auditoria 52198570 Nro Documento 23521985704 CUIL Análisis Afilia…" at bounding box center [300, 112] width 572 height 212
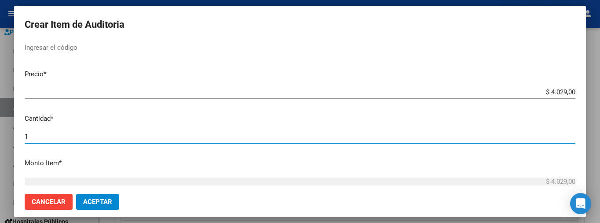
drag, startPoint x: 41, startPoint y: 134, endPoint x: 5, endPoint y: 132, distance: 35.7
click at [5, 132] on div "Crear Item de Auditoria 52198570 Nro Documento 23521985704 CUIL Análisis Afilia…" at bounding box center [300, 111] width 600 height 223
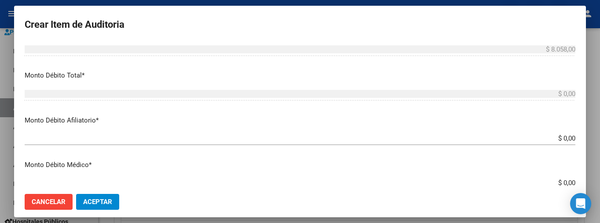
scroll to position [352, 0]
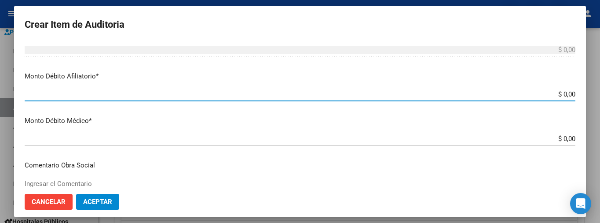
drag, startPoint x: 530, startPoint y: 95, endPoint x: 578, endPoint y: 93, distance: 48.4
click at [587, 93] on div "Crear Item de Auditoria 52198570 Nro Documento 23521985704 CUIL Análisis Afilia…" at bounding box center [300, 111] width 600 height 223
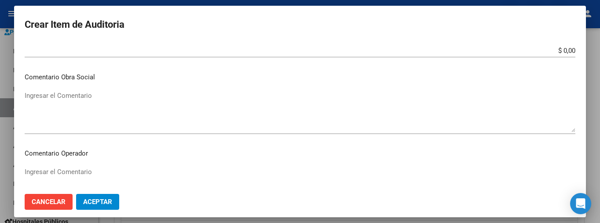
scroll to position [528, 0]
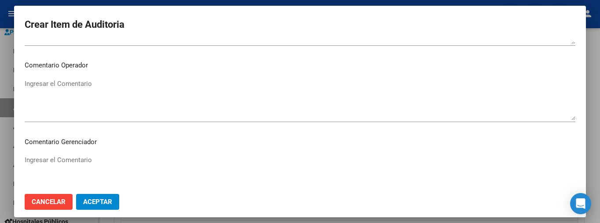
click at [84, 88] on textarea "Ingresar el Comentario" at bounding box center [300, 99] width 551 height 41
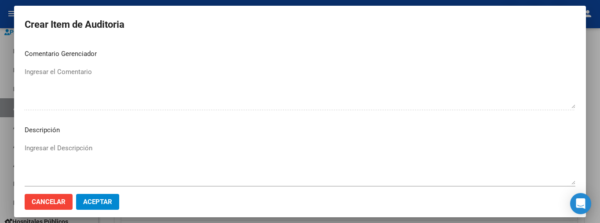
scroll to position [660, 0]
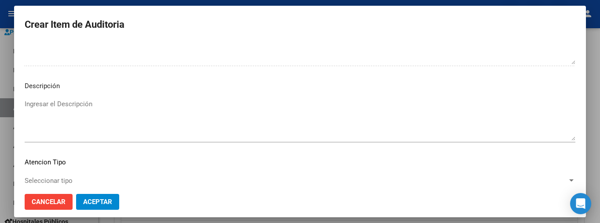
click at [62, 106] on textarea "Ingresar el Descripción" at bounding box center [300, 119] width 551 height 41
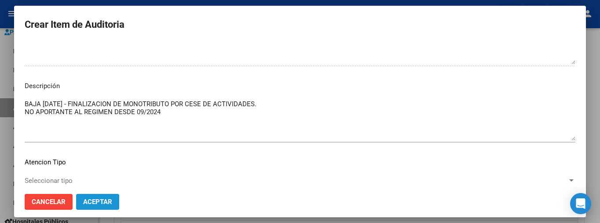
click at [104, 200] on span "Aceptar" at bounding box center [97, 202] width 29 height 8
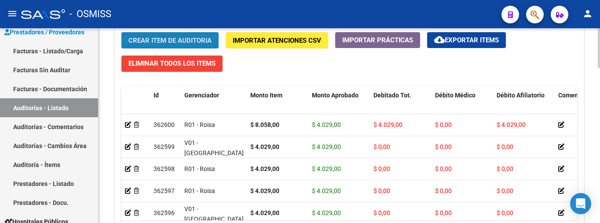
click at [131, 39] on span "Crear Item de Auditoria" at bounding box center [169, 41] width 83 height 8
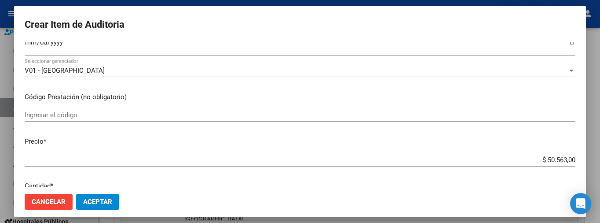
scroll to position [88, 0]
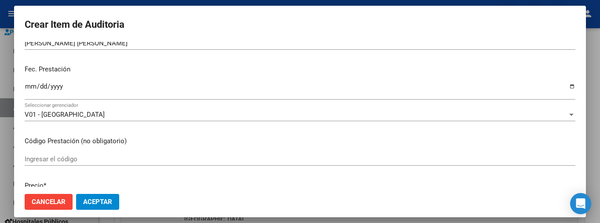
click at [26, 87] on input "Ingresar la fecha" at bounding box center [300, 90] width 551 height 14
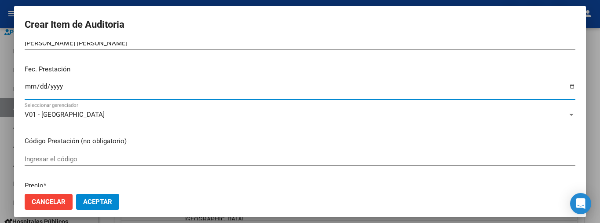
scroll to position [176, 0]
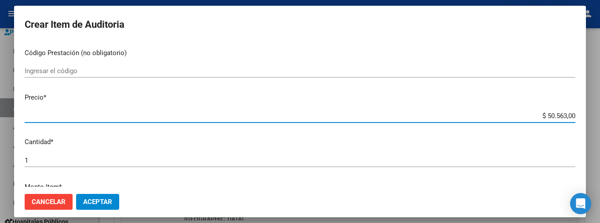
drag, startPoint x: 524, startPoint y: 114, endPoint x: 596, endPoint y: 114, distance: 71.7
click at [596, 114] on div "Crear Item de Auditoria 24545836 Nro Documento 27245458369 CUIL Afiliado Activo…" at bounding box center [300, 111] width 600 height 223
click at [520, 111] on div "$ 50.563,00 Ingresar el precio" at bounding box center [300, 115] width 551 height 13
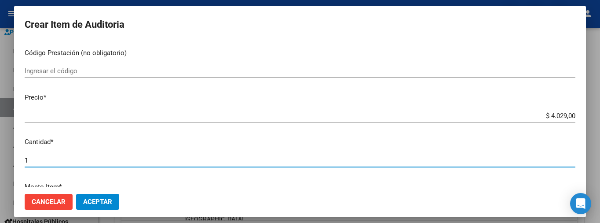
drag, startPoint x: 43, startPoint y: 161, endPoint x: 14, endPoint y: 159, distance: 28.7
click at [14, 159] on mat-dialog-content "24545836 Nro Documento 27245458369 CUIL Afiliado Activo Análisis Afiliado Prest…" at bounding box center [300, 114] width 572 height 145
click at [107, 202] on span "Aceptar" at bounding box center [97, 202] width 29 height 8
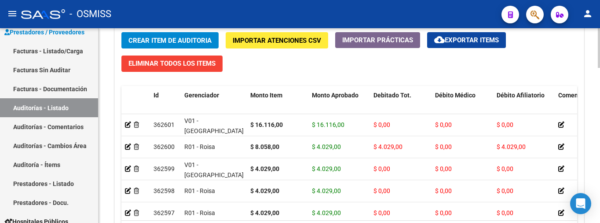
click at [137, 39] on span "Crear Item de Auditoria" at bounding box center [169, 41] width 83 height 8
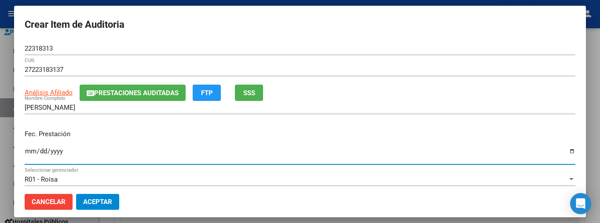
click at [31, 151] on input "Ingresar la fecha" at bounding box center [300, 154] width 551 height 14
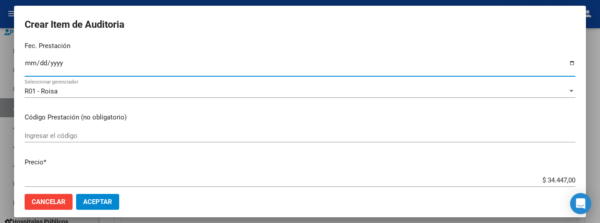
scroll to position [132, 0]
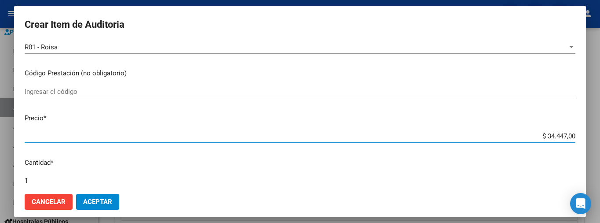
drag, startPoint x: 524, startPoint y: 133, endPoint x: 597, endPoint y: 136, distance: 73.5
click at [597, 136] on div "Crear Item de Auditoria 22318313 Nro Documento 27223183137 CUIL Análisis Afilia…" at bounding box center [300, 111] width 600 height 223
click at [111, 198] on span "Aceptar" at bounding box center [97, 202] width 29 height 8
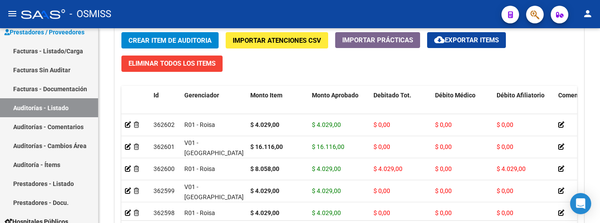
click at [132, 13] on div "- OSMISS" at bounding box center [257, 13] width 473 height 19
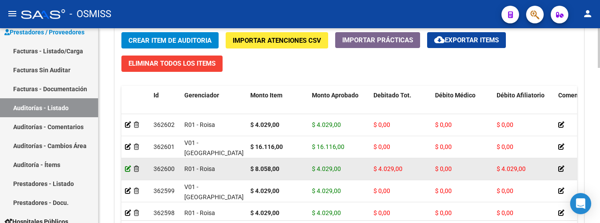
click at [126, 167] on icon at bounding box center [128, 168] width 6 height 6
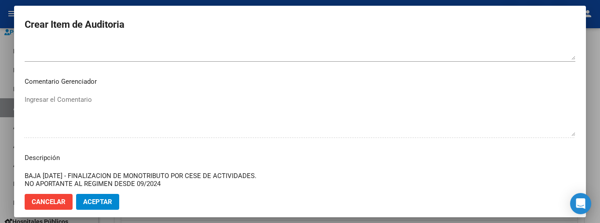
scroll to position [616, 0]
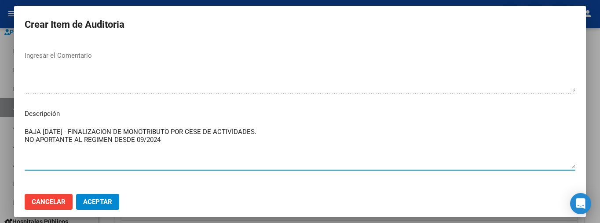
drag, startPoint x: 191, startPoint y: 144, endPoint x: 4, endPoint y: 125, distance: 188.8
click at [4, 125] on div "Crear Item de Auditoria 52198570 Nro Documento 23521985704 CUIL [PERSON_NAME] N…" at bounding box center [300, 111] width 600 height 223
click at [3, 1] on div at bounding box center [300, 111] width 600 height 223
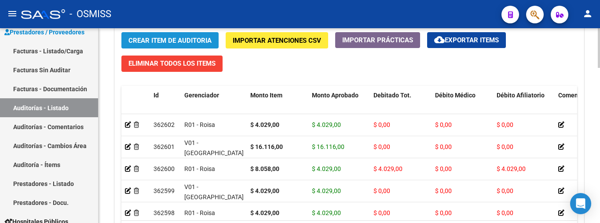
click at [175, 39] on span "Crear Item de Auditoria" at bounding box center [169, 41] width 83 height 8
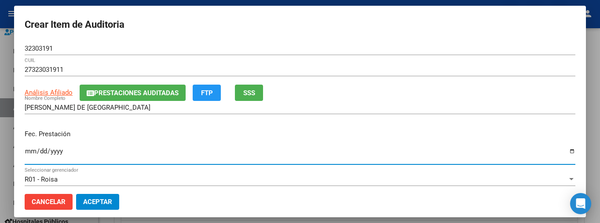
click at [29, 149] on input "Ingresar la fecha" at bounding box center [300, 154] width 551 height 14
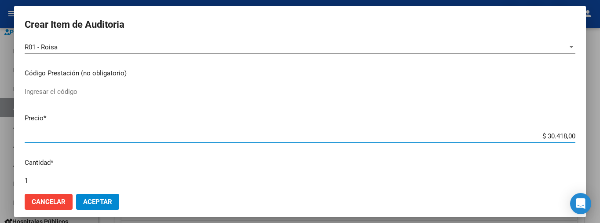
drag, startPoint x: 528, startPoint y: 133, endPoint x: 600, endPoint y: 139, distance: 72.4
click at [600, 139] on div "Crear Item de Auditoria 32303191 Nro Documento 27323031911 CUIL Análisis Afilia…" at bounding box center [300, 111] width 600 height 223
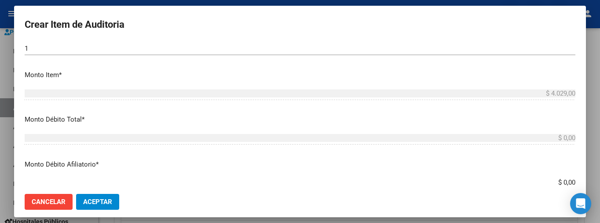
scroll to position [308, 0]
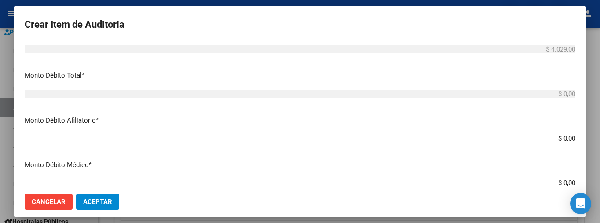
drag, startPoint x: 533, startPoint y: 140, endPoint x: 598, endPoint y: 141, distance: 64.7
click at [598, 141] on div "Crear Item de Auditoria 32303191 Nro Documento 27323031911 CUIL Análisis Afilia…" at bounding box center [300, 111] width 600 height 223
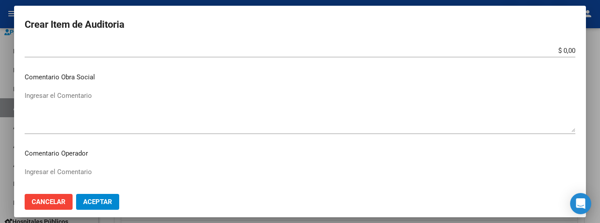
scroll to position [484, 0]
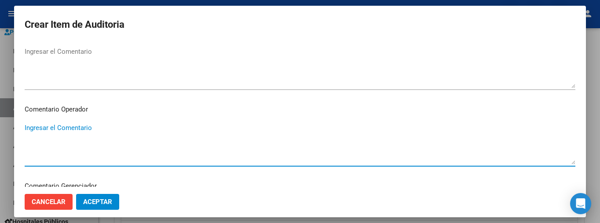
click at [84, 124] on textarea "Ingresar el Comentario" at bounding box center [300, 143] width 551 height 41
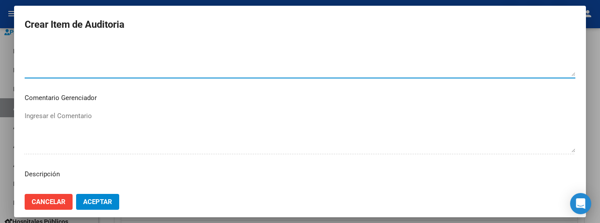
scroll to position [616, 0]
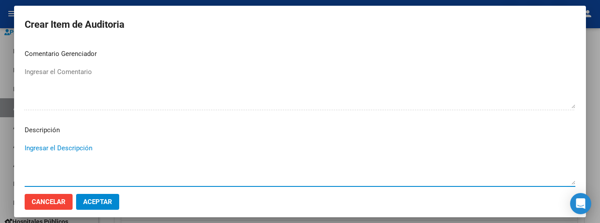
click at [45, 147] on textarea "Ingresar el Descripción" at bounding box center [300, 163] width 551 height 41
paste textarea "BAJA [DATE] - FINALIZACION DE MONOTRIBUTO POR CESE DE ACTIVIDADES. NO APORTANTE…"
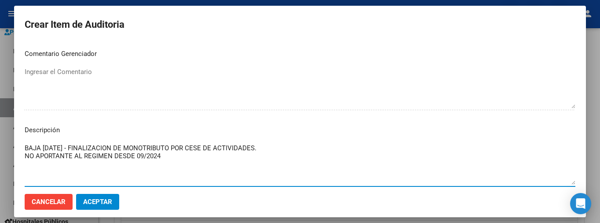
click at [105, 196] on button "Aceptar" at bounding box center [97, 202] width 43 height 16
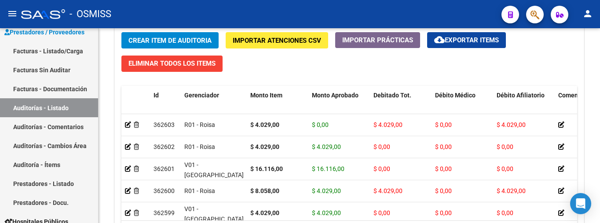
click at [127, 15] on div "- OSMISS" at bounding box center [257, 13] width 473 height 19
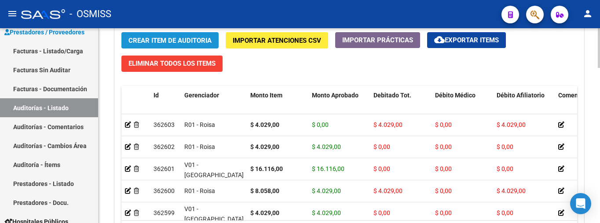
click at [143, 39] on span "Crear Item de Auditoria" at bounding box center [169, 41] width 83 height 8
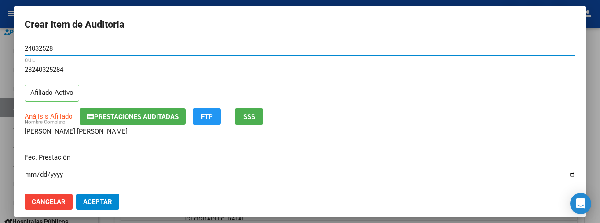
scroll to position [88, 0]
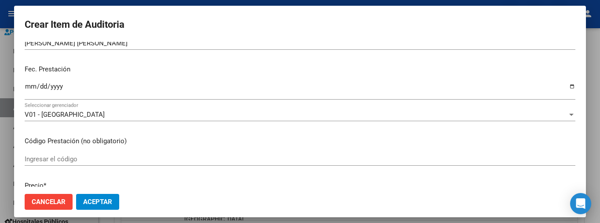
click at [32, 87] on input "Ingresar la fecha" at bounding box center [300, 90] width 551 height 14
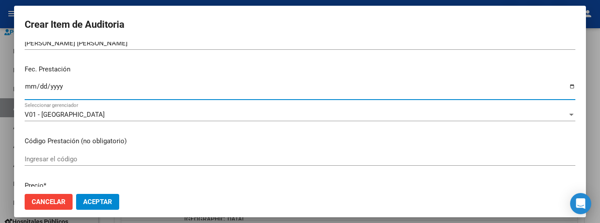
scroll to position [176, 0]
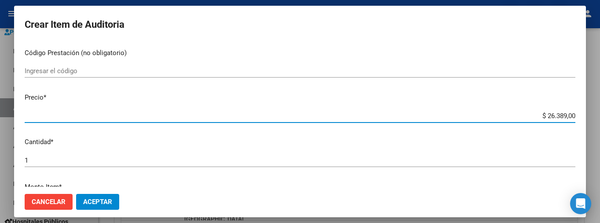
drag, startPoint x: 527, startPoint y: 116, endPoint x: 591, endPoint y: 115, distance: 64.3
click at [591, 115] on div "Crear Item de Auditoria 24032528 Nro Documento 23240325284 CUIL Afiliado Activo…" at bounding box center [300, 111] width 600 height 223
click at [103, 198] on span "Aceptar" at bounding box center [97, 202] width 29 height 8
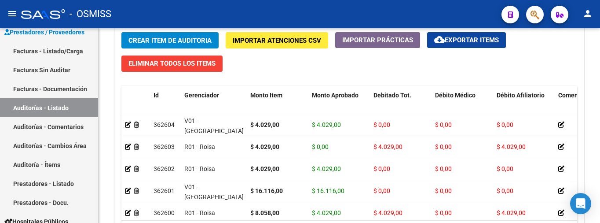
drag, startPoint x: 119, startPoint y: 15, endPoint x: 150, endPoint y: 30, distance: 34.8
click at [120, 15] on div "- OSMISS" at bounding box center [257, 13] width 473 height 19
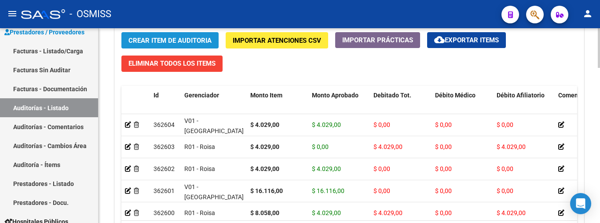
click at [151, 37] on span "Crear Item de Auditoria" at bounding box center [169, 41] width 83 height 8
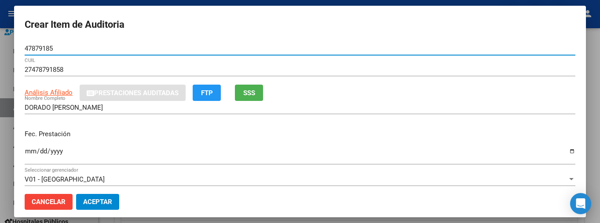
click at [31, 152] on input "Ingresar la fecha" at bounding box center [300, 154] width 551 height 14
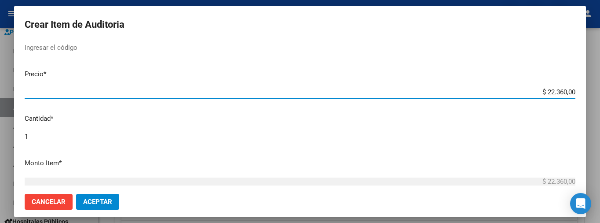
drag, startPoint x: 524, startPoint y: 90, endPoint x: 594, endPoint y: 95, distance: 71.0
click at [594, 95] on div "Crear Item de Auditoria 47879185 Nro Documento 27478791858 CUIL Análisis Afilia…" at bounding box center [300, 111] width 600 height 223
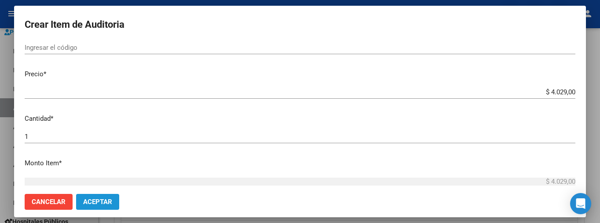
click at [108, 198] on span "Aceptar" at bounding box center [97, 202] width 29 height 8
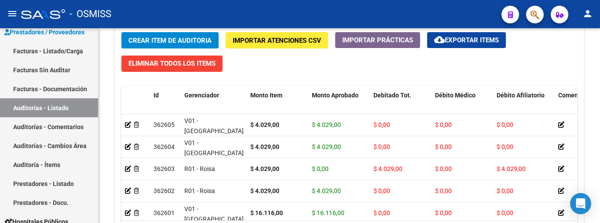
drag, startPoint x: 127, startPoint y: 9, endPoint x: 138, endPoint y: 17, distance: 13.2
click at [127, 10] on div "- OSMISS" at bounding box center [257, 13] width 473 height 19
click at [156, 40] on span "Crear Item de Auditoria" at bounding box center [169, 41] width 83 height 8
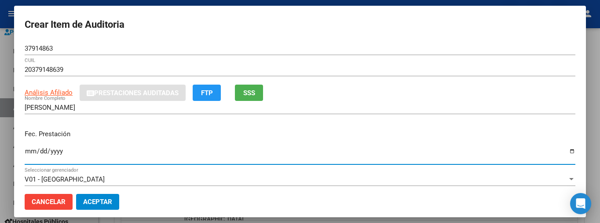
click at [27, 152] on input "Ingresar la fecha" at bounding box center [300, 154] width 551 height 14
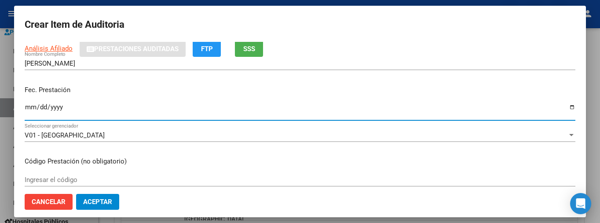
scroll to position [132, 0]
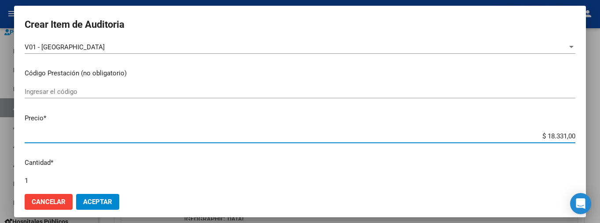
drag, startPoint x: 530, startPoint y: 136, endPoint x: 586, endPoint y: 138, distance: 55.9
click at [586, 138] on mat-dialog-container "Crear Item de Auditoria 37914863 Nro Documento 20379148639 CUIL Análisis Afilia…" at bounding box center [300, 112] width 572 height 212
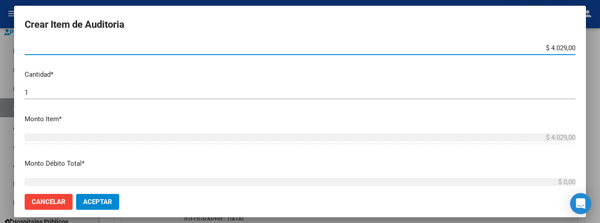
scroll to position [264, 0]
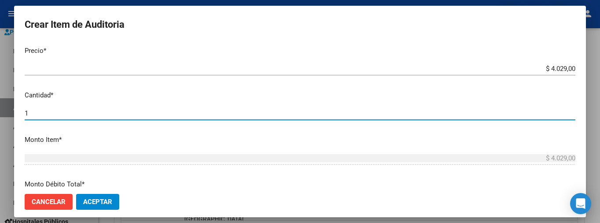
drag, startPoint x: 33, startPoint y: 46, endPoint x: 0, endPoint y: 44, distance: 33.1
click at [0, 44] on div "Crear Item de Auditoria 37914863 Nro Documento 20379148639 CUIL Análisis Afilia…" at bounding box center [300, 111] width 600 height 223
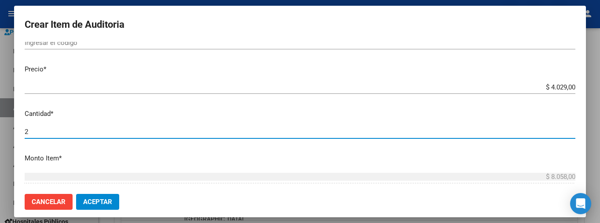
click at [117, 203] on button "Aceptar" at bounding box center [97, 202] width 43 height 16
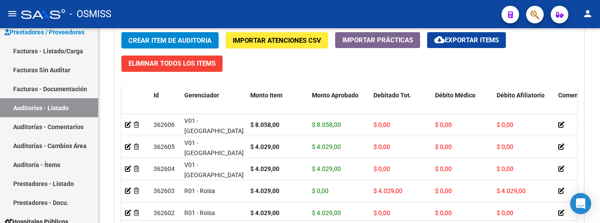
click at [124, 7] on div "- OSMISS" at bounding box center [257, 13] width 473 height 19
drag, startPoint x: 132, startPoint y: 42, endPoint x: 98, endPoint y: 34, distance: 35.6
click at [97, 34] on mat-sidenav-container "Firma Express Inicio Calendario SSS Instructivos Contacto OS Padrón Padrón Ágil…" at bounding box center [300, 125] width 600 height 194
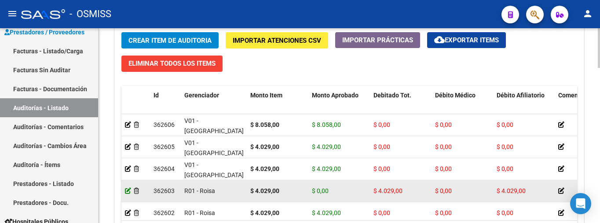
click at [128, 191] on icon at bounding box center [128, 190] width 6 height 6
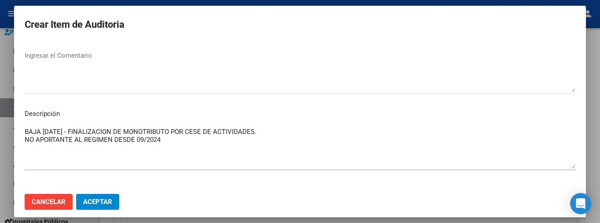
scroll to position [660, 0]
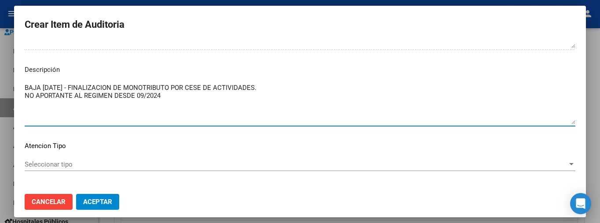
drag, startPoint x: 201, startPoint y: 101, endPoint x: 0, endPoint y: 87, distance: 201.6
click at [0, 87] on div "Crear Item de Auditoria 32303191 Nro Documento 27323031911 [PERSON_NAME] DE LOS…" at bounding box center [300, 111] width 600 height 223
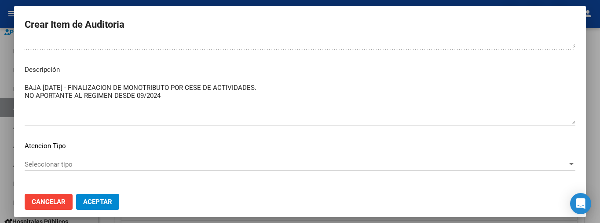
click at [3, 16] on div at bounding box center [300, 111] width 600 height 223
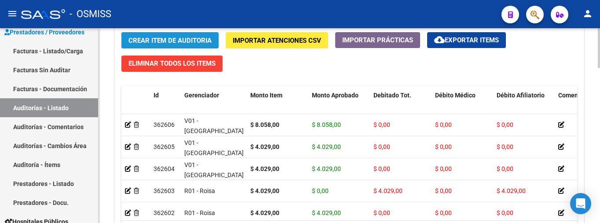
click at [197, 37] on span "Crear Item de Auditoria" at bounding box center [169, 41] width 83 height 8
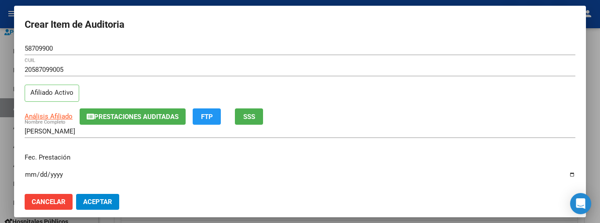
click at [30, 172] on input "Ingresar la fecha" at bounding box center [300, 178] width 551 height 14
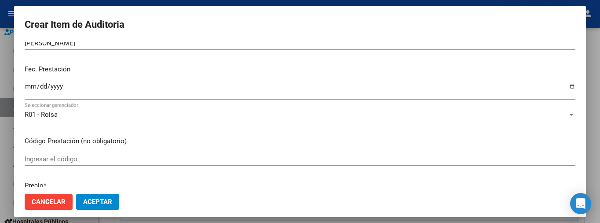
scroll to position [132, 0]
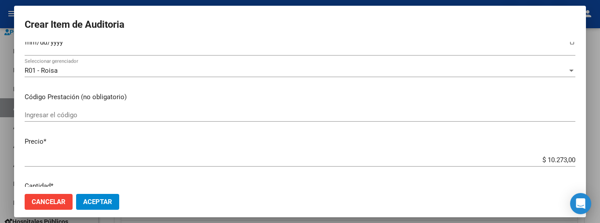
drag, startPoint x: 515, startPoint y: 154, endPoint x: 548, endPoint y: 158, distance: 33.2
click at [579, 157] on mat-dialog-content "58709900 Nro Documento 20587099005 CUIL Afiliado Activo Análisis Afiliado Prest…" at bounding box center [300, 114] width 572 height 145
click at [531, 157] on input "$ 10.273,00" at bounding box center [300, 160] width 551 height 8
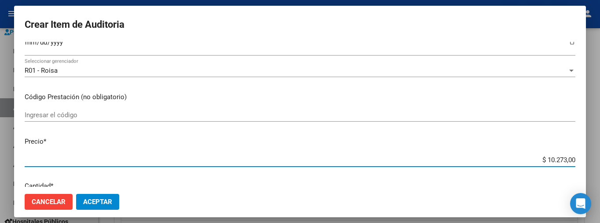
drag, startPoint x: 528, startPoint y: 160, endPoint x: 598, endPoint y: 161, distance: 70.4
click at [598, 161] on div "Crear Item de Auditoria 58709900 Nro Documento 20587099005 CUIL Afiliado Activo…" at bounding box center [300, 111] width 600 height 223
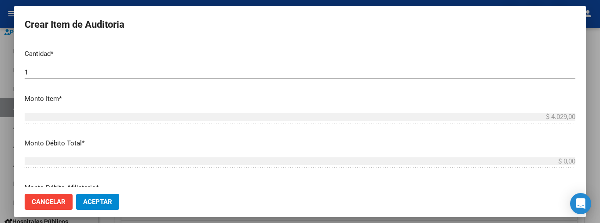
scroll to position [308, 0]
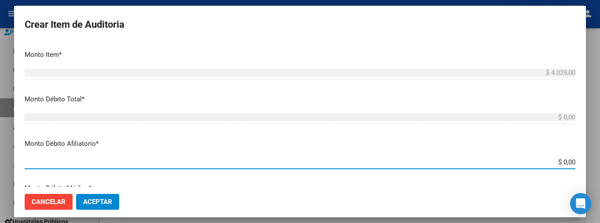
drag, startPoint x: 538, startPoint y: 164, endPoint x: 598, endPoint y: 163, distance: 60.7
click at [598, 163] on div "Crear Item de Auditoria 58709900 Nro Documento 20587099005 CUIL Afiliado Activo…" at bounding box center [300, 111] width 600 height 223
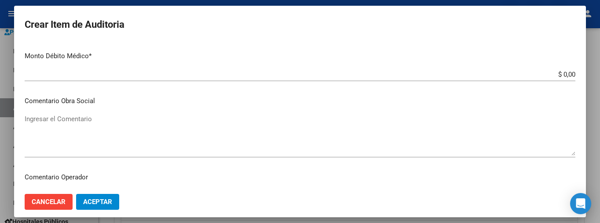
scroll to position [484, 0]
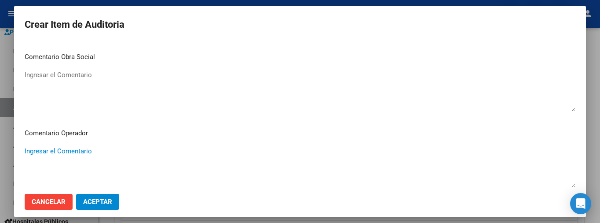
click at [68, 151] on textarea "Ingresar el Comentario" at bounding box center [300, 166] width 551 height 41
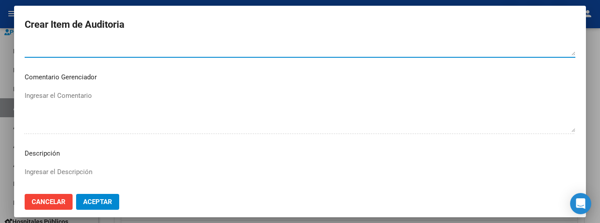
scroll to position [660, 0]
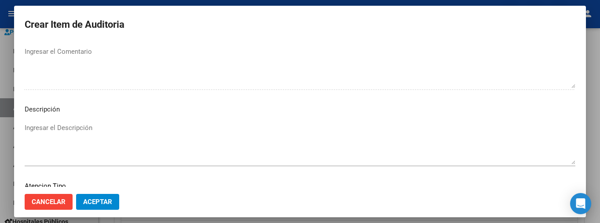
click at [44, 128] on textarea "Ingresar el Descripción" at bounding box center [300, 143] width 551 height 41
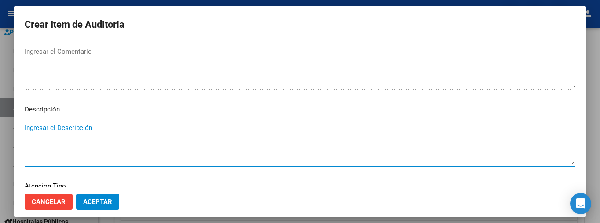
paste textarea "BAJA [DATE] - FINALIZACION DE MONOTRIBUTO POR CESE DE ACTIVIDADES. NO APORTANTE…"
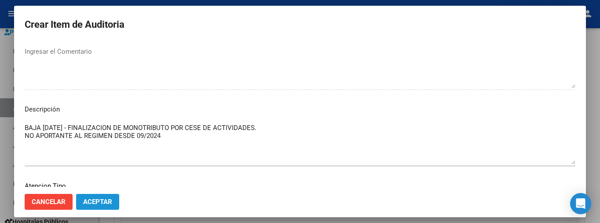
click at [105, 199] on span "Aceptar" at bounding box center [97, 202] width 29 height 8
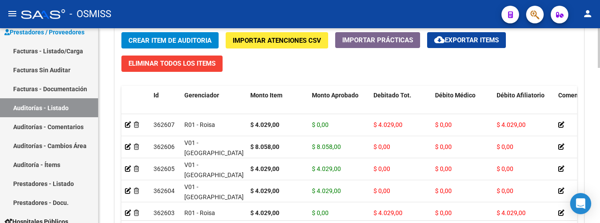
click at [134, 36] on span "Crear Item de Auditoria" at bounding box center [169, 40] width 83 height 8
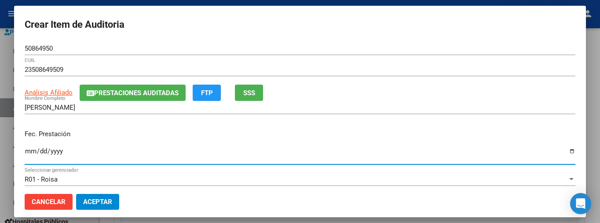
click at [30, 150] on input "Ingresar la fecha" at bounding box center [300, 154] width 551 height 14
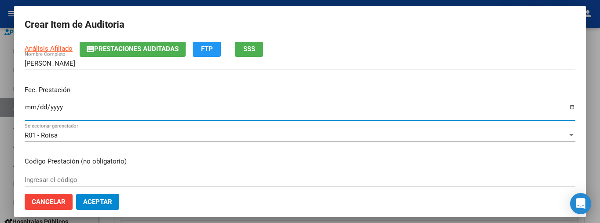
scroll to position [176, 0]
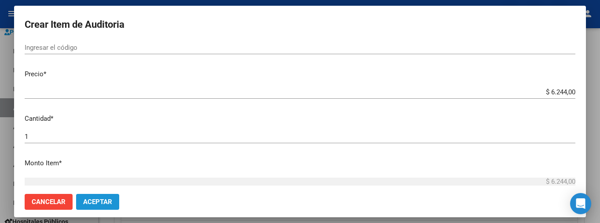
click at [115, 194] on button "Aceptar" at bounding box center [97, 202] width 43 height 16
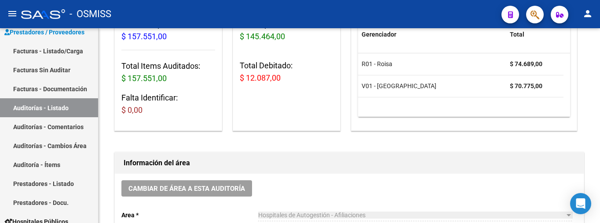
scroll to position [0, 0]
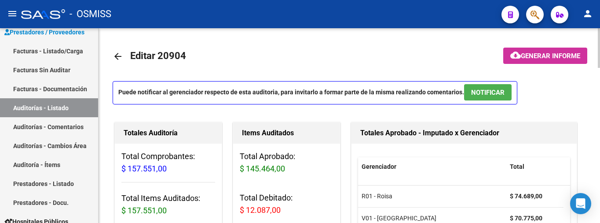
click at [527, 51] on span "cloud_download Generar informe" at bounding box center [545, 55] width 70 height 8
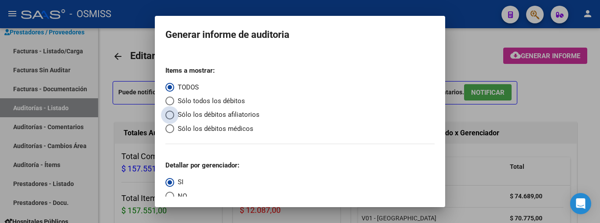
click at [188, 113] on span "Sólo los débitos afiliatorios" at bounding box center [216, 115] width 85 height 10
click at [174, 113] on input "Sólo los débitos afiliatorios" at bounding box center [169, 114] width 9 height 9
click at [178, 194] on span "NO" at bounding box center [180, 196] width 13 height 10
click at [174, 194] on input "NO" at bounding box center [169, 195] width 9 height 9
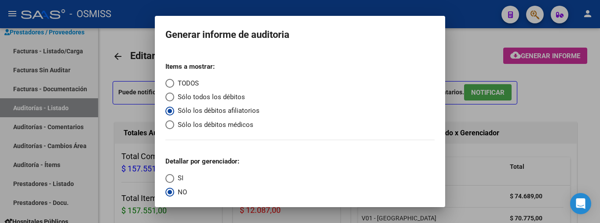
scroll to position [35, 0]
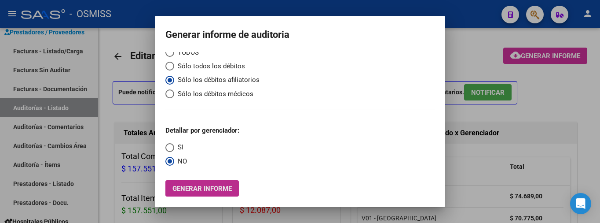
click at [209, 187] on span "Generar informe" at bounding box center [201, 188] width 59 height 8
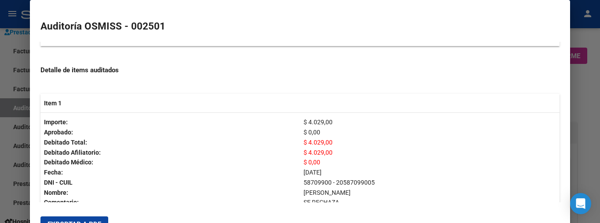
scroll to position [176, 0]
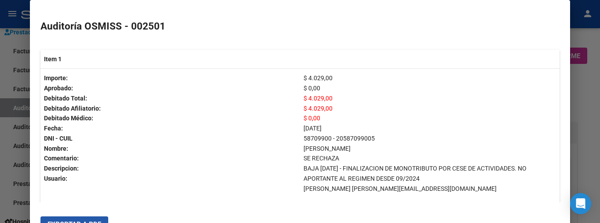
click at [95, 219] on button "Exportar a PDF" at bounding box center [74, 224] width 68 height 16
click at [18, 22] on div at bounding box center [300, 111] width 600 height 223
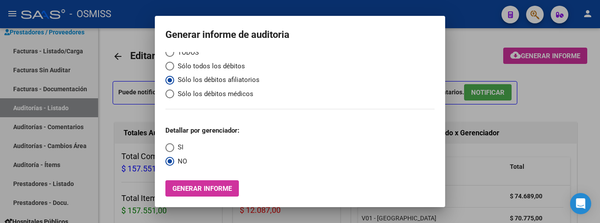
click at [134, 8] on div at bounding box center [300, 111] width 600 height 223
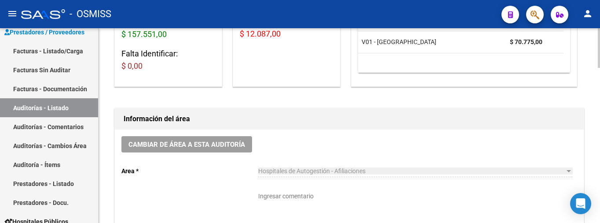
scroll to position [264, 0]
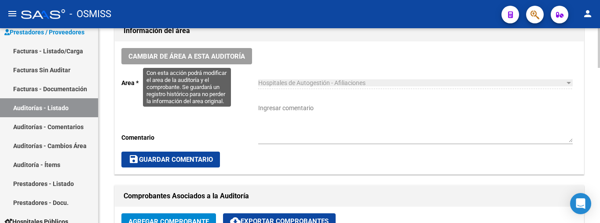
click at [205, 58] on span "Cambiar de área a esta auditoría" at bounding box center [186, 56] width 117 height 8
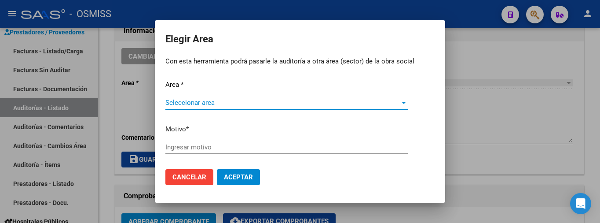
click at [224, 106] on span "Seleccionar area" at bounding box center [282, 103] width 235 height 8
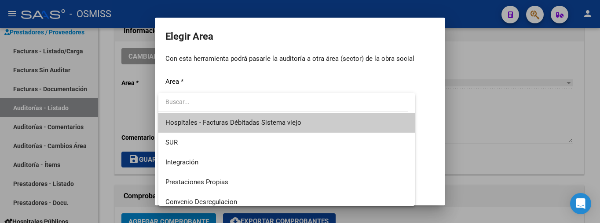
scroll to position [132, 0]
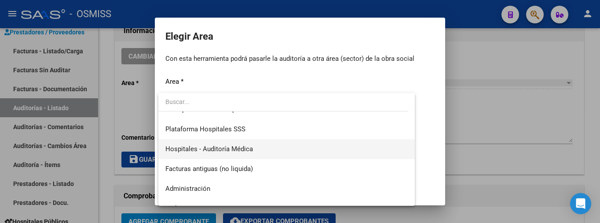
click at [248, 151] on span "Hospitales - Auditoría Médica" at bounding box center [209, 149] width 88 height 8
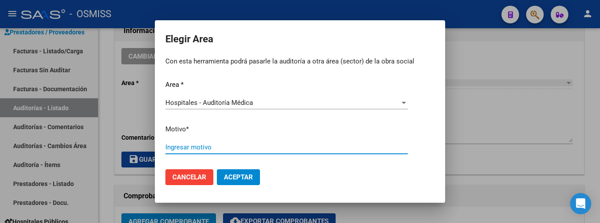
click at [220, 150] on input "Ingresar motivo" at bounding box center [286, 147] width 242 height 8
click at [230, 168] on mat-dialog-actions "Cancelar Aceptar" at bounding box center [299, 177] width 269 height 30
click at [232, 172] on button "Aceptar" at bounding box center [238, 177] width 43 height 16
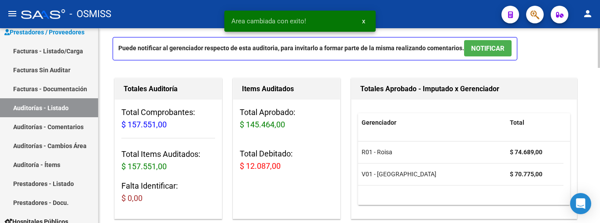
scroll to position [0, 0]
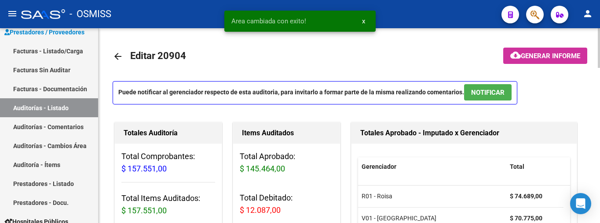
click at [117, 57] on mat-icon "arrow_back" at bounding box center [118, 56] width 11 height 11
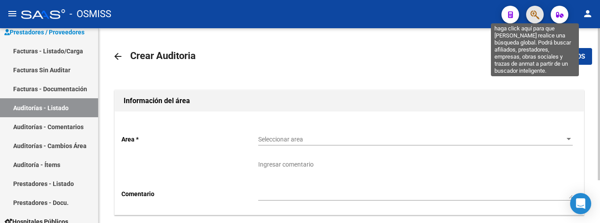
click at [534, 17] on icon "button" at bounding box center [535, 15] width 9 height 10
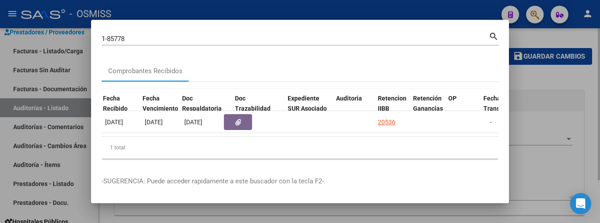
scroll to position [0, 459]
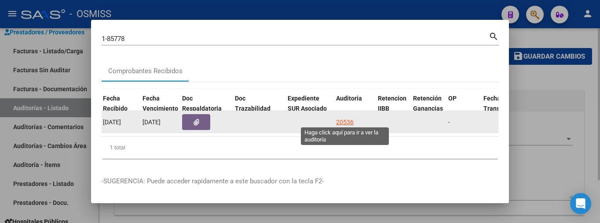
click at [339, 117] on div "20536" at bounding box center [345, 122] width 18 height 10
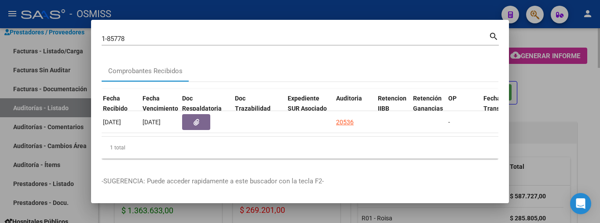
click at [318, 6] on div at bounding box center [300, 111] width 600 height 223
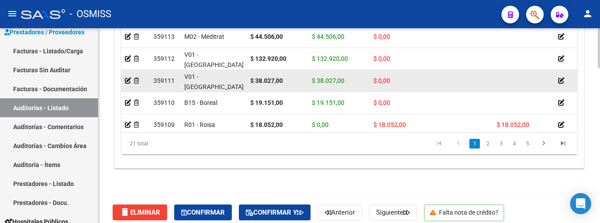
scroll to position [660, 0]
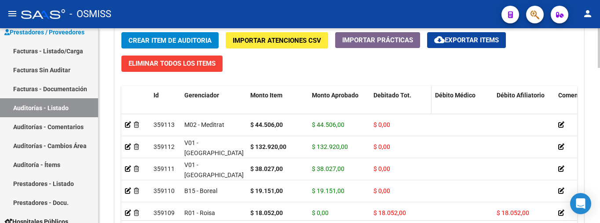
click at [390, 94] on span "Debitado Tot." at bounding box center [393, 95] width 38 height 7
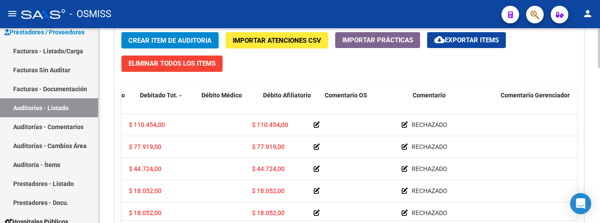
scroll to position [0, 234]
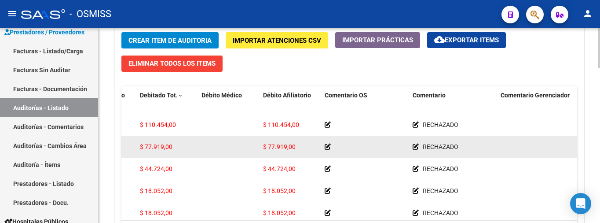
drag, startPoint x: 294, startPoint y: 146, endPoint x: 260, endPoint y: 144, distance: 34.4
click at [260, 144] on datatable-body-cell "$ 77.919,00" at bounding box center [291, 147] width 62 height 22
copy span "$ 77.919,00"
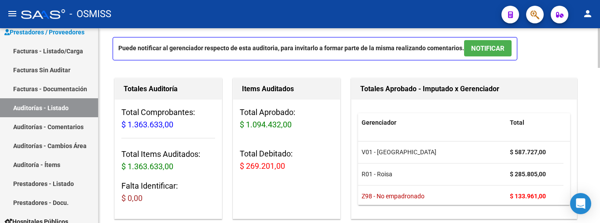
scroll to position [0, 0]
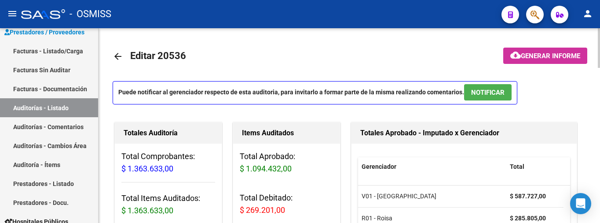
click at [121, 54] on mat-icon "arrow_back" at bounding box center [118, 56] width 11 height 11
